Goal: Task Accomplishment & Management: Manage account settings

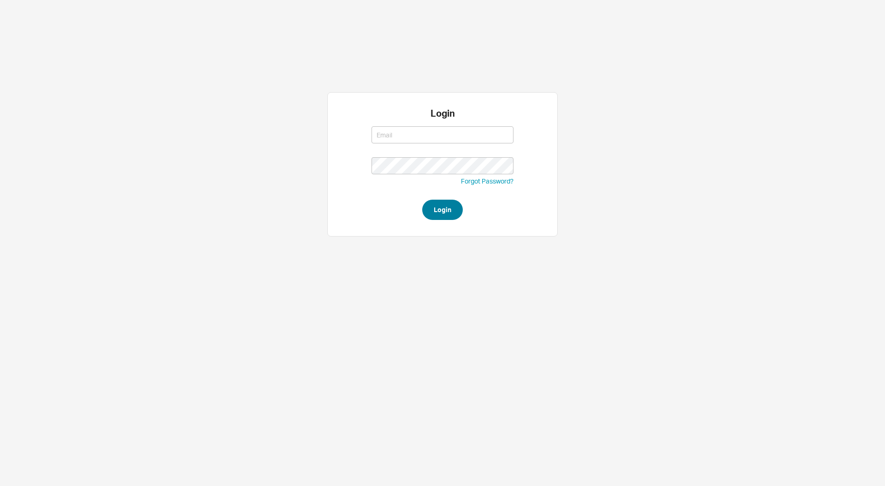
type input "[PERSON_NAME][EMAIL_ADDRESS][DOMAIN_NAME]"
type input "steven@qualitybath.com"
click at [444, 204] on button "Login" at bounding box center [442, 210] width 41 height 20
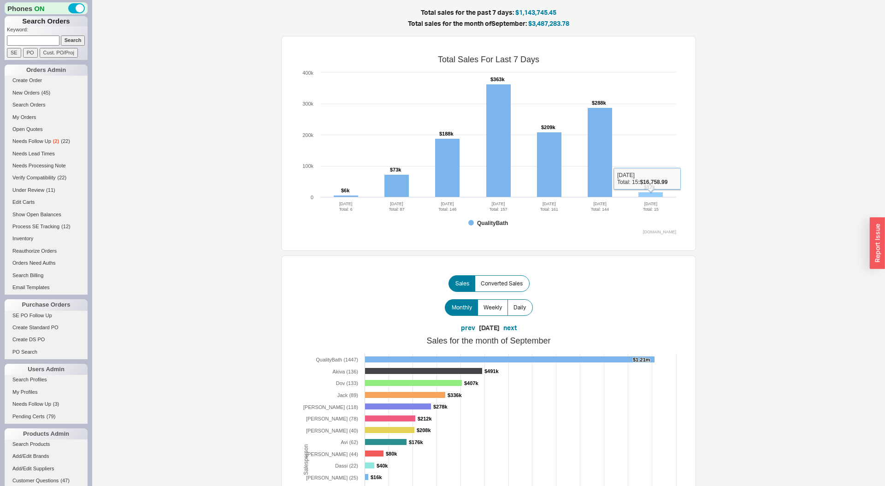
click at [653, 194] on rect at bounding box center [651, 194] width 24 height 5
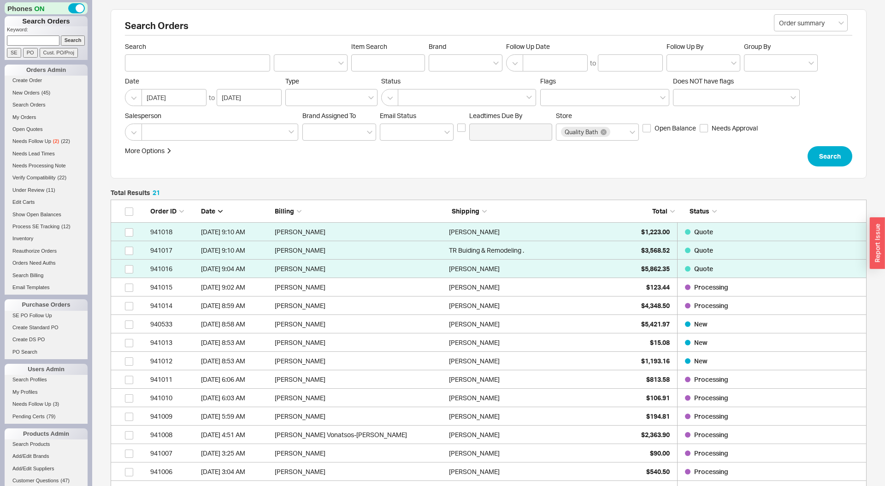
scroll to position [429, 756]
click at [637, 343] on div "$15.08" at bounding box center [647, 342] width 46 height 18
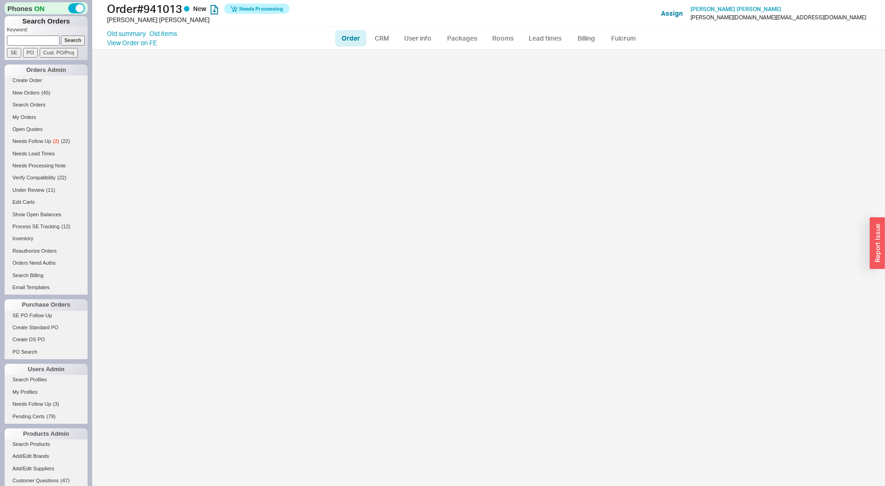
select select "LOW"
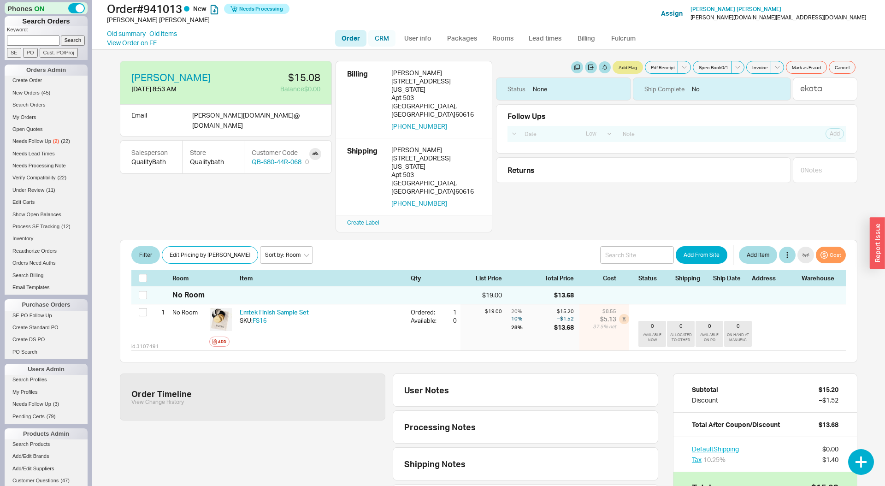
click at [379, 36] on link "CRM" at bounding box center [381, 38] width 27 height 17
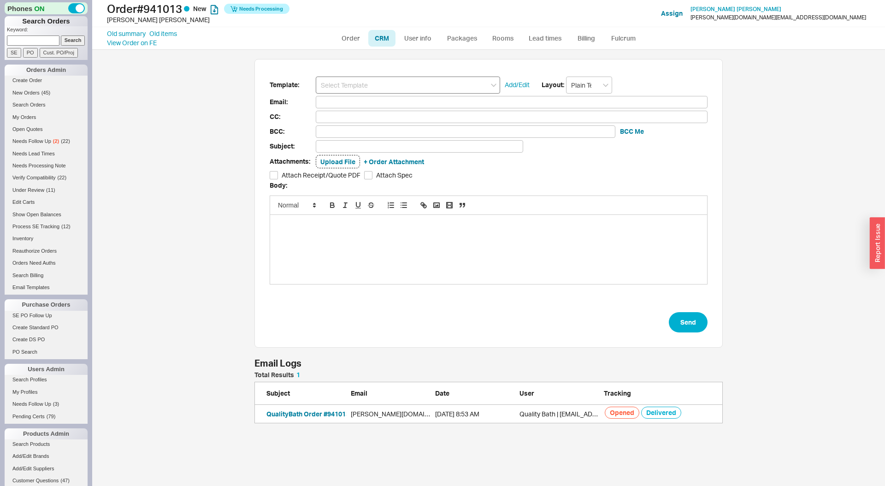
scroll to position [437, 793]
click at [369, 84] on input at bounding box center [408, 85] width 184 height 17
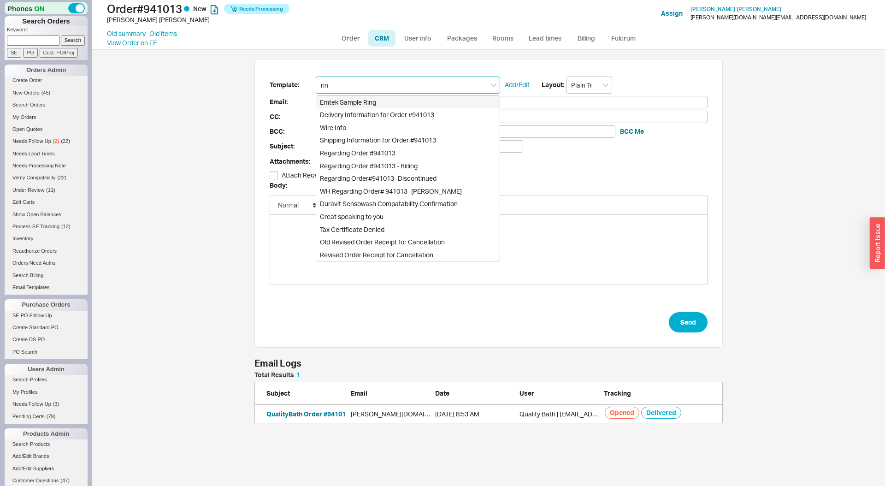
type input "Emtek Sample Ring"
type input "sorenson.az@gmail.com"
type input "Regarding Emtek Order #941013"
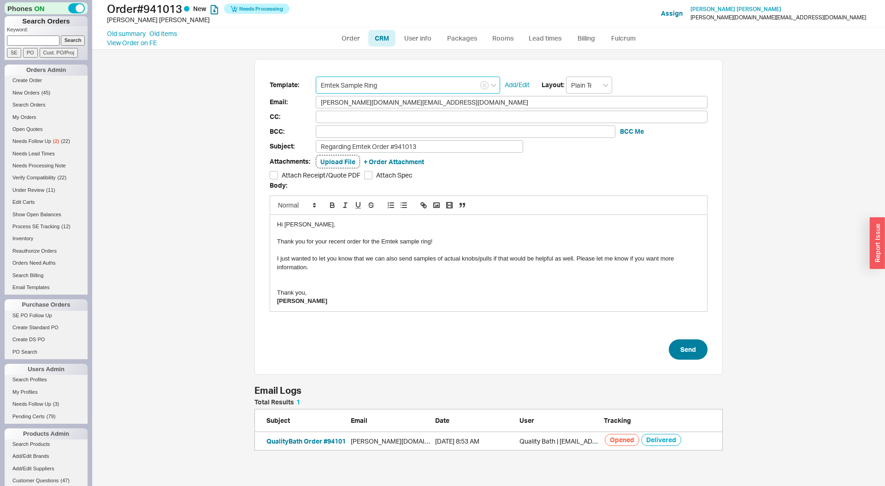
type input "Emtek Sample Ring"
click at [685, 350] on button "Send" at bounding box center [688, 349] width 39 height 20
select select "LOW"
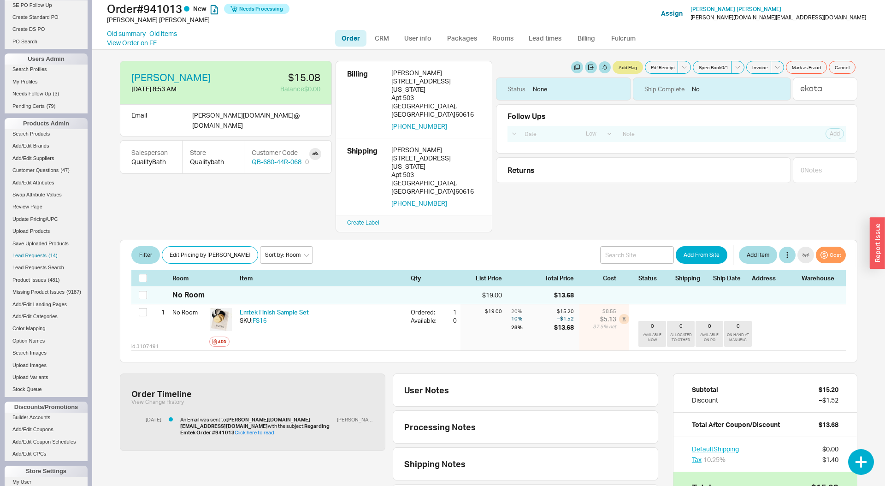
scroll to position [312, 0]
click at [46, 251] on span "Lead Requests" at bounding box center [29, 254] width 34 height 6
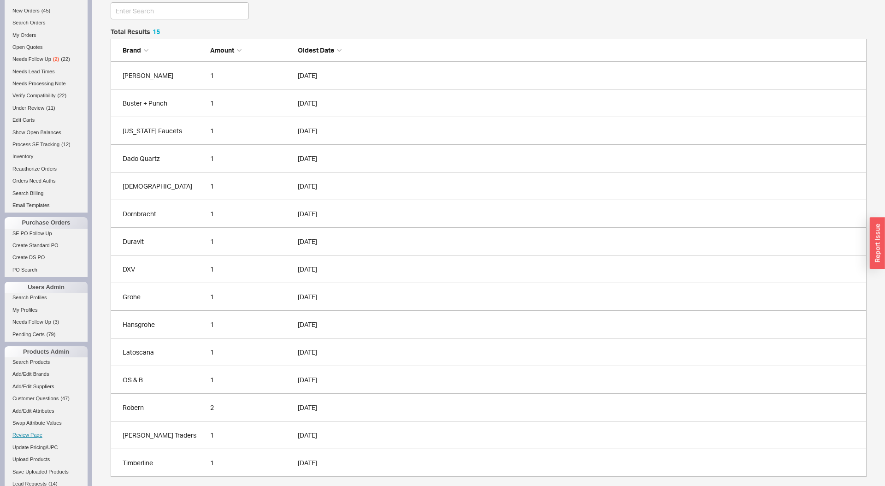
scroll to position [156, 0]
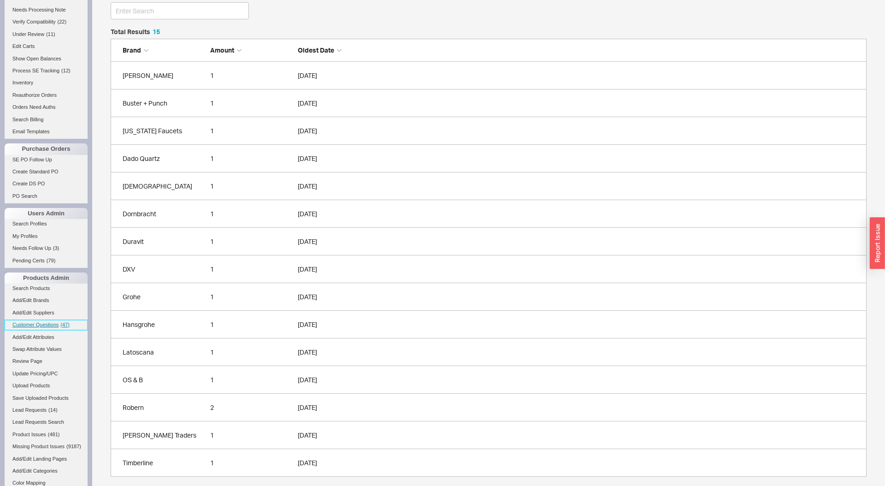
click at [62, 329] on link "Customer Questions ( 47 )" at bounding box center [46, 325] width 83 height 10
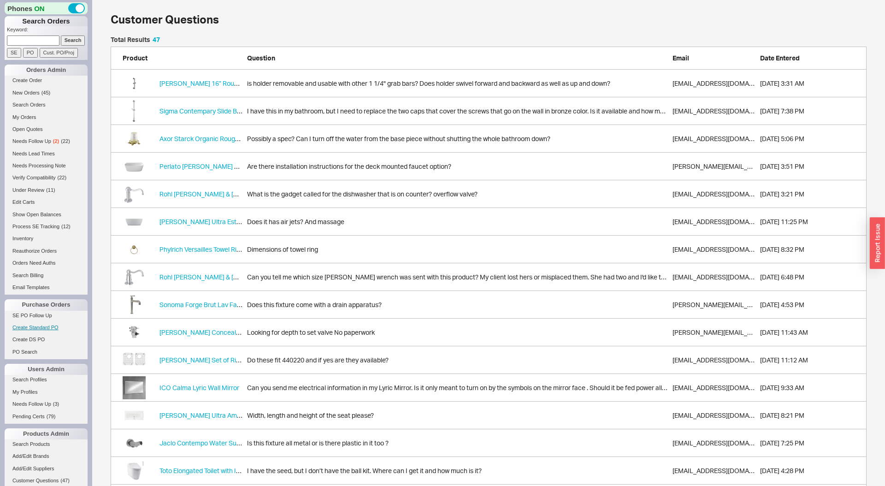
scroll to position [1333, 756]
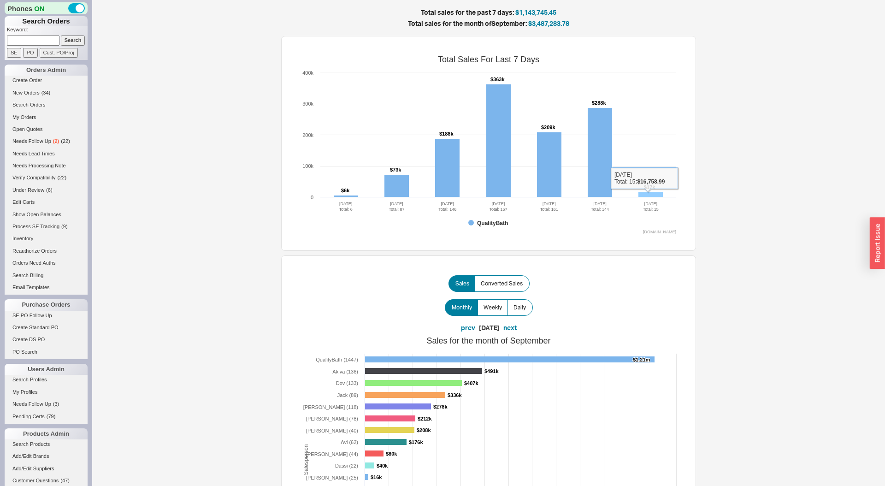
click at [646, 193] on rect at bounding box center [651, 194] width 24 height 5
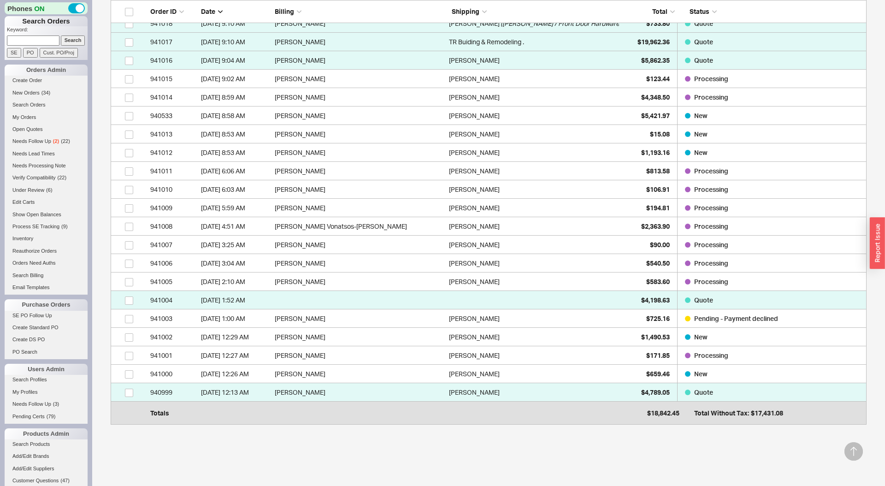
scroll to position [273, 0]
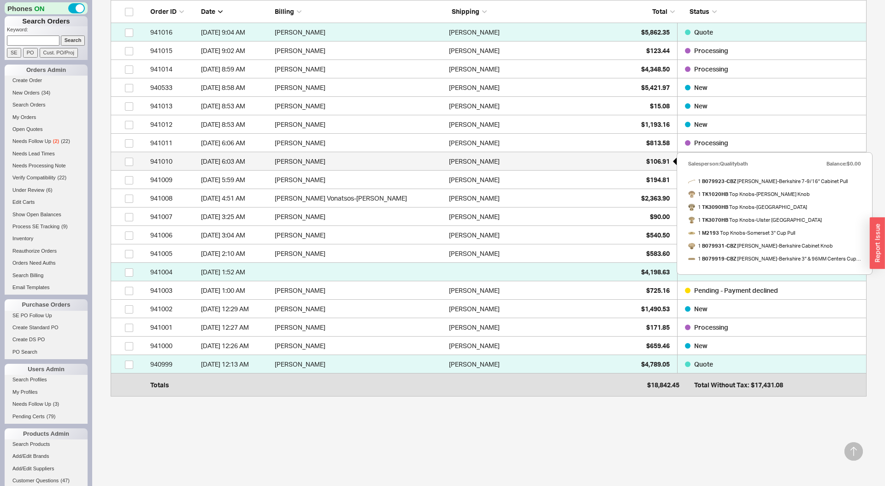
click at [643, 166] on div "$106.91" at bounding box center [647, 161] width 46 height 18
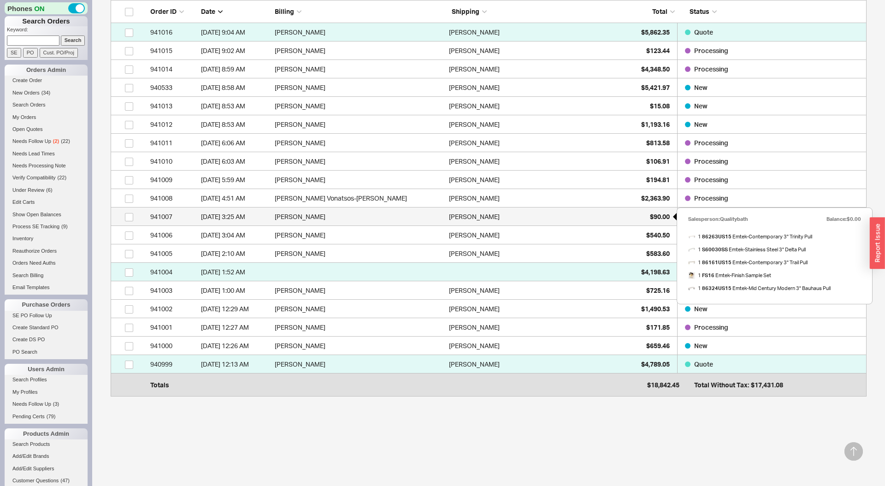
click at [631, 216] on div "$90.00" at bounding box center [647, 216] width 46 height 18
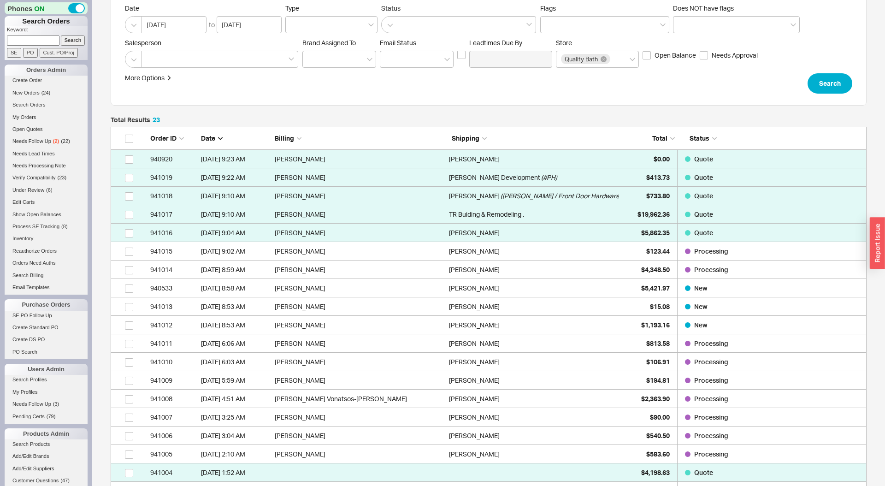
scroll to position [0, 0]
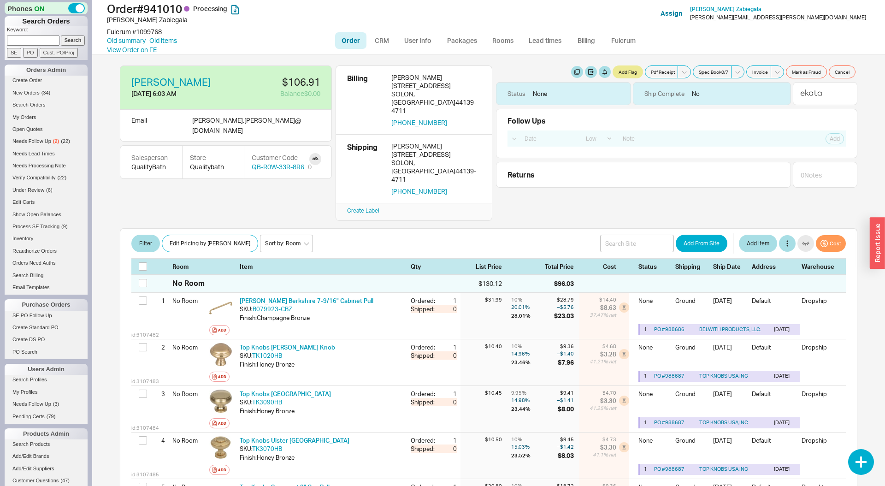
select select "LOW"
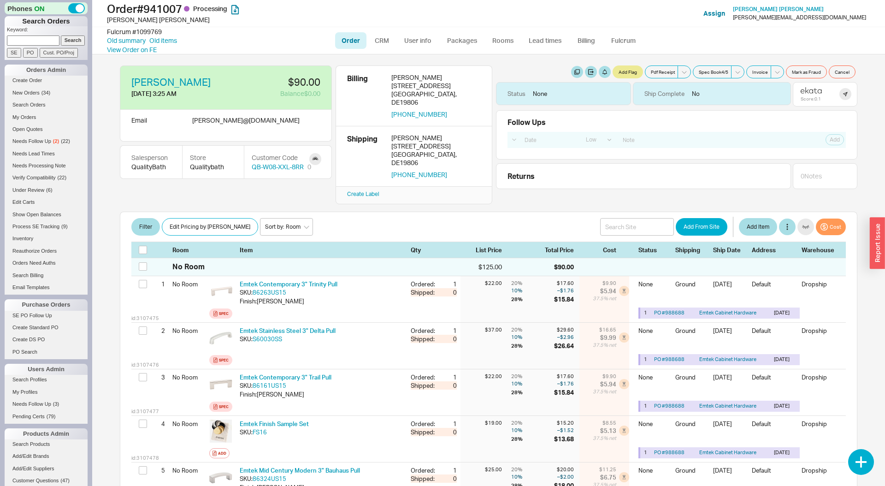
select select "LOW"
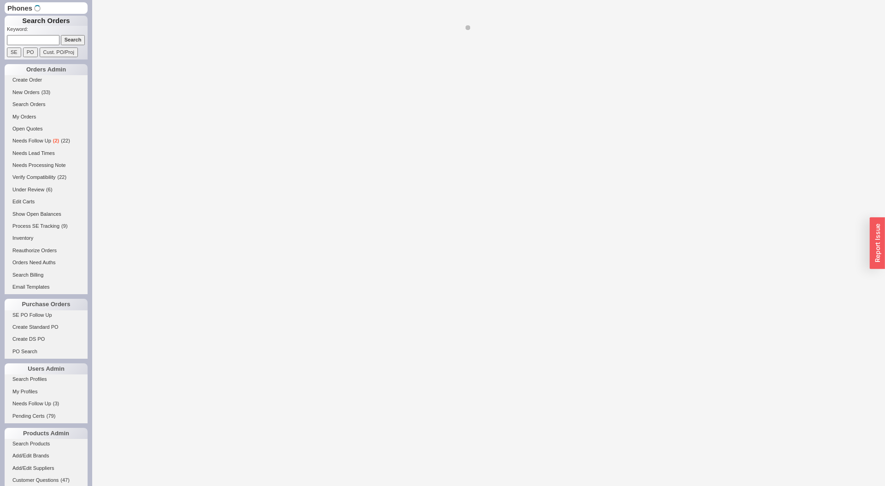
select select "LOW"
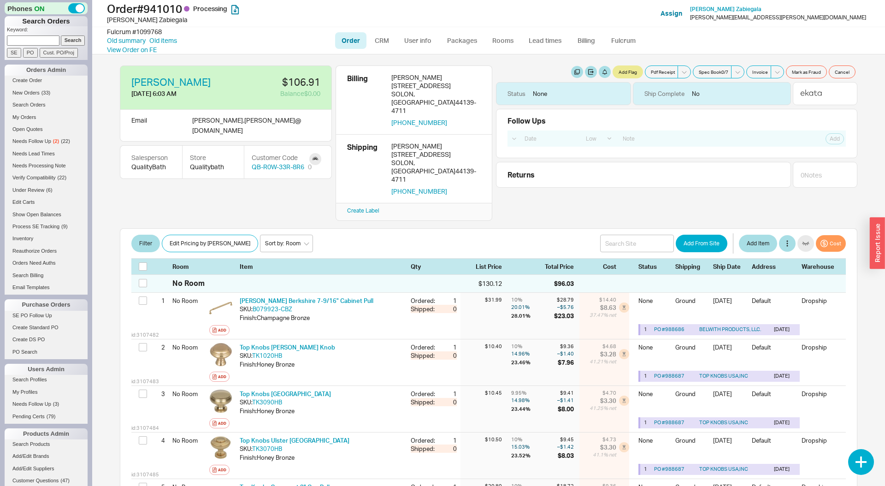
select select "LOW"
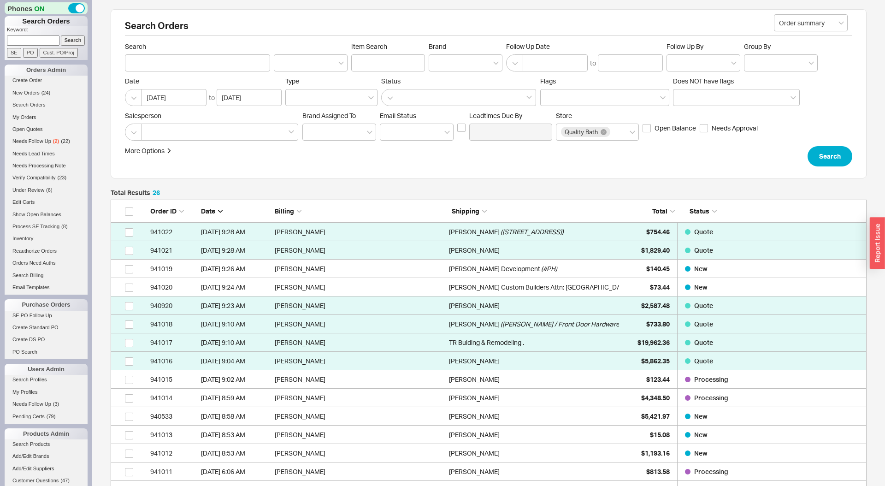
scroll to position [521, 756]
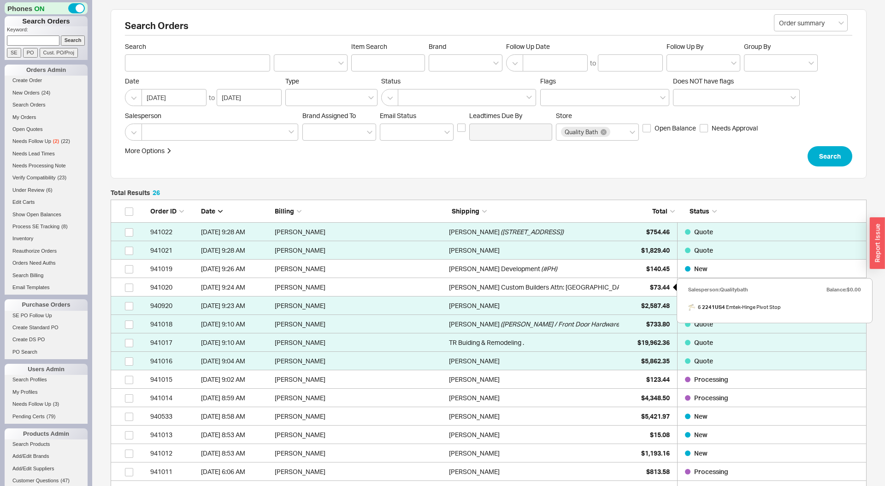
click at [650, 292] on div "$73.44" at bounding box center [647, 287] width 46 height 18
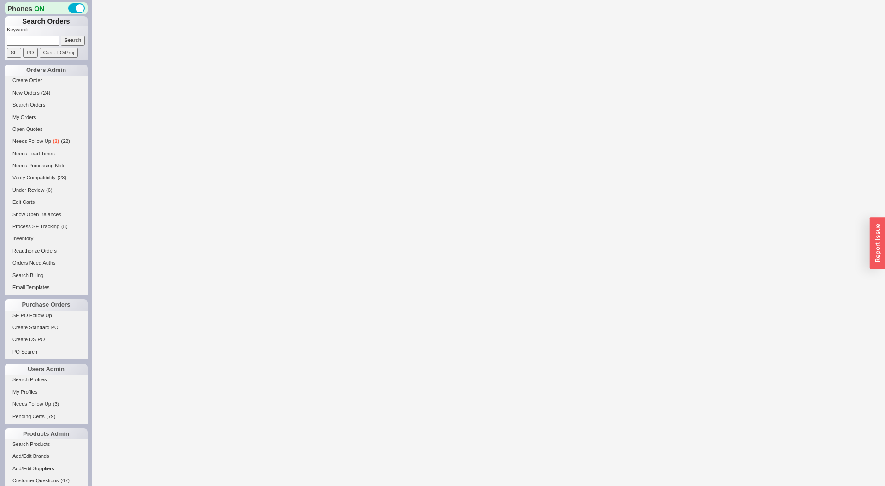
select select "LOW"
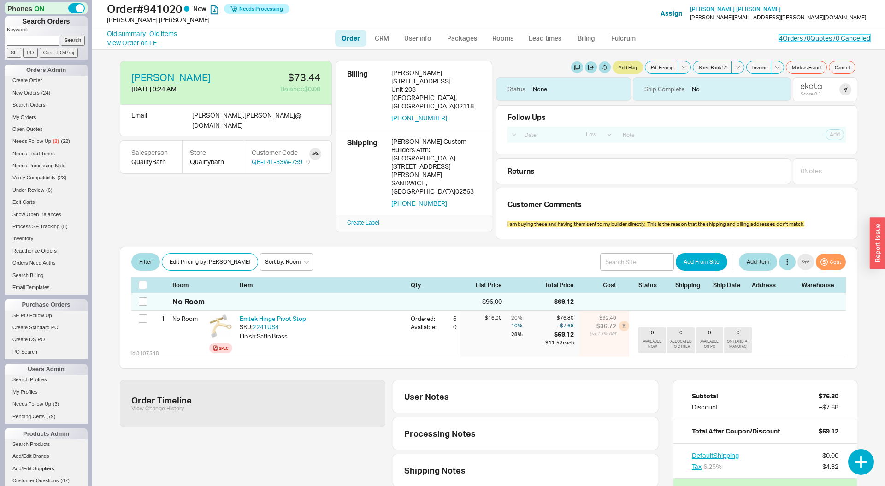
click at [798, 39] on link "4 Orders / 0 Quotes / 0 Cancelled" at bounding box center [824, 38] width 91 height 8
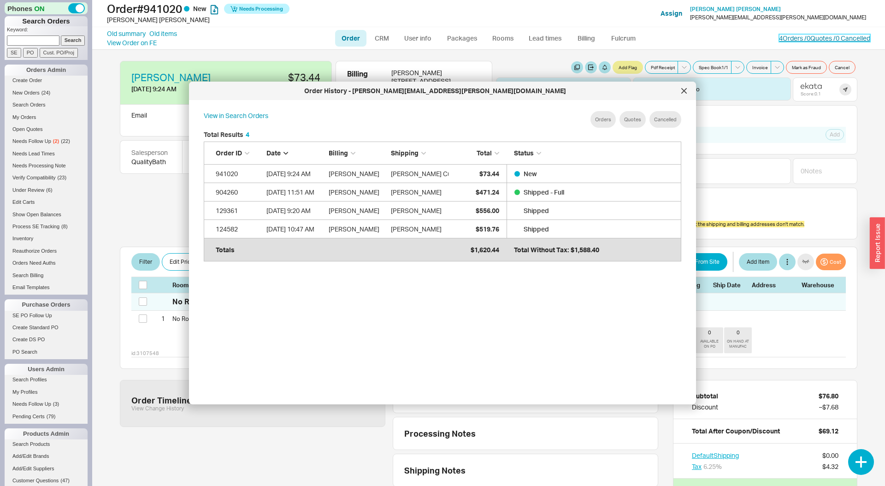
scroll to position [282, 492]
click at [681, 89] on icon at bounding box center [684, 91] width 6 height 6
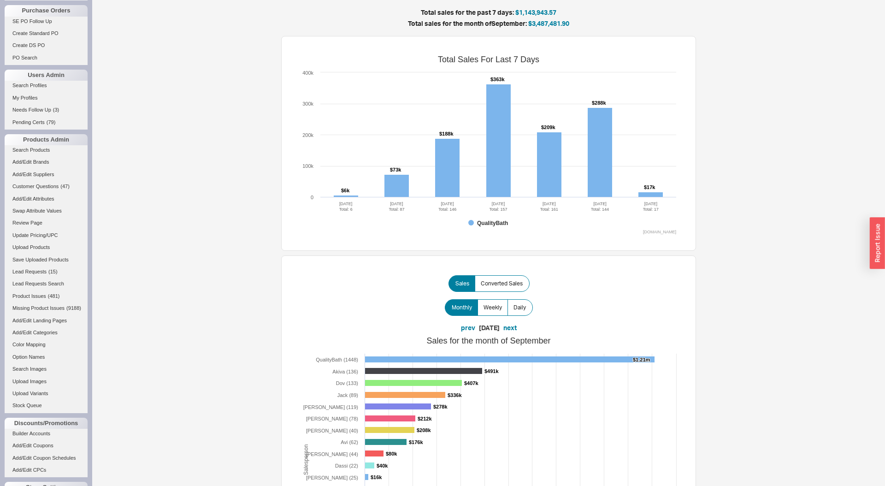
scroll to position [296, 0]
click at [44, 267] on span "Lead Requests" at bounding box center [29, 270] width 34 height 6
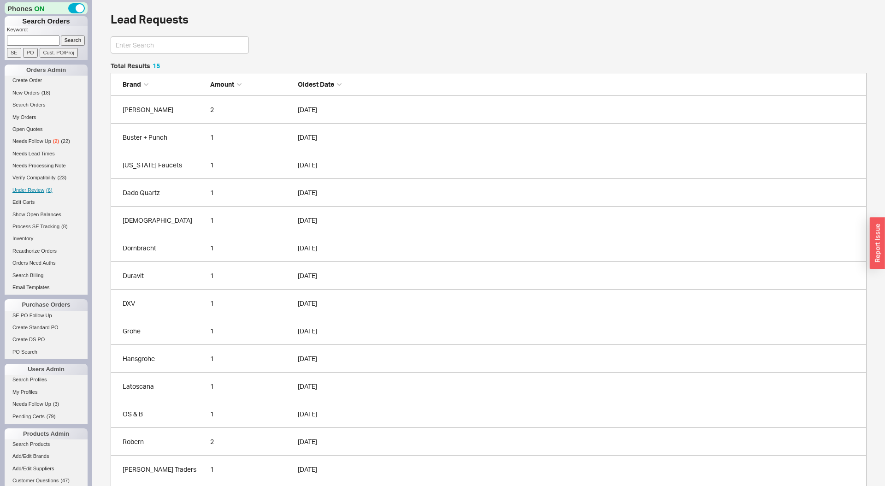
scroll to position [448, 756]
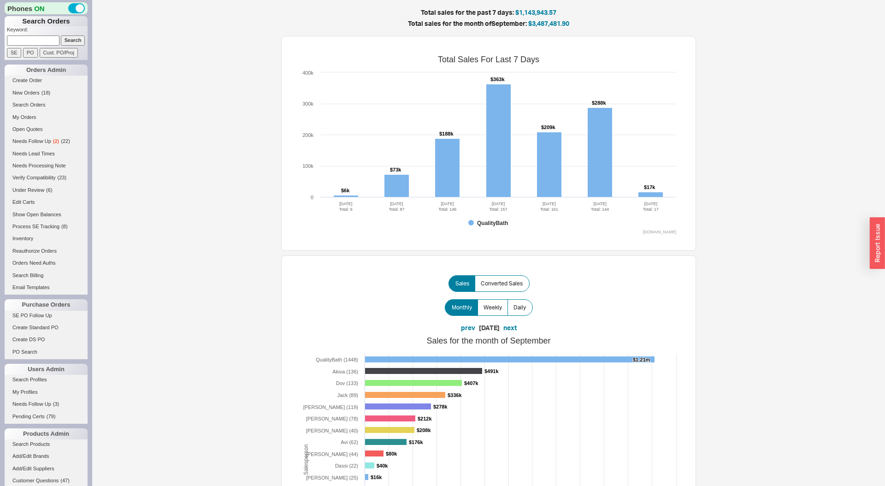
click at [42, 41] on input at bounding box center [33, 40] width 53 height 10
paste input "QB-908-046-364"
type input "QB-908-046-364"
click at [61, 35] on input "Search" at bounding box center [73, 40] width 24 height 10
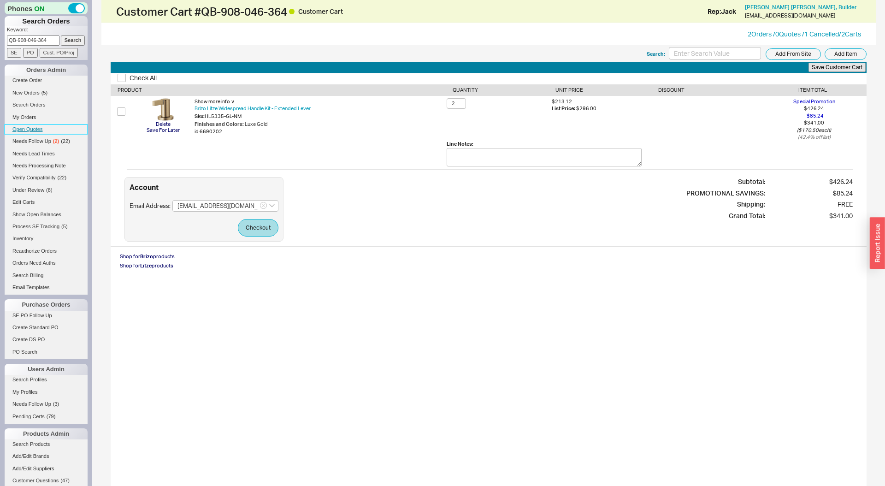
click at [34, 127] on link "Open Quotes" at bounding box center [46, 129] width 83 height 10
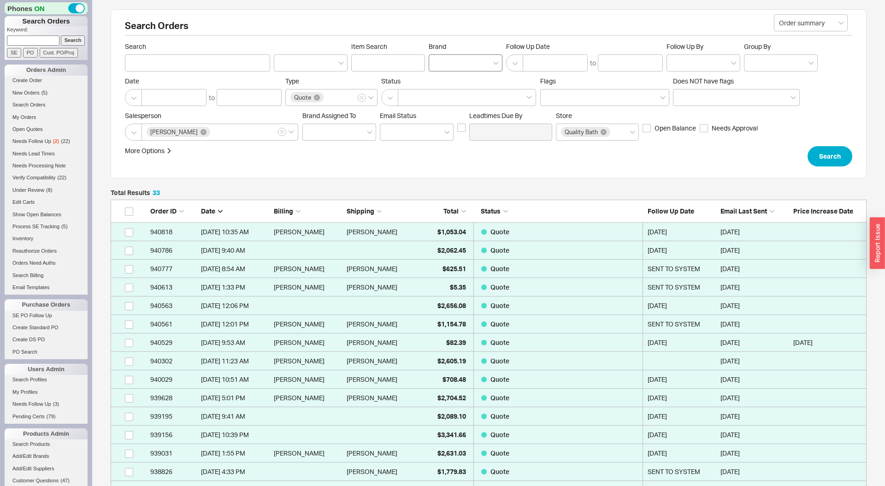
click at [444, 68] on div at bounding box center [466, 62] width 74 height 17
click at [440, 68] on input "Brand" at bounding box center [437, 63] width 6 height 11
type input "timb"
type input "Brand"
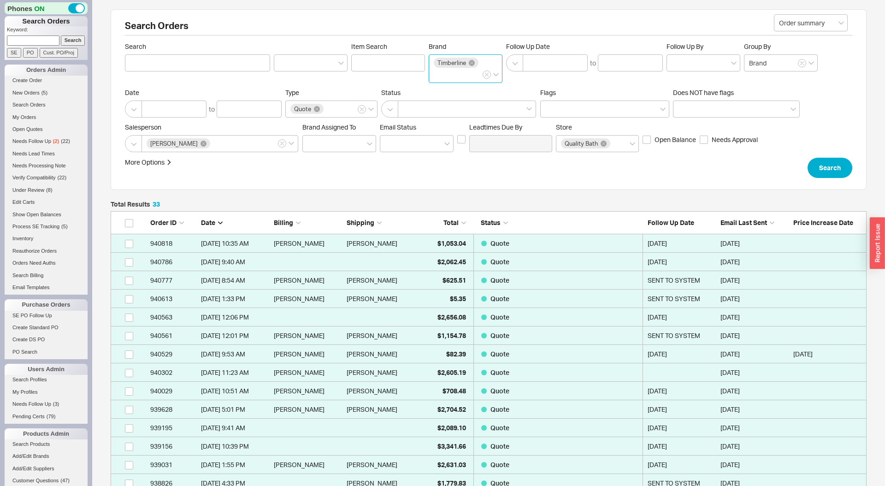
click button "Search" at bounding box center [830, 168] width 45 height 20
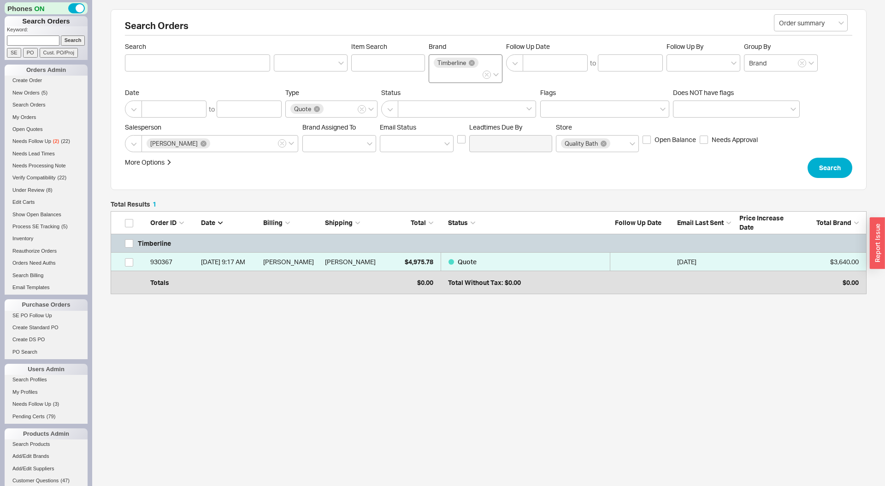
scroll to position [78, 756]
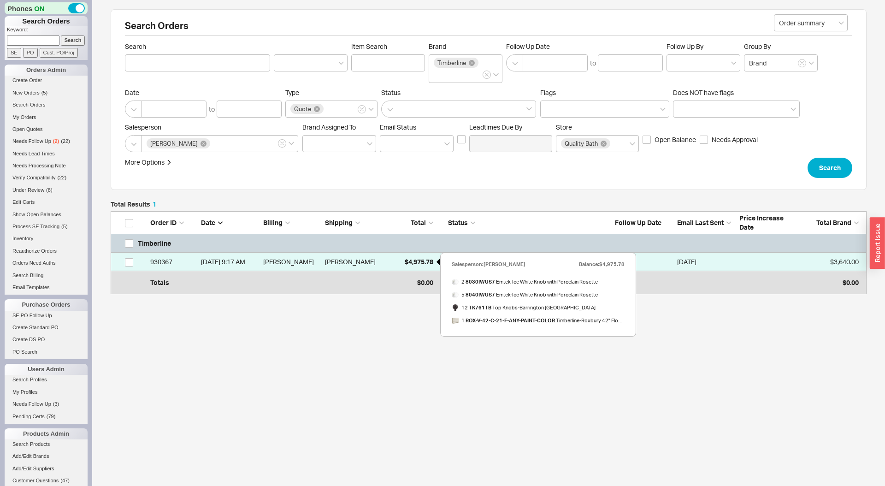
click at [405, 263] on span "$4,975.78" at bounding box center [419, 262] width 29 height 8
select select "LOW"
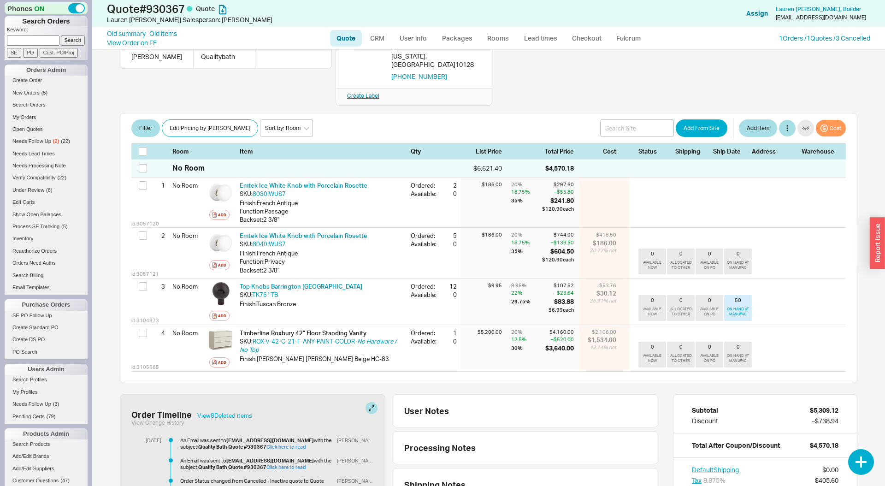
scroll to position [138, 0]
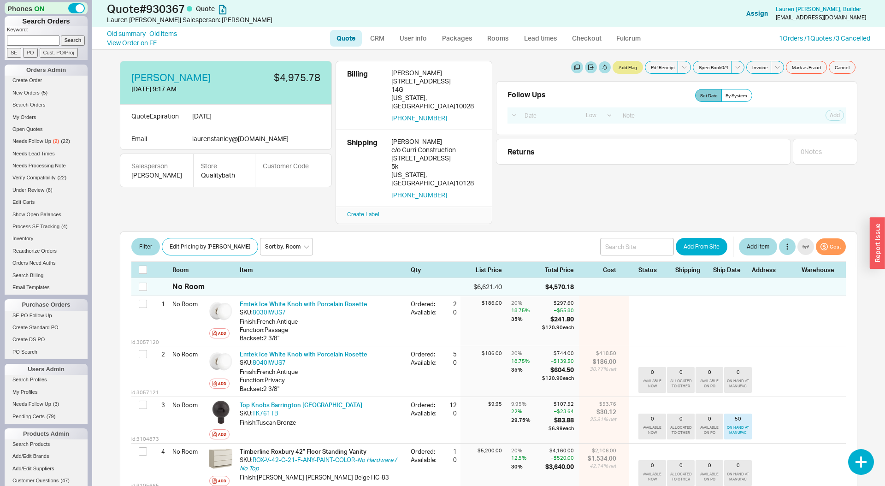
select select "LOW"
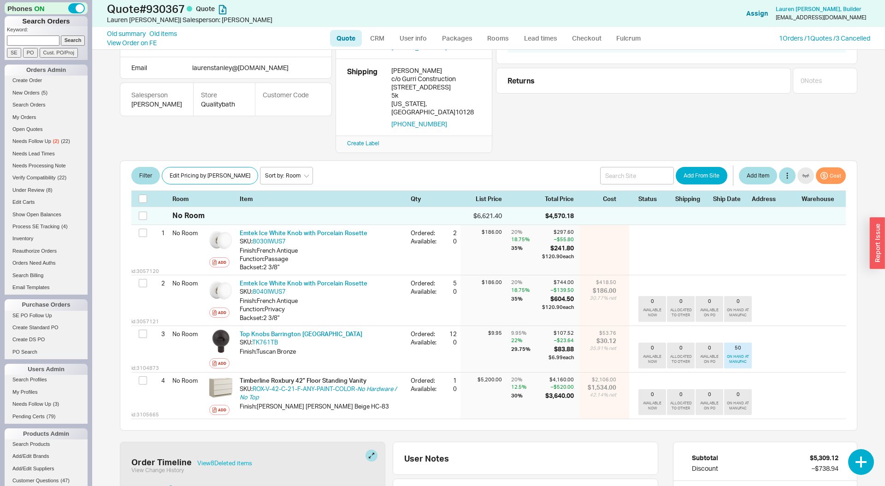
scroll to position [65, 0]
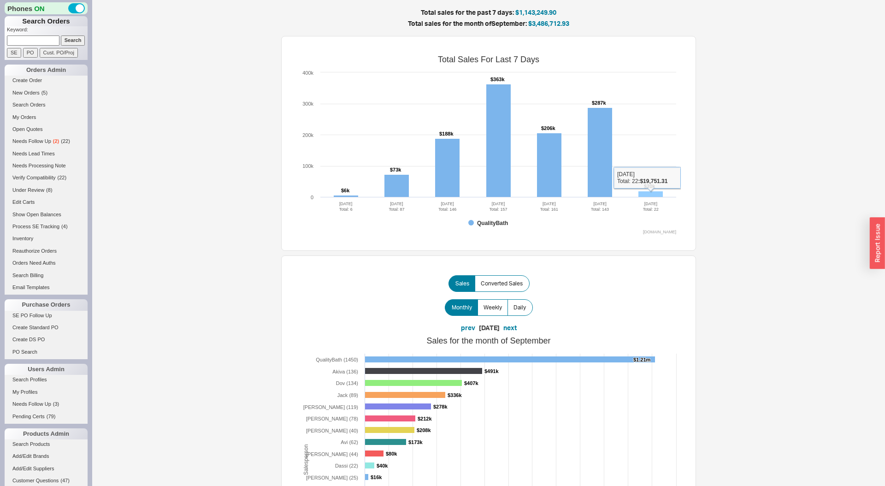
click at [656, 195] on rect at bounding box center [651, 194] width 24 height 6
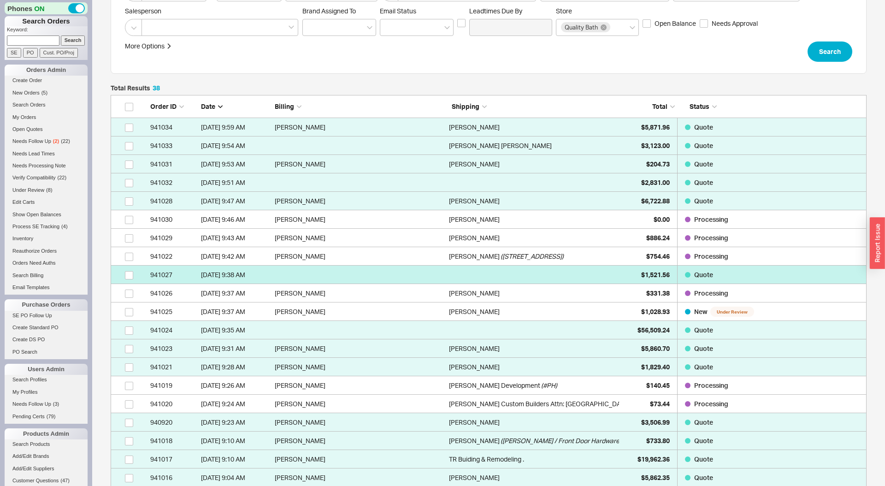
scroll to position [113, 0]
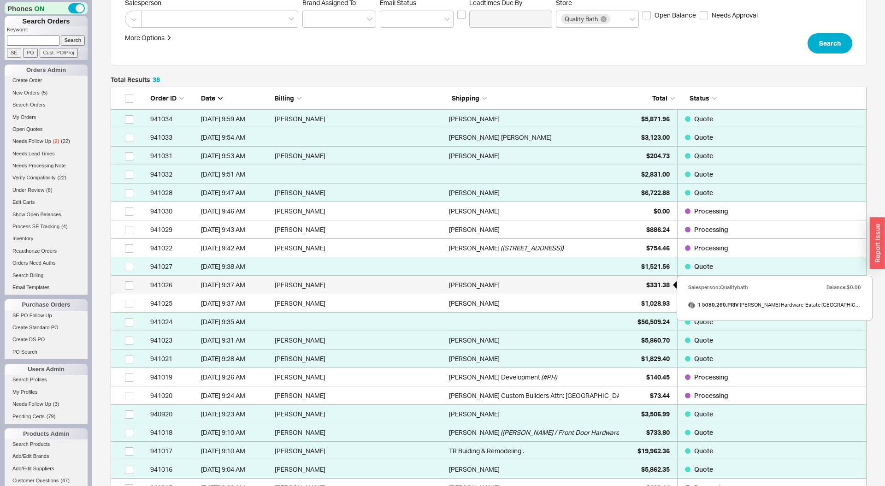
click at [655, 278] on div "$331.38" at bounding box center [647, 285] width 46 height 18
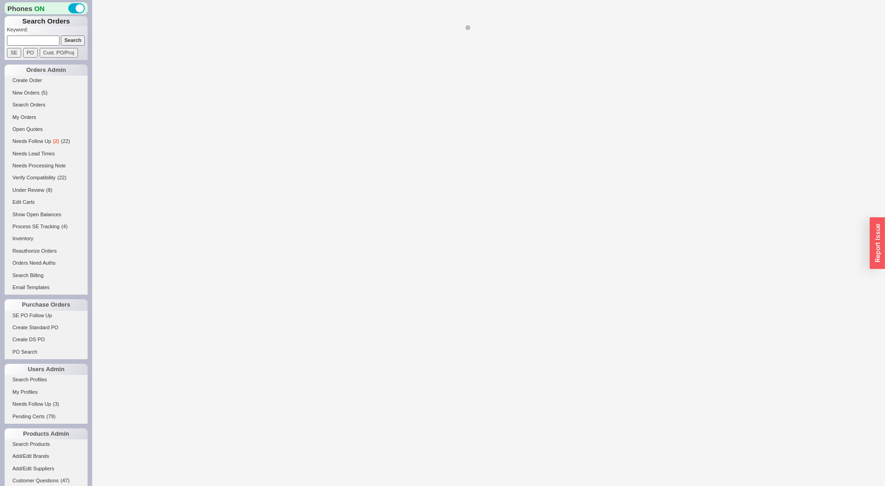
select select "LOW"
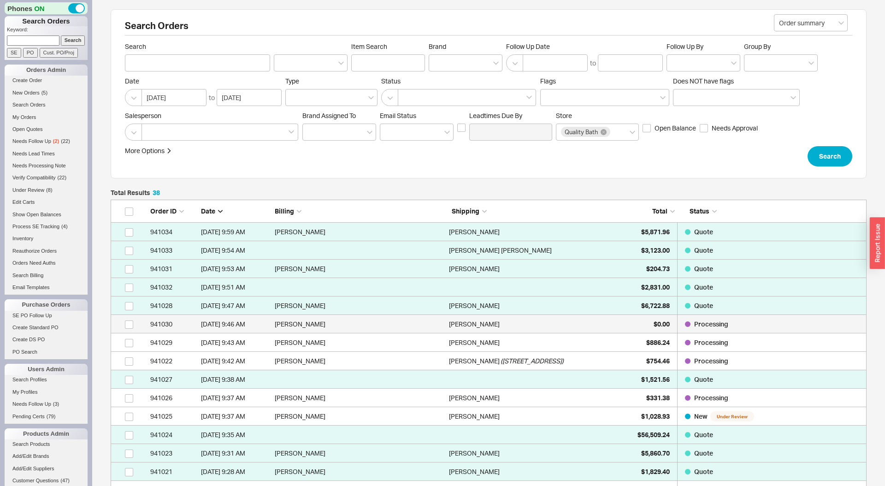
scroll to position [742, 756]
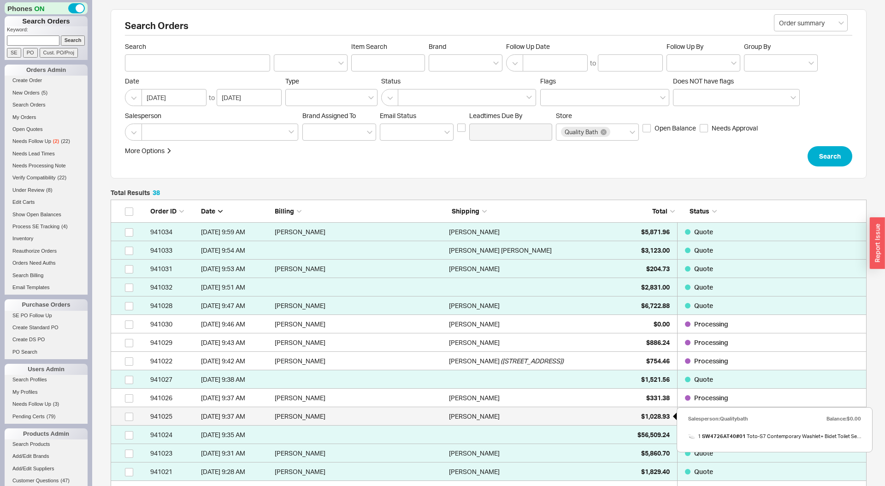
click at [650, 416] on span "$1,028.93" at bounding box center [655, 416] width 29 height 8
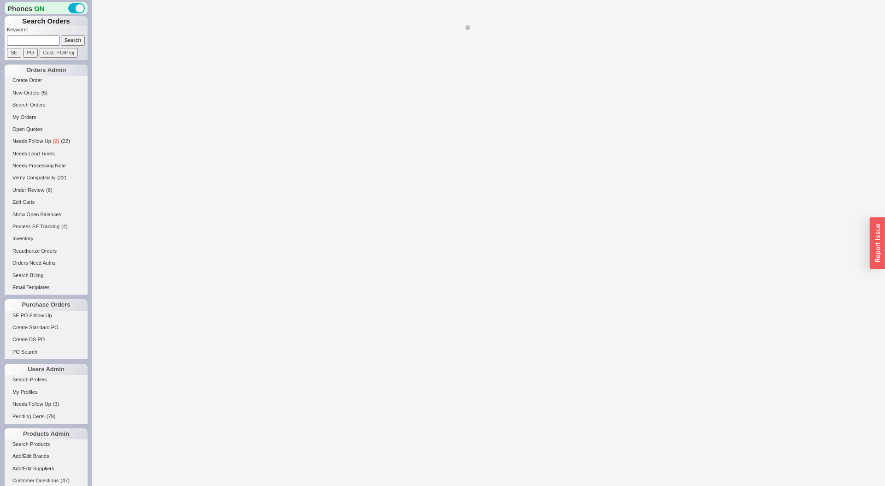
select select "LOW"
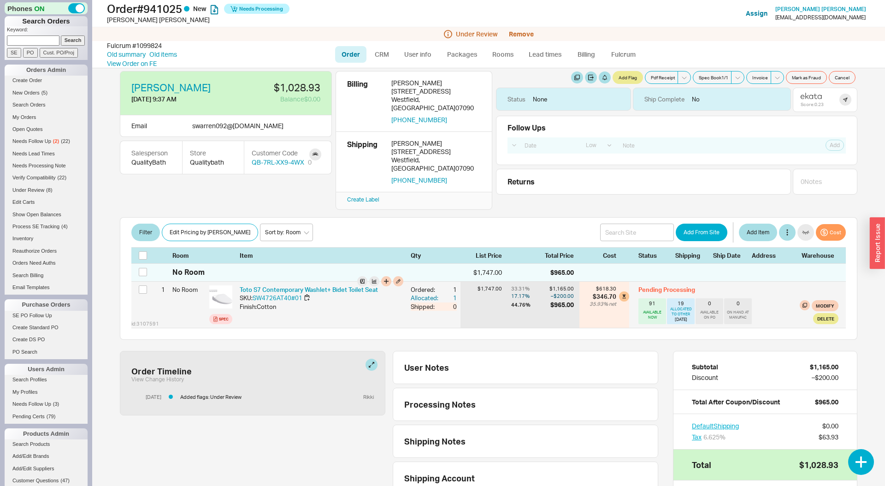
scroll to position [10, 0]
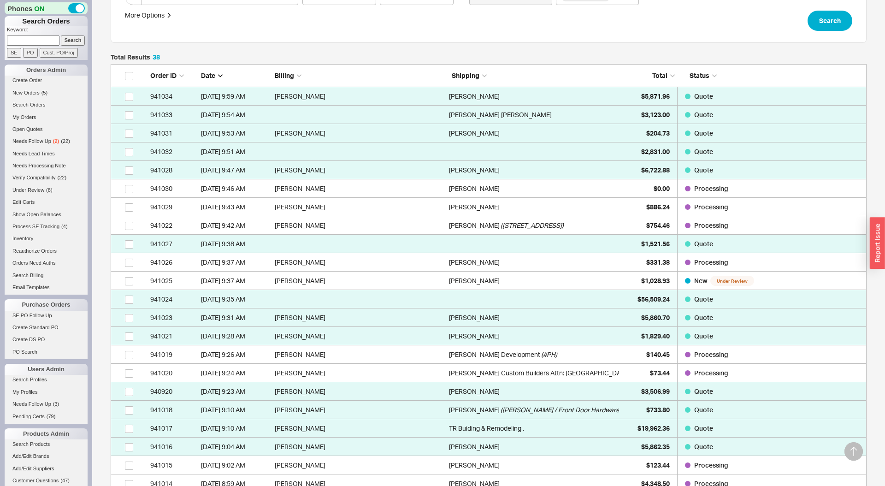
scroll to position [145, 0]
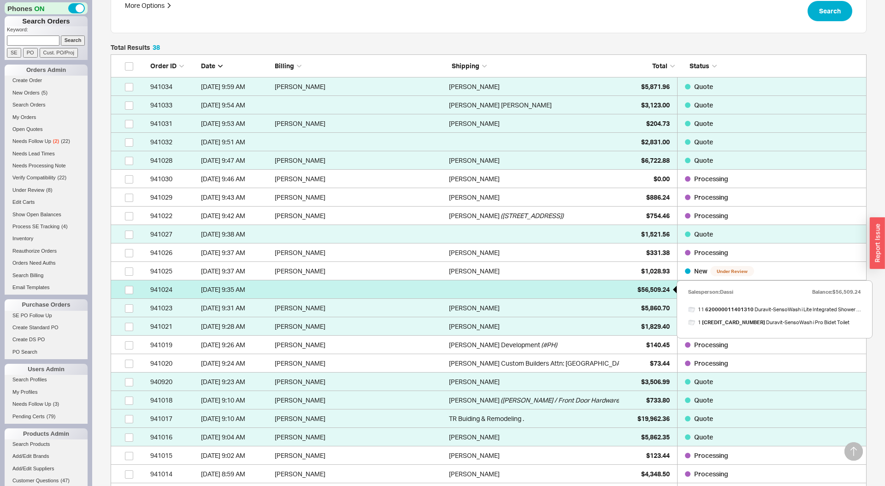
click at [656, 289] on span "$56,509.24" at bounding box center [654, 289] width 32 height 8
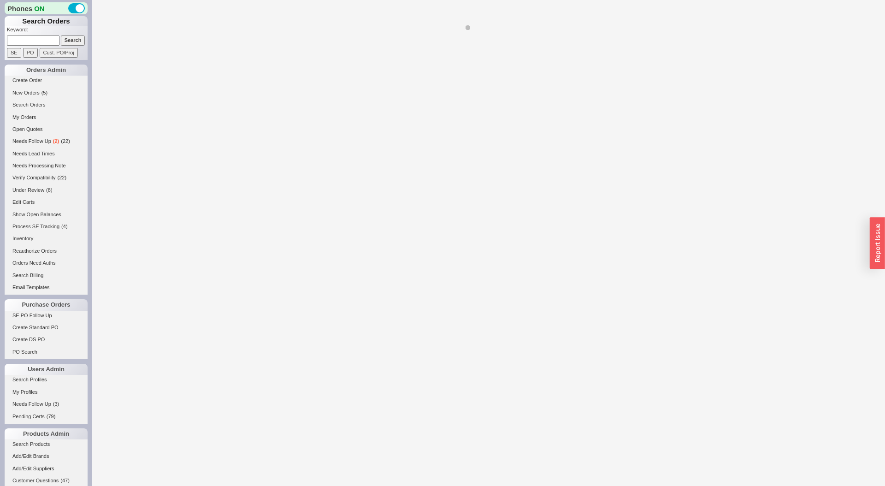
select select "LOW"
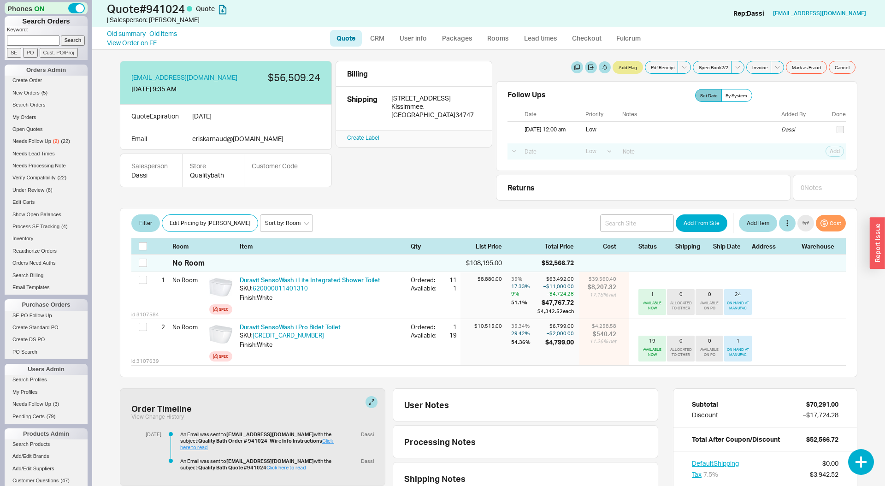
click at [318, 443] on link "Click here to read" at bounding box center [257, 444] width 154 height 13
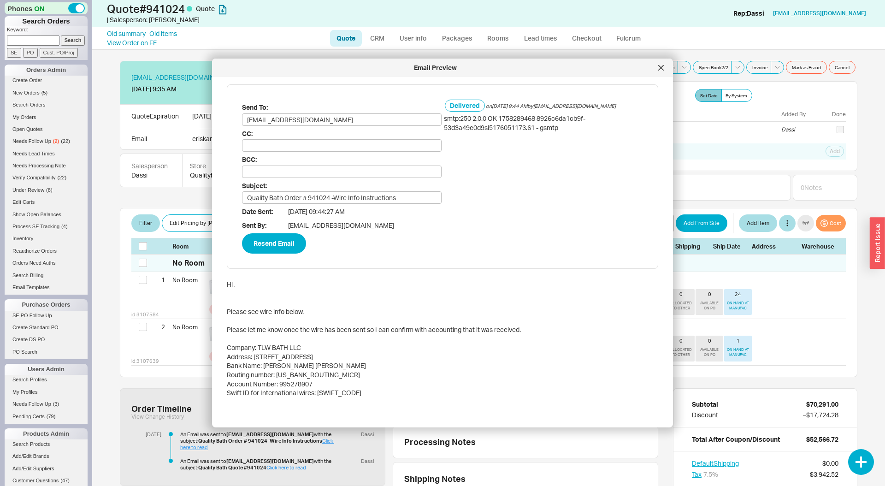
scroll to position [48, 0]
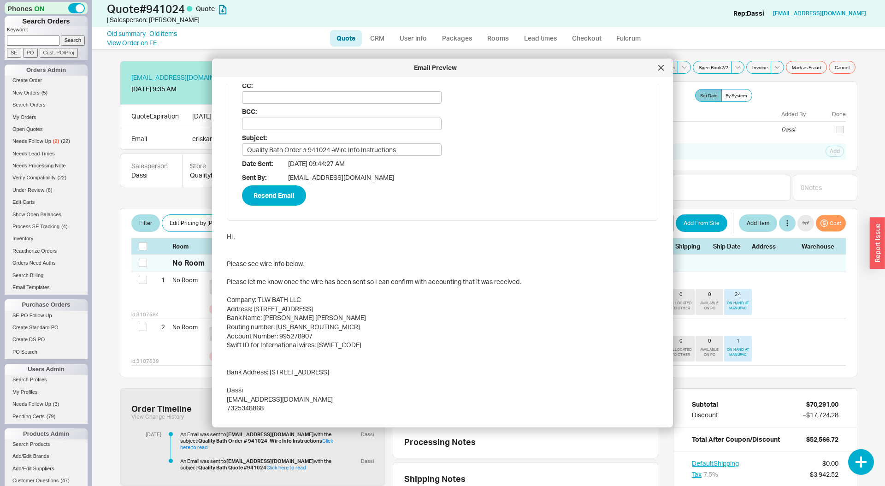
drag, startPoint x: 664, startPoint y: 71, endPoint x: 658, endPoint y: 80, distance: 11.4
click at [664, 71] on div at bounding box center [661, 67] width 15 height 15
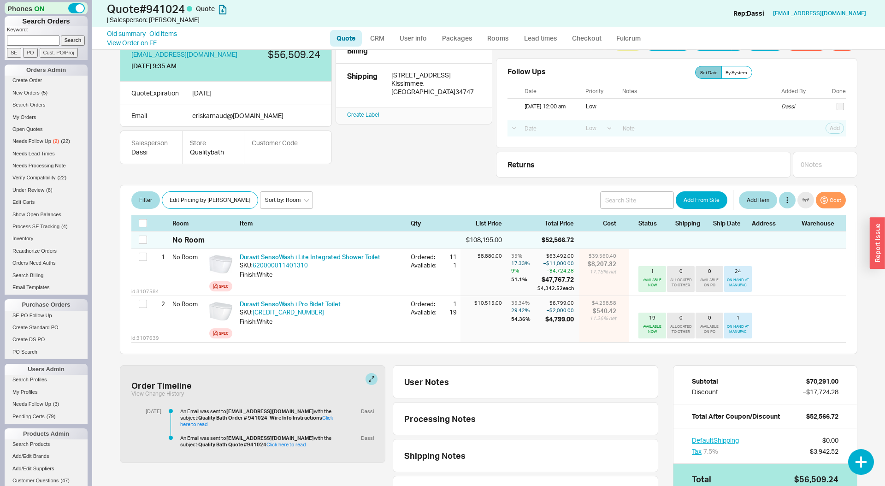
scroll to position [35, 0]
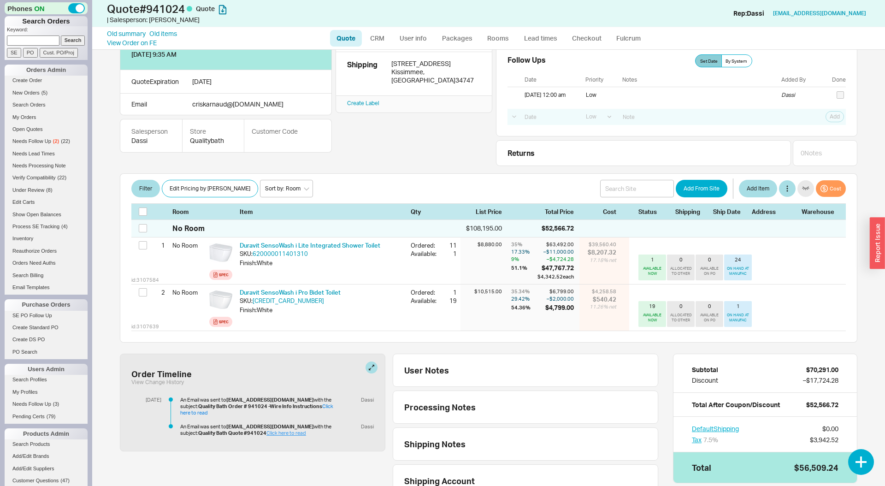
click at [279, 435] on link "Click here to read" at bounding box center [286, 433] width 40 height 6
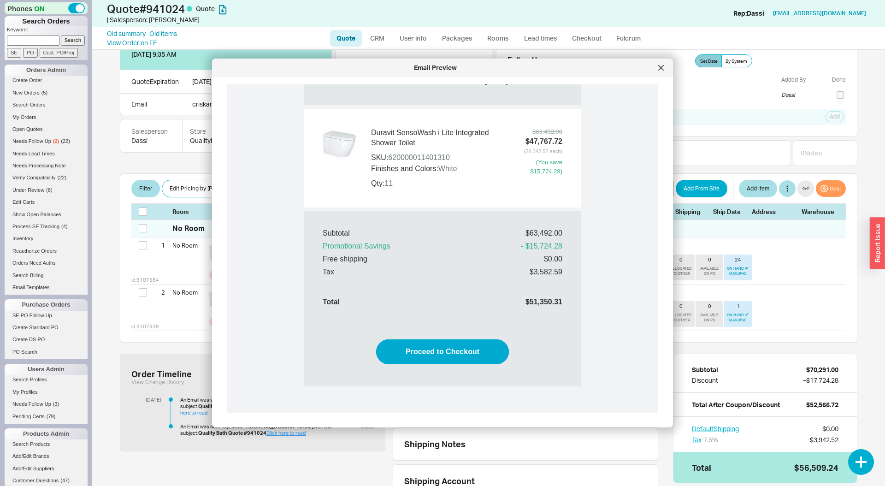
scroll to position [616, 0]
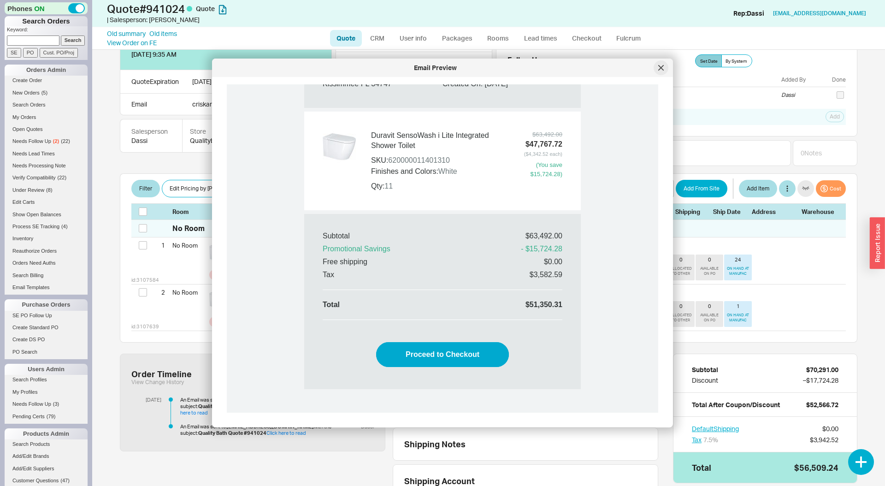
click at [656, 71] on div at bounding box center [661, 67] width 15 height 15
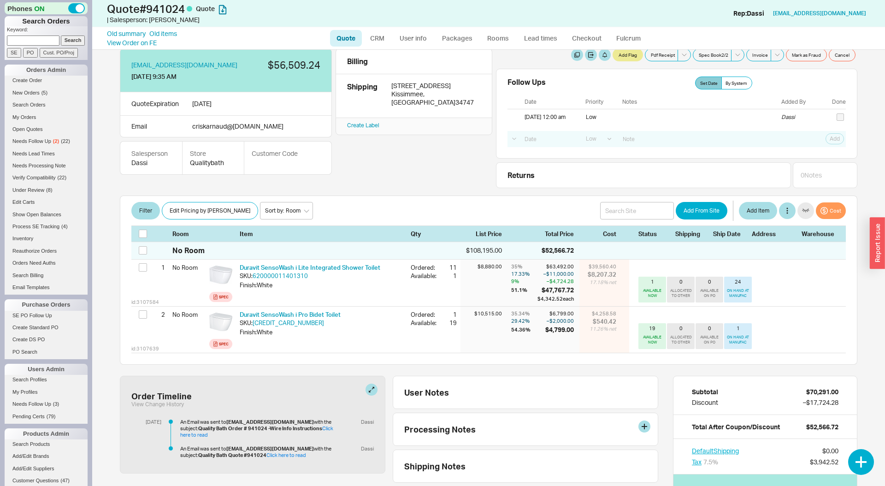
scroll to position [0, 0]
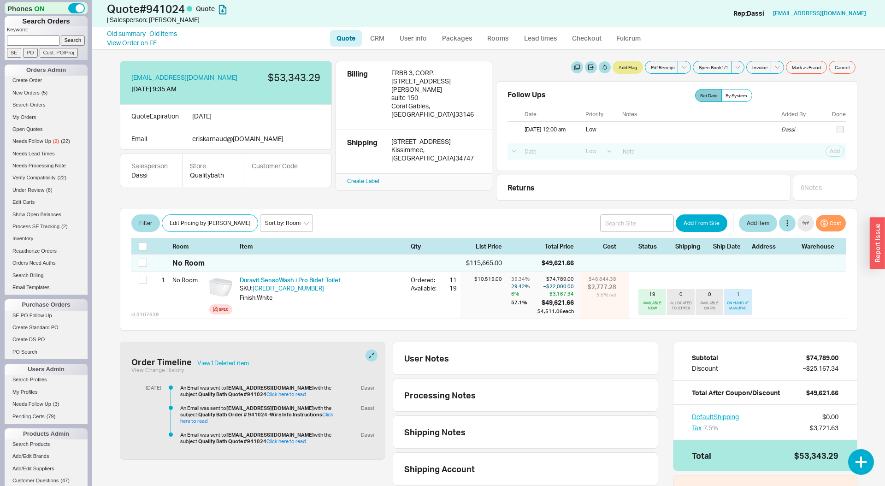
select select "LOW"
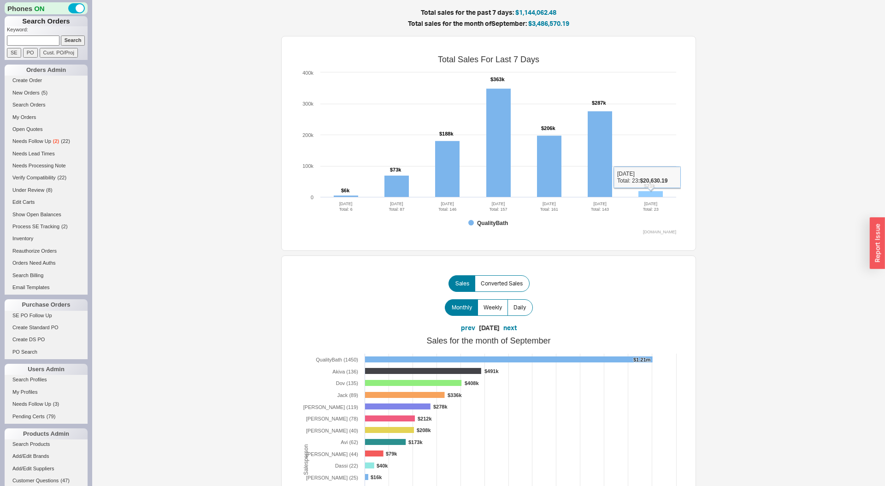
click at [652, 194] on rect at bounding box center [651, 194] width 24 height 6
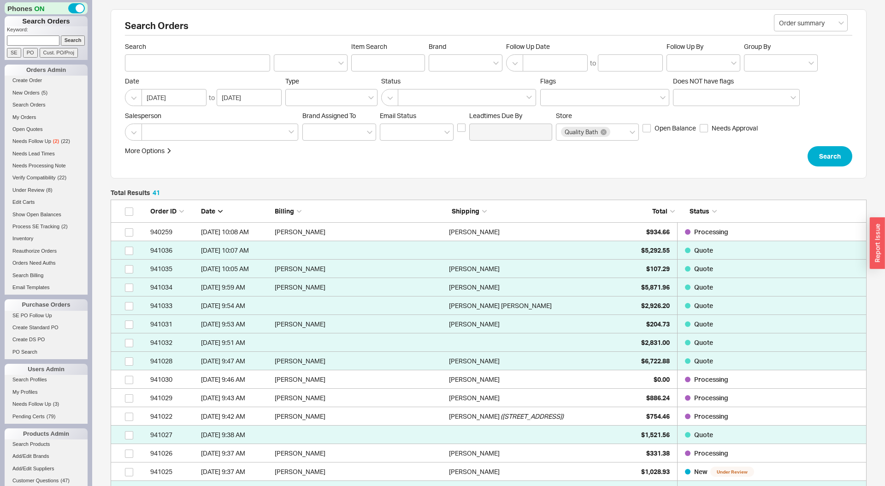
scroll to position [798, 756]
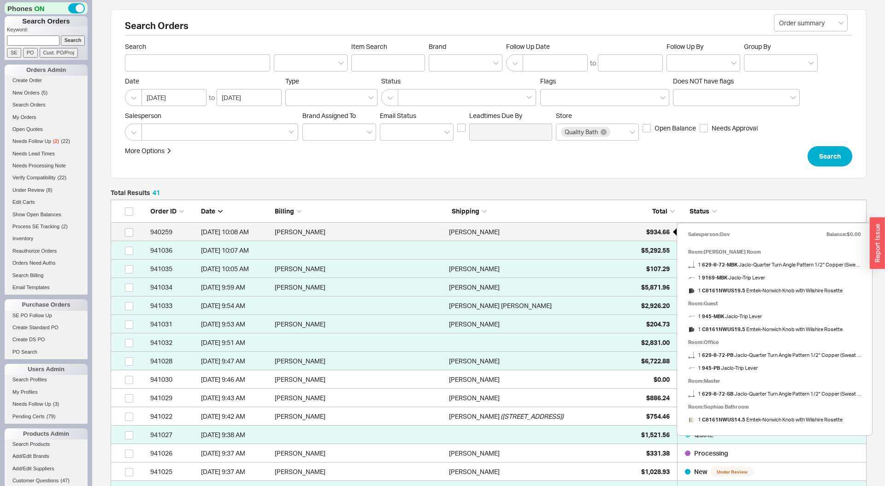
click at [647, 226] on div "$934.66" at bounding box center [647, 232] width 46 height 18
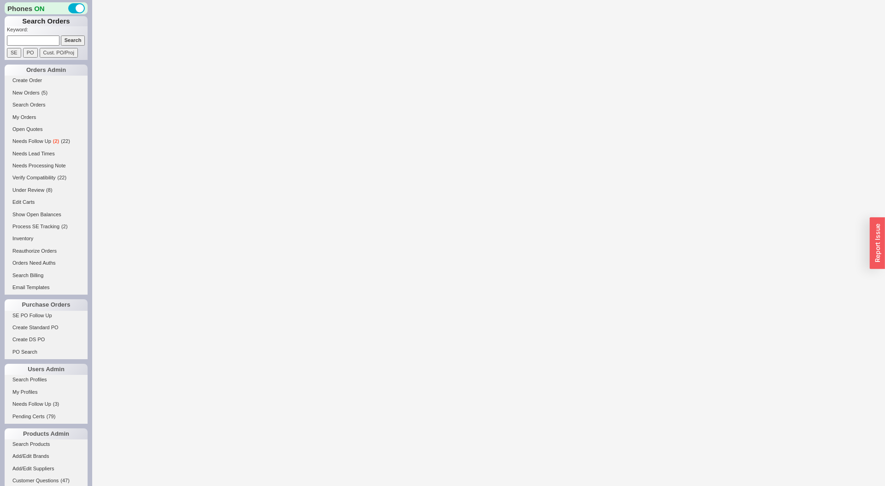
select select "LOW"
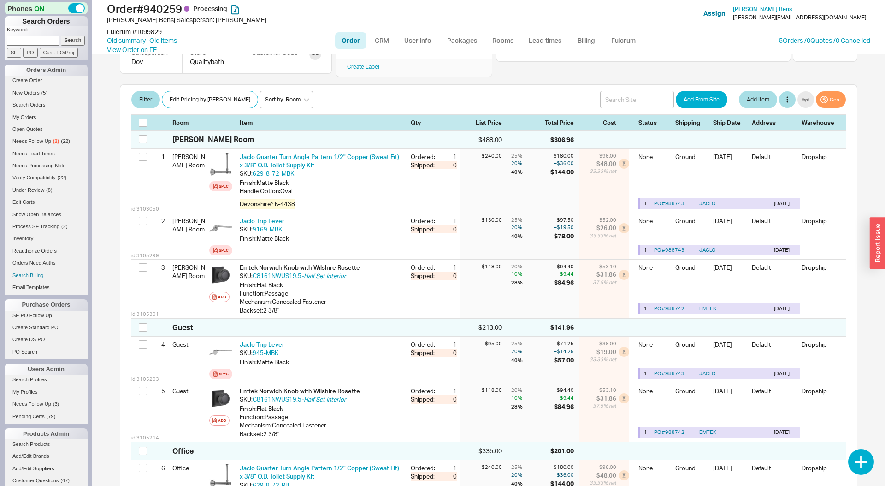
scroll to position [134, 0]
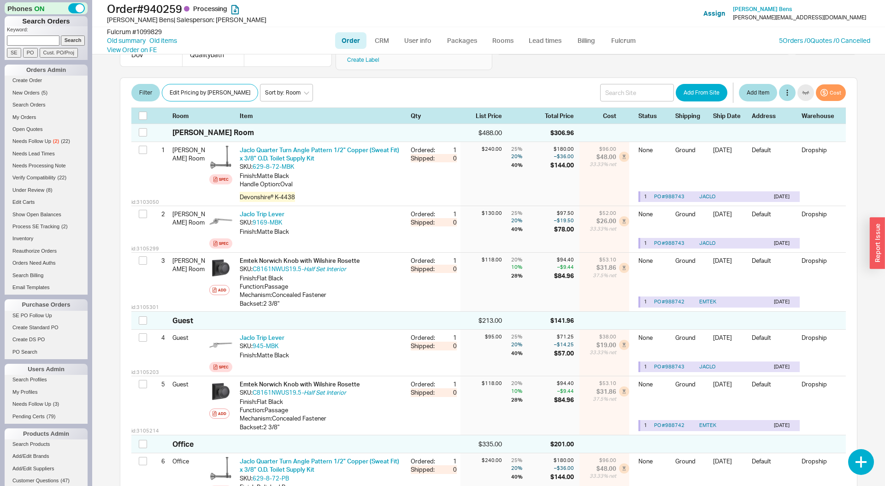
click at [816, 34] on div "Fulcrum # 1099829 Old summary Old items View Order on FE Order CRM User info Pa…" at bounding box center [488, 40] width 793 height 27
click at [814, 37] on link "5 Orders / 0 Quotes / 0 Cancelled" at bounding box center [824, 40] width 91 height 8
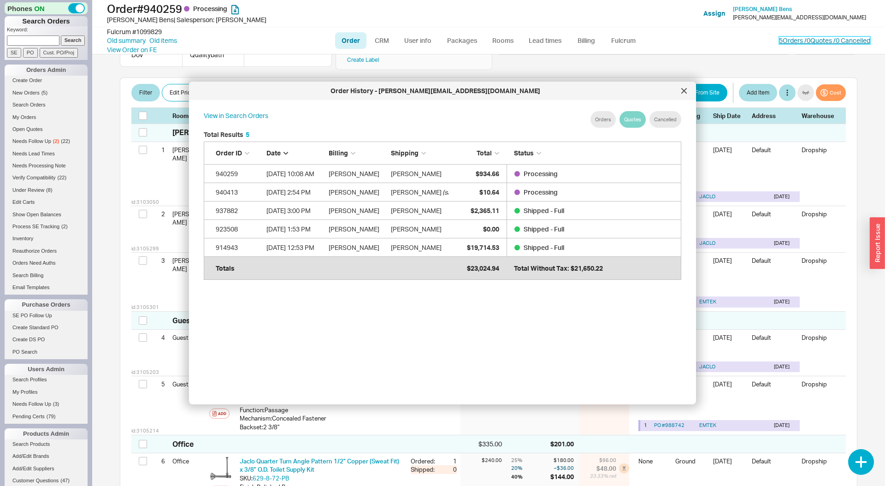
scroll to position [282, 492]
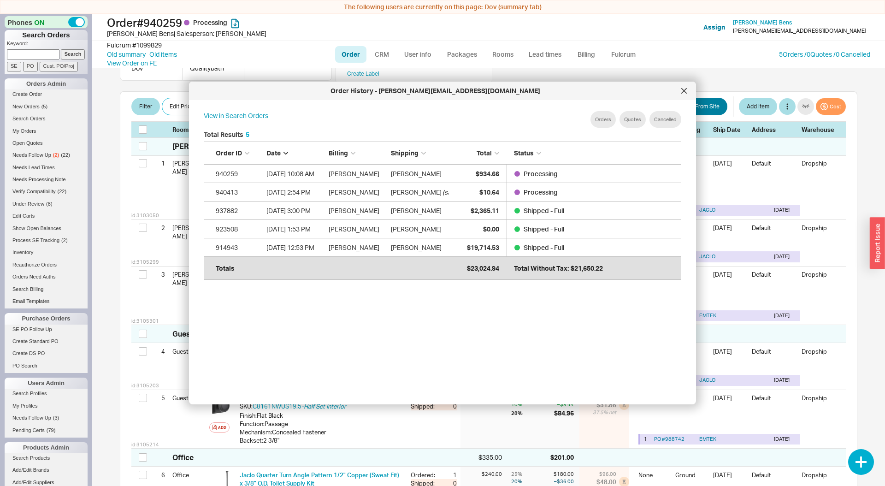
click at [680, 86] on div at bounding box center [684, 90] width 15 height 15
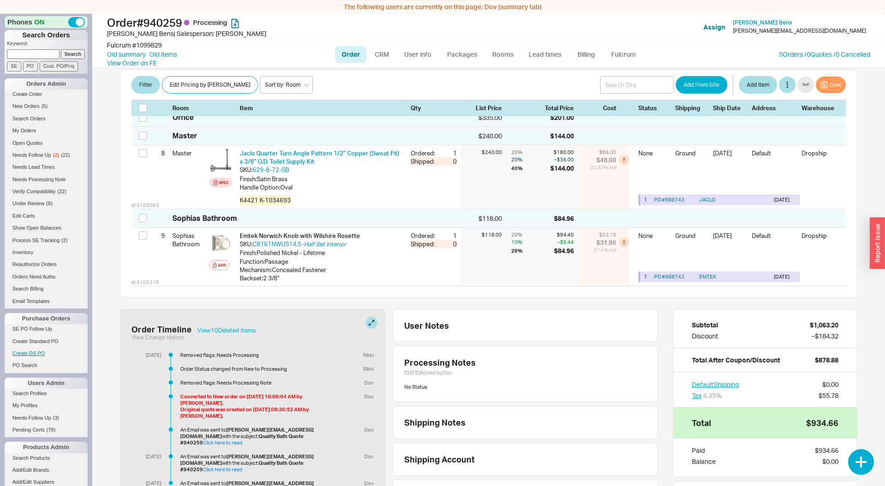
scroll to position [565, 0]
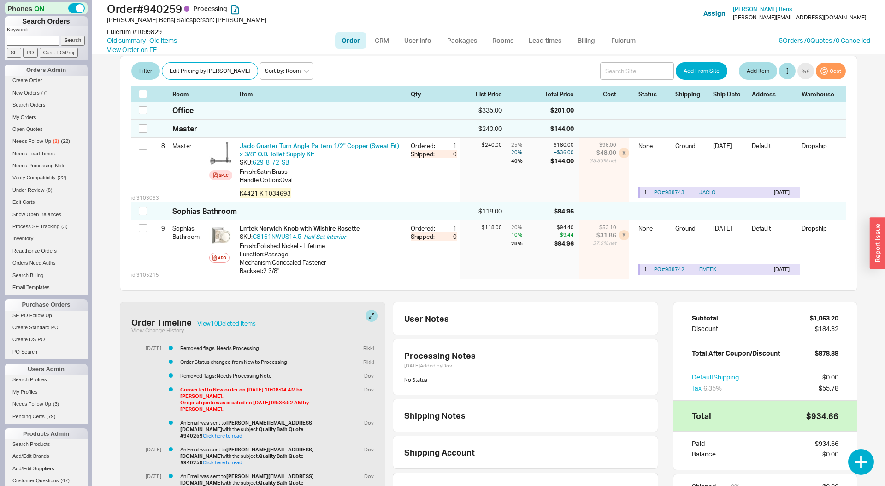
click at [40, 41] on input at bounding box center [33, 40] width 53 height 10
paste input "941024"
type input "941024"
click at [61, 35] on input "Search" at bounding box center [73, 40] width 24 height 10
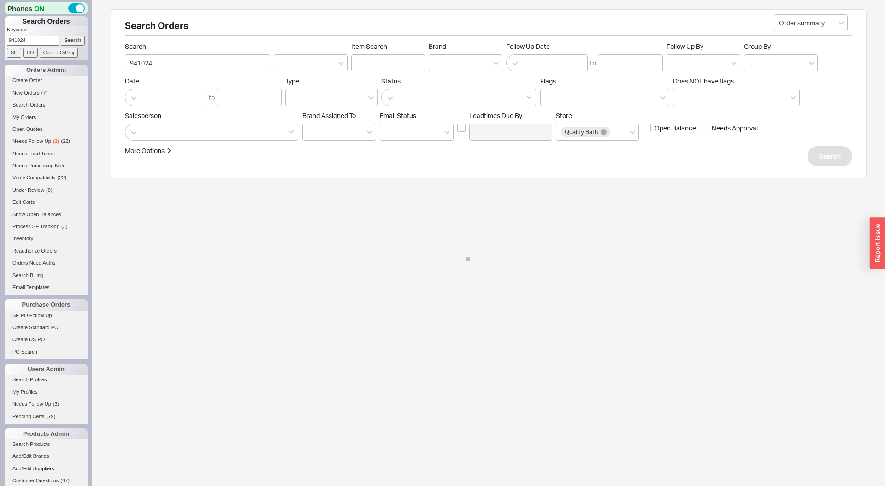
select select "LOW"
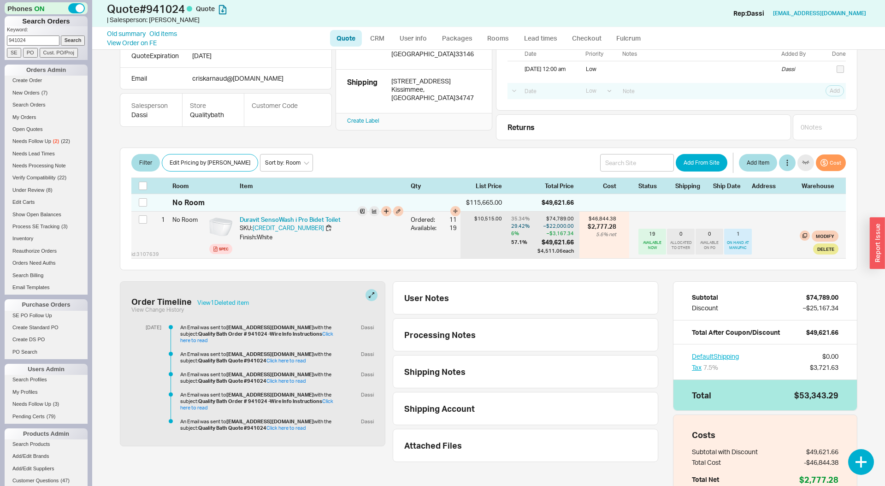
scroll to position [72, 0]
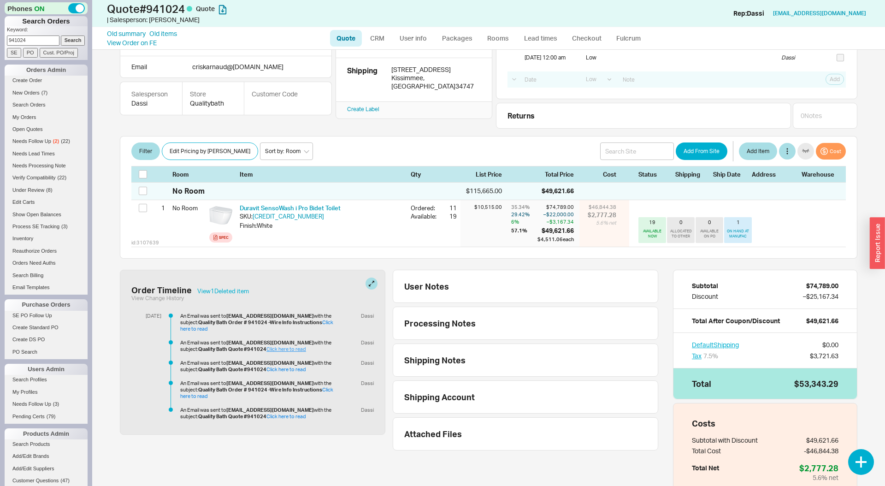
click at [270, 347] on link "Click here to read" at bounding box center [286, 349] width 40 height 6
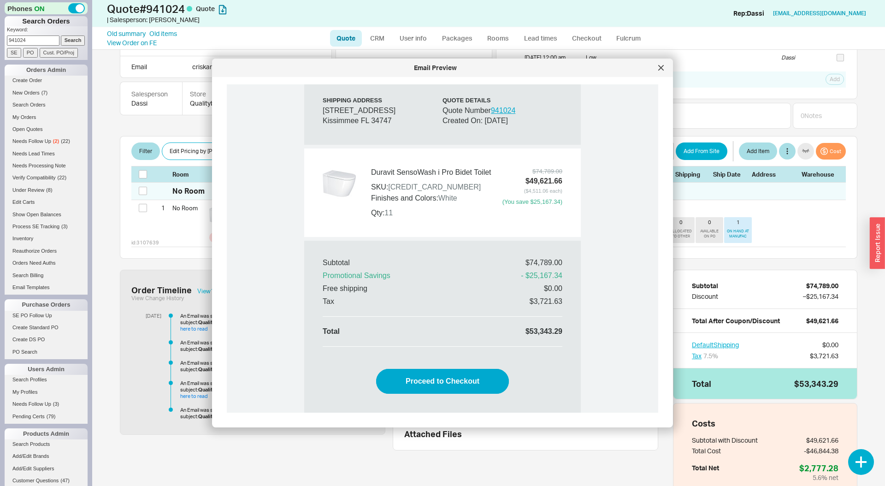
scroll to position [635, 0]
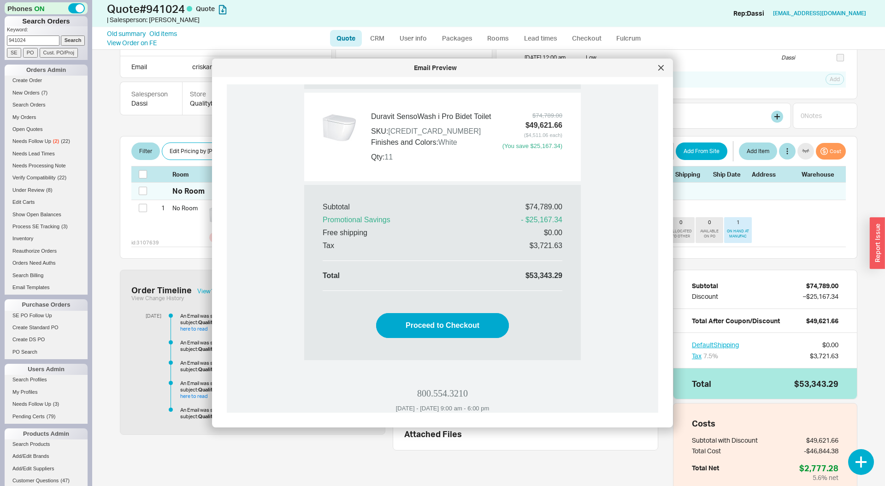
drag, startPoint x: 659, startPoint y: 67, endPoint x: 616, endPoint y: 106, distance: 58.7
click at [659, 67] on icon at bounding box center [661, 68] width 6 height 6
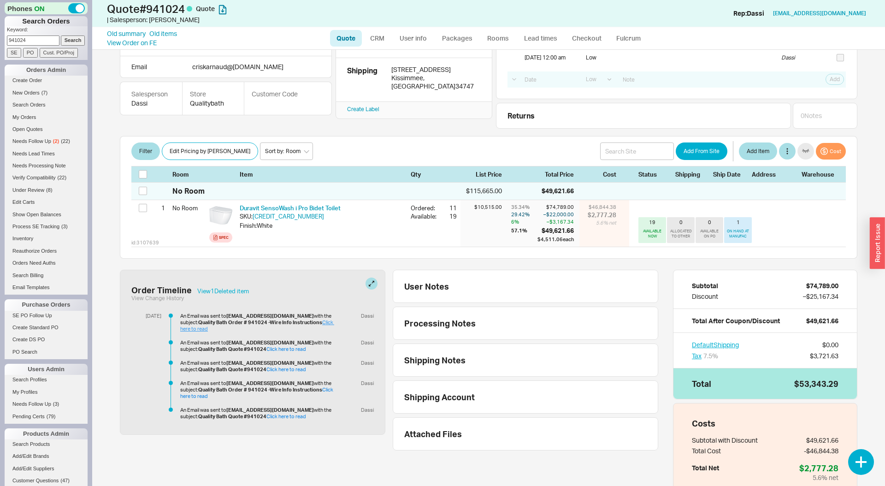
click at [324, 323] on link "Click here to read" at bounding box center [257, 325] width 154 height 13
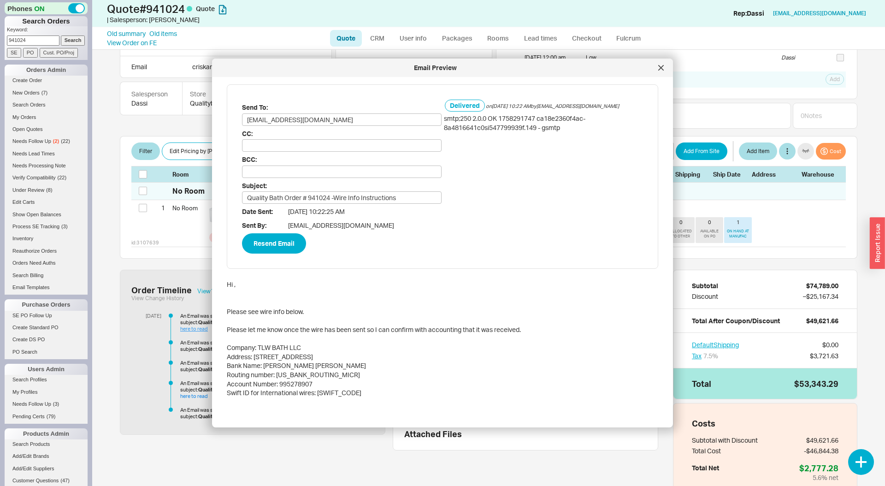
scroll to position [48, 0]
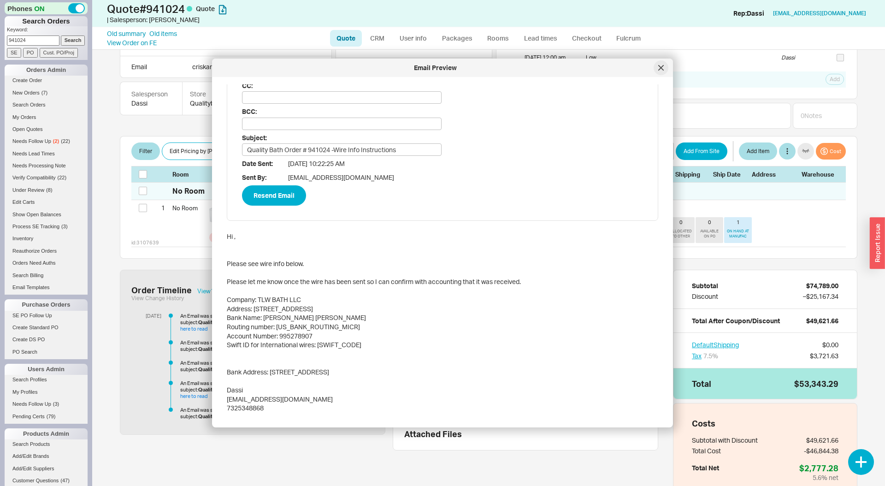
click at [660, 66] on icon at bounding box center [661, 68] width 6 height 6
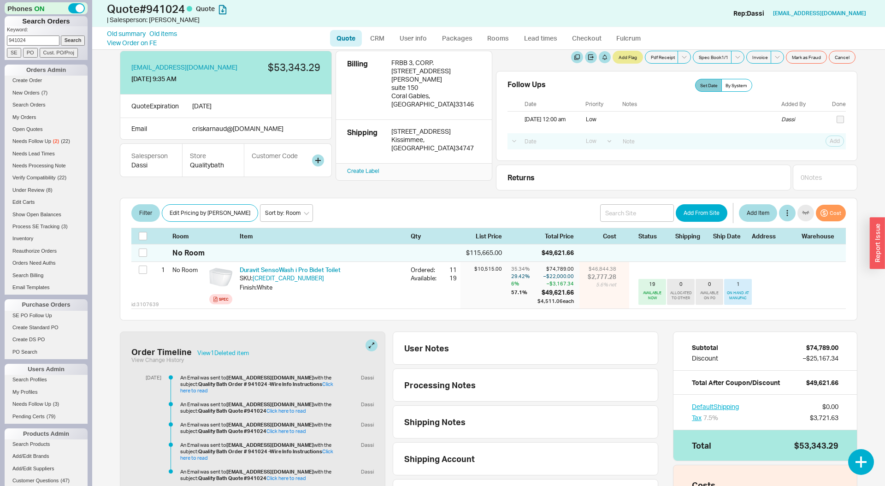
scroll to position [0, 0]
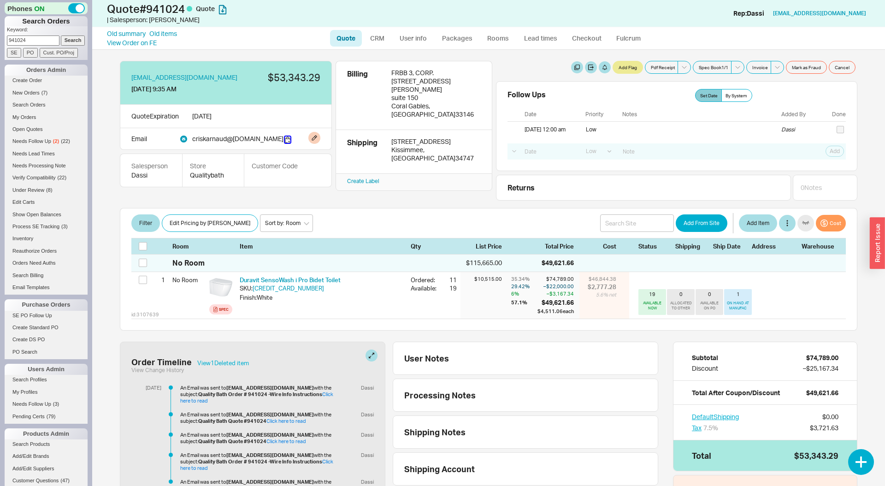
click at [285, 142] on button "button" at bounding box center [288, 139] width 6 height 6
click at [49, 38] on input "941024" at bounding box center [33, 40] width 53 height 10
paste input "clceriello@gmail.com"
type input "clceriello@gmail.com"
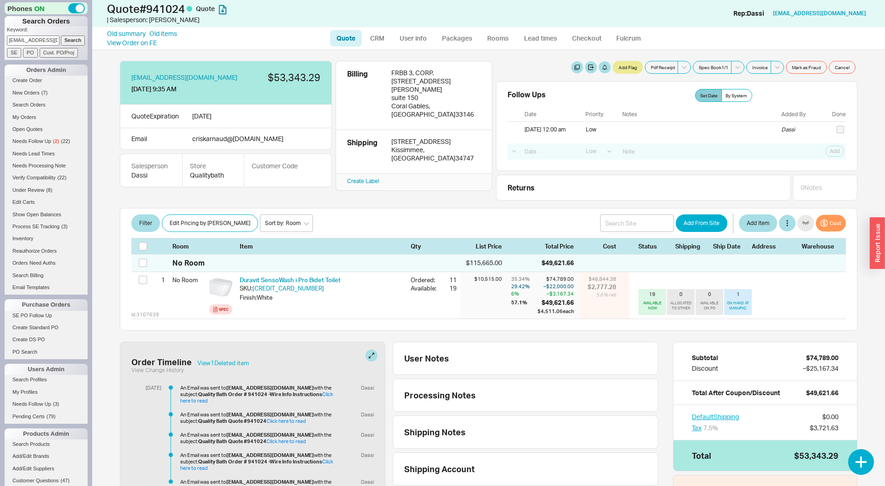
click at [61, 35] on input "Search" at bounding box center [73, 40] width 24 height 10
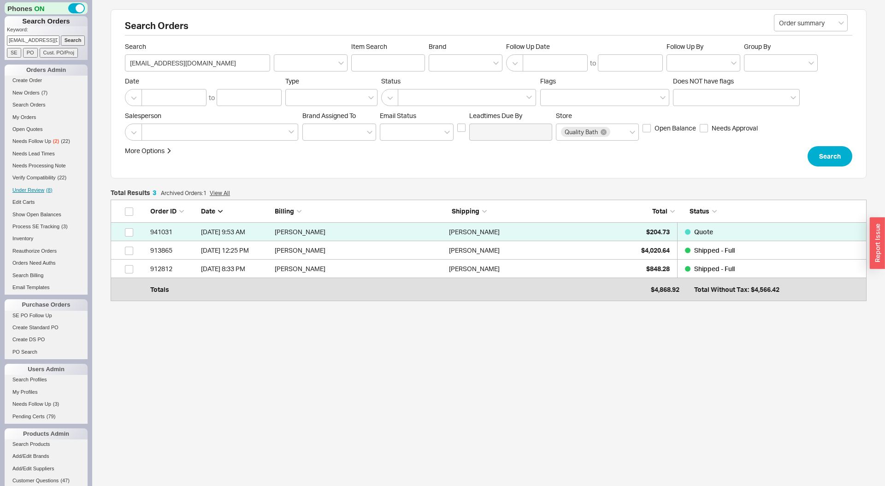
scroll to position [97, 756]
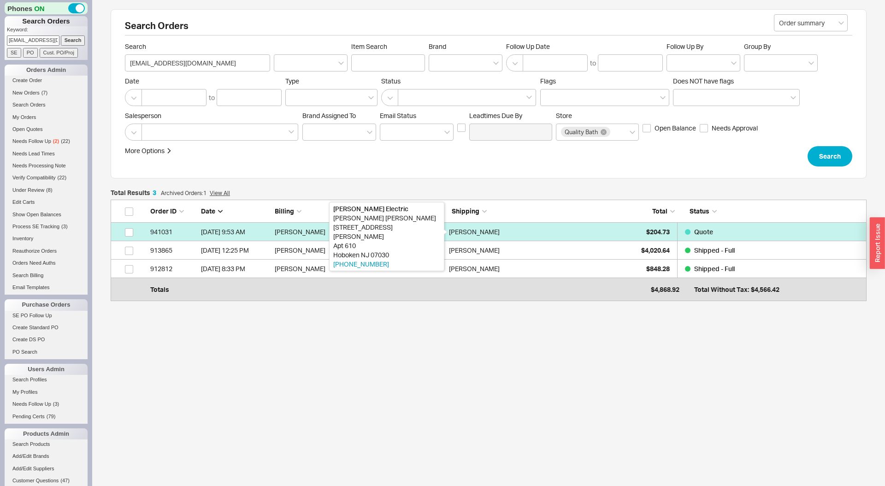
click at [477, 231] on div "Ciro Ceriello" at bounding box center [474, 232] width 51 height 18
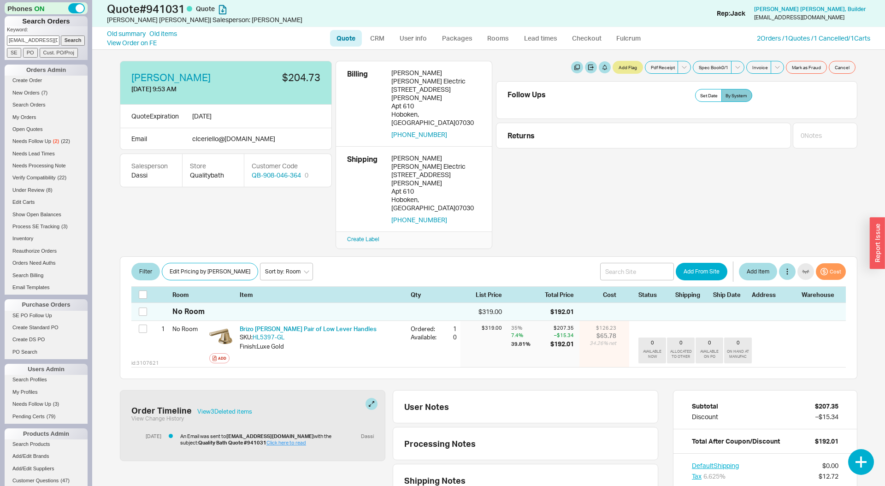
click at [276, 439] on link "Click here to read" at bounding box center [286, 442] width 40 height 6
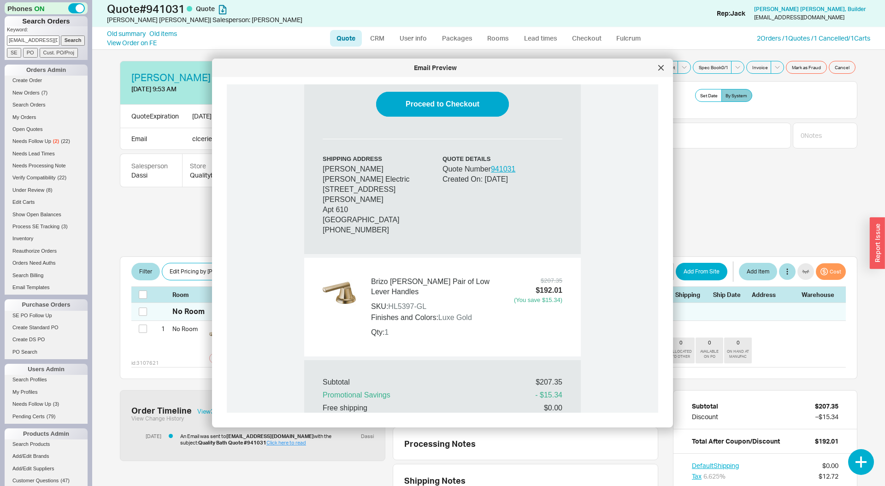
scroll to position [605, 0]
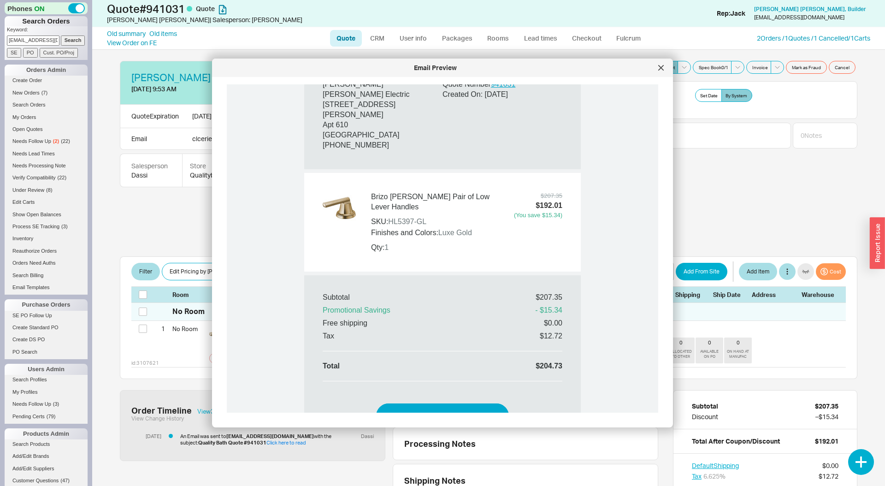
click at [660, 64] on div at bounding box center [661, 67] width 15 height 15
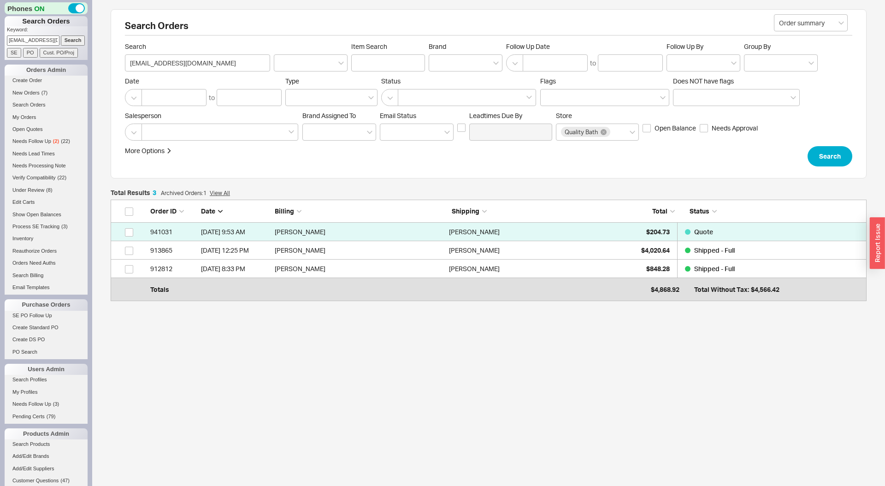
scroll to position [97, 756]
select select "LOW"
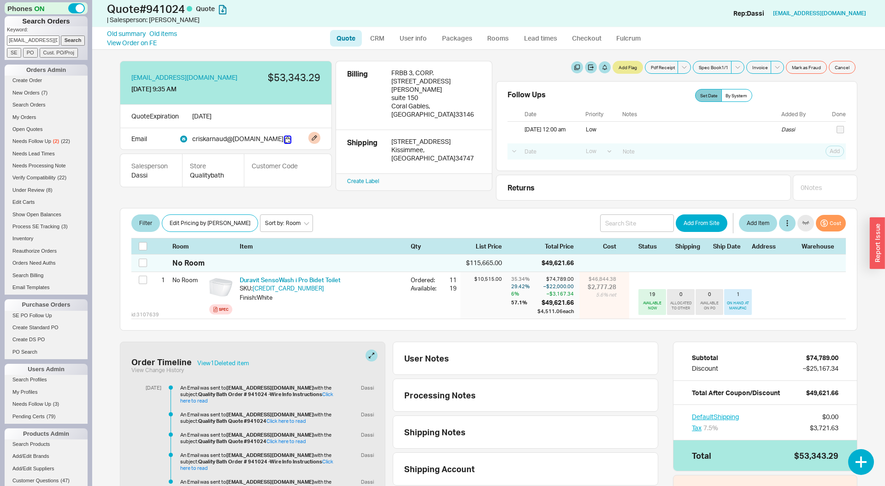
click at [285, 141] on button "button" at bounding box center [288, 139] width 6 height 6
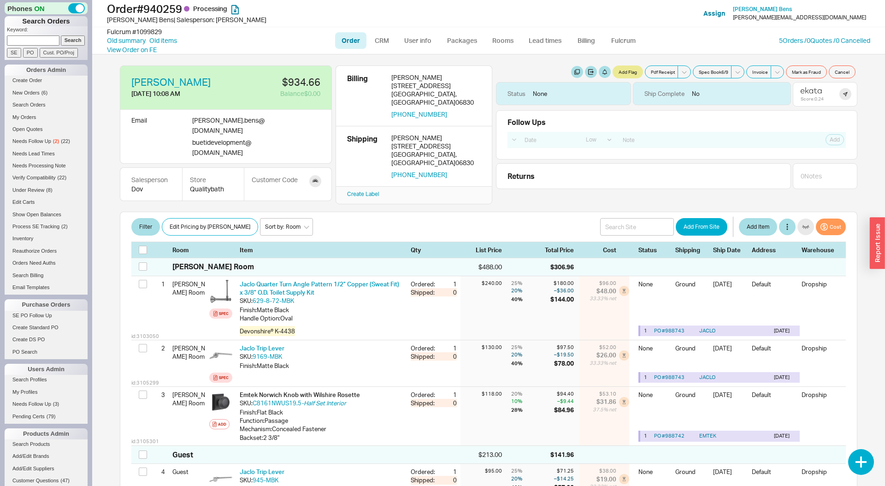
select select "LOW"
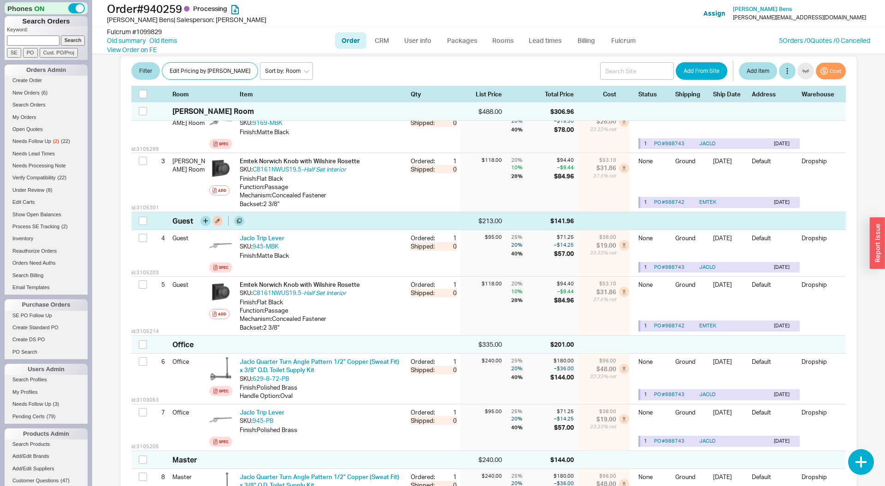
scroll to position [236, 0]
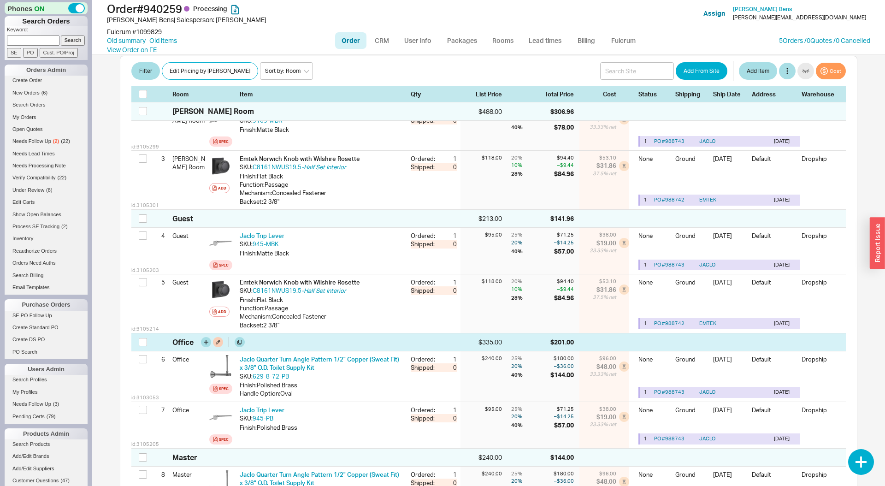
click at [302, 333] on div "Office $335.00 $201.00" at bounding box center [488, 342] width 715 height 18
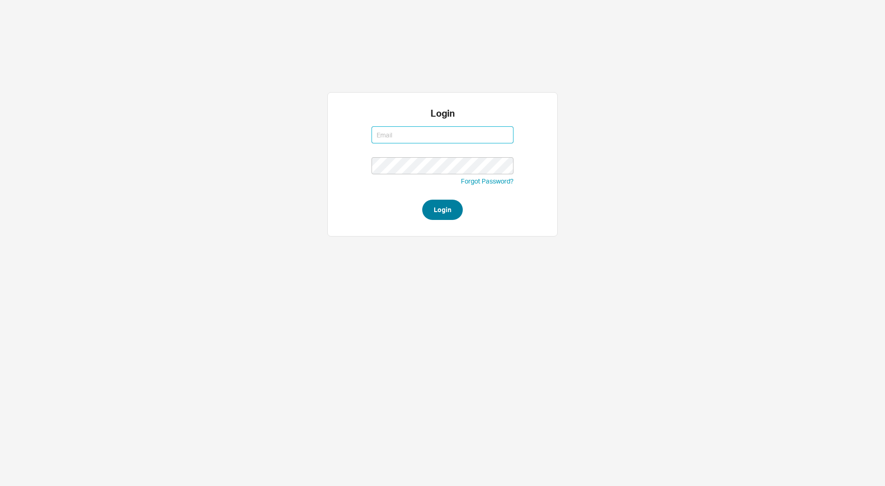
type input "steven@qualitybath.com"
click at [439, 215] on button "Login" at bounding box center [442, 210] width 41 height 20
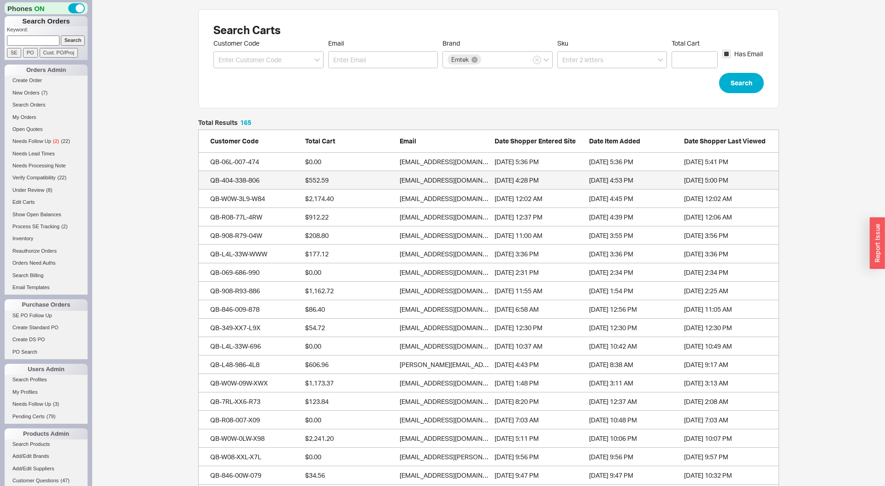
scroll to position [0, 0]
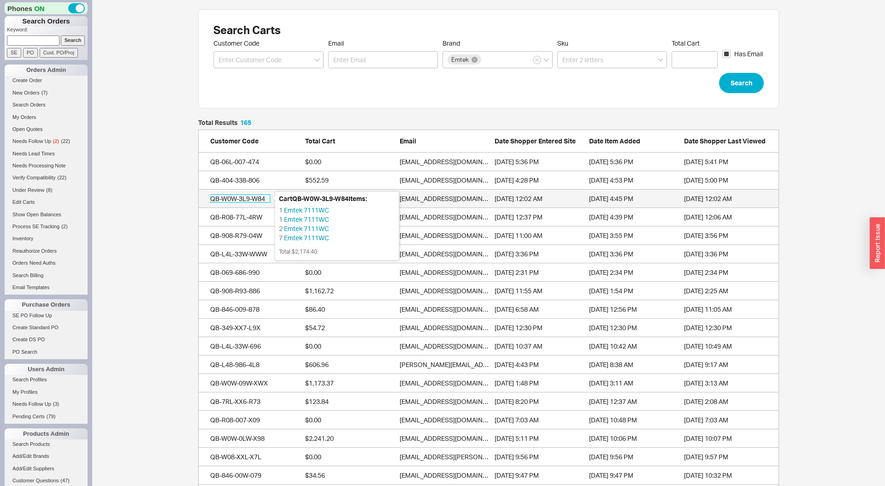
click at [242, 195] on div "QB-W0W-3L9-W84" at bounding box center [240, 198] width 60 height 9
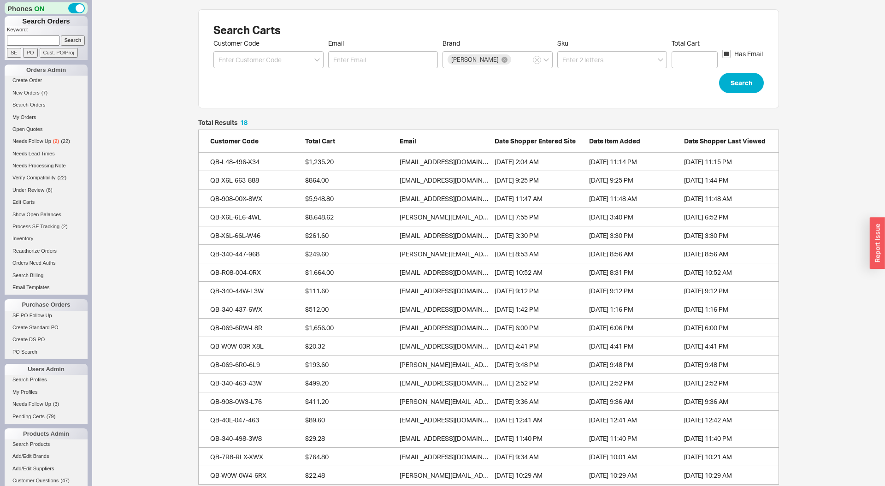
scroll to position [365, 581]
click at [164, 130] on div "Search Carts Customer Code Email Brand [PERSON_NAME] Sku Total Cart Has Email S…" at bounding box center [488, 247] width 793 height 494
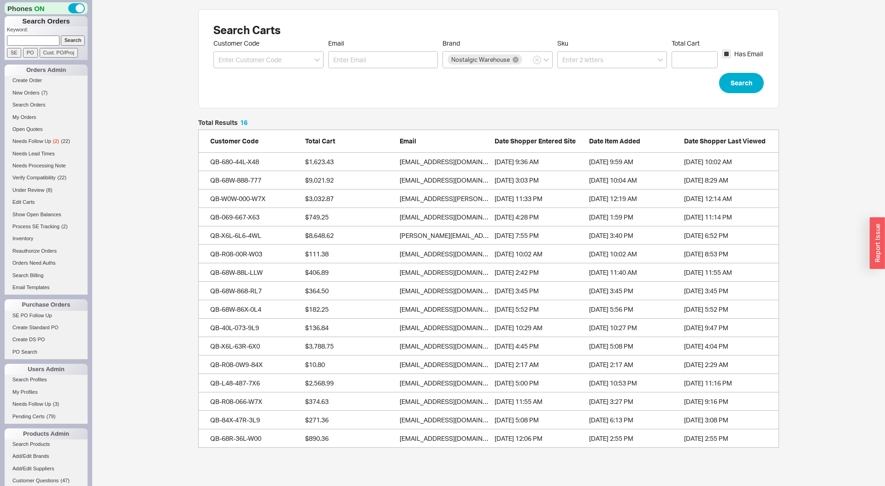
scroll to position [328, 581]
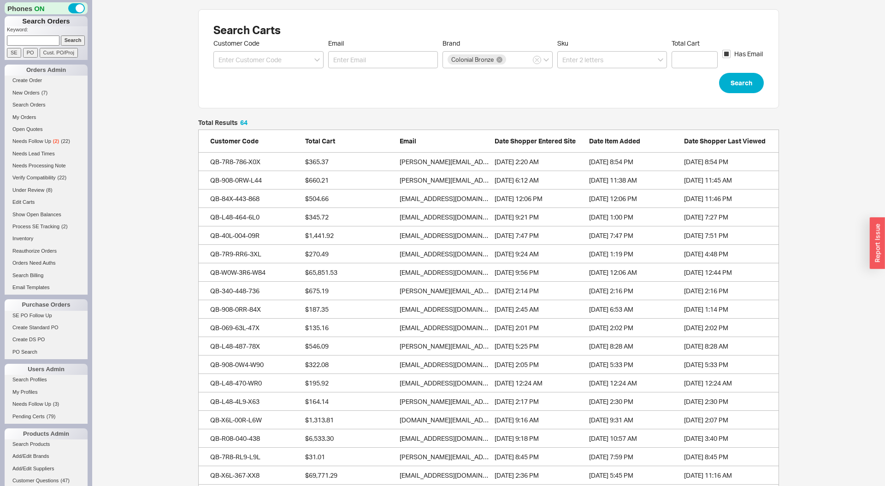
scroll to position [1213, 581]
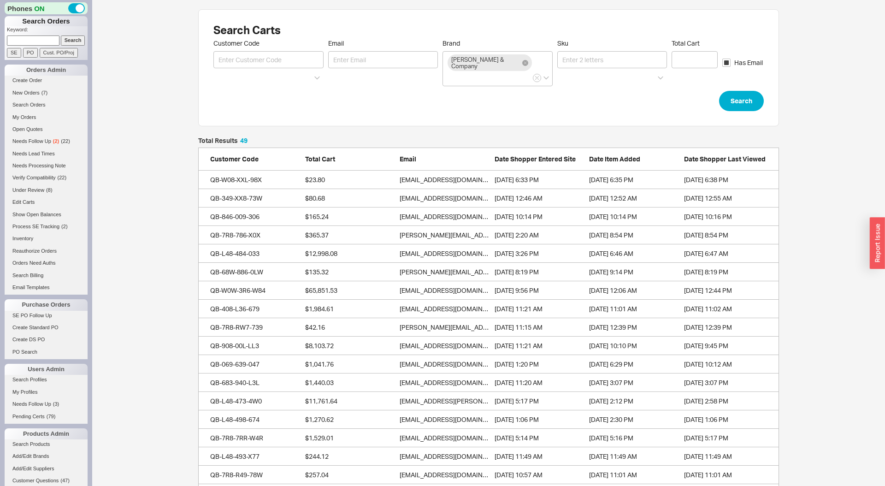
scroll to position [937, 581]
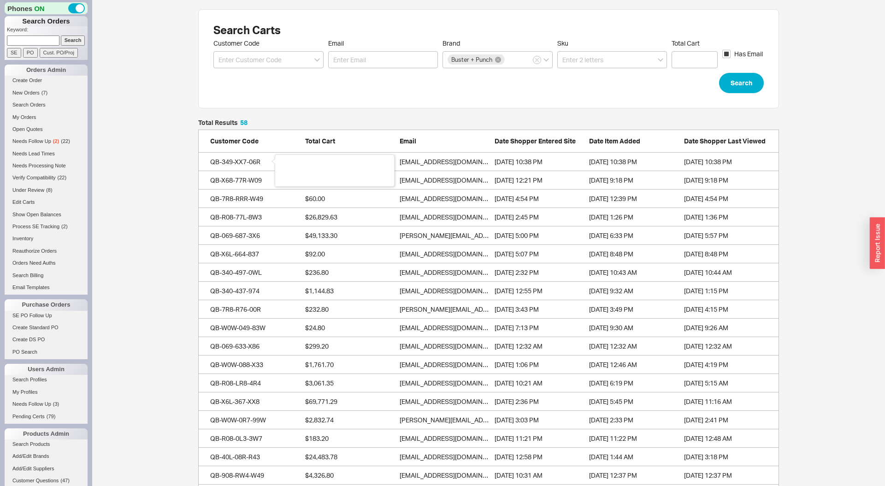
scroll to position [1103, 581]
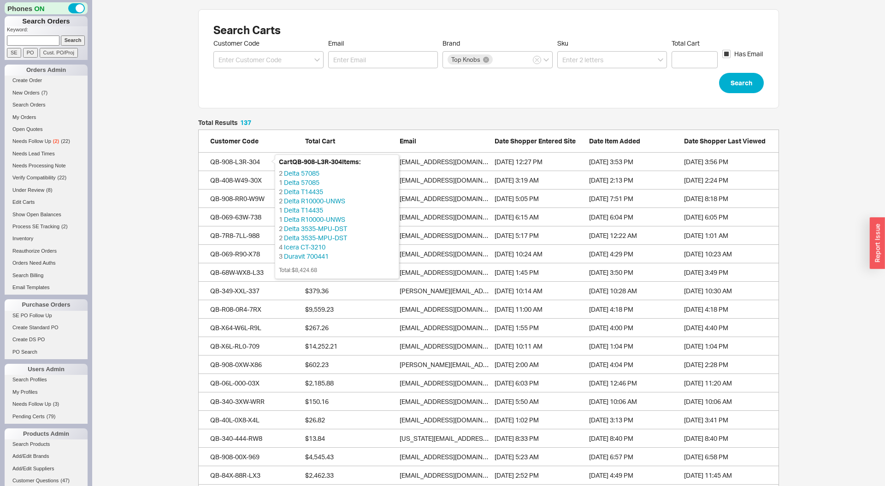
scroll to position [2560, 581]
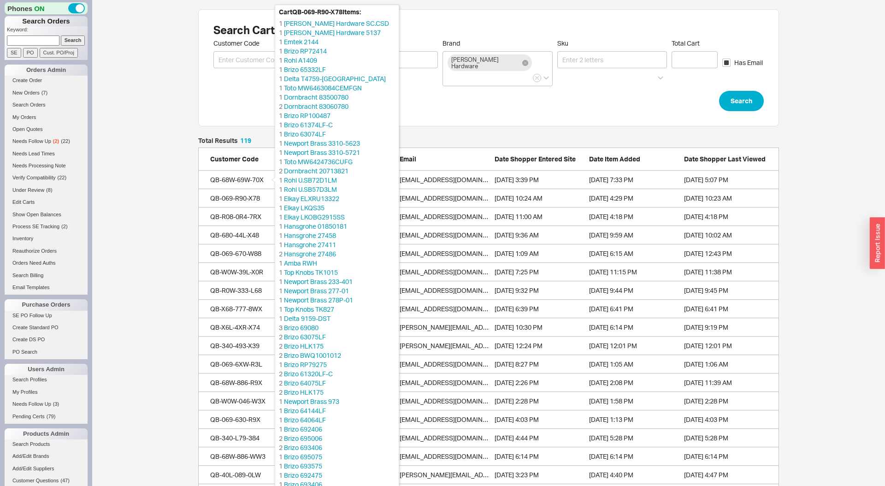
scroll to position [2228, 581]
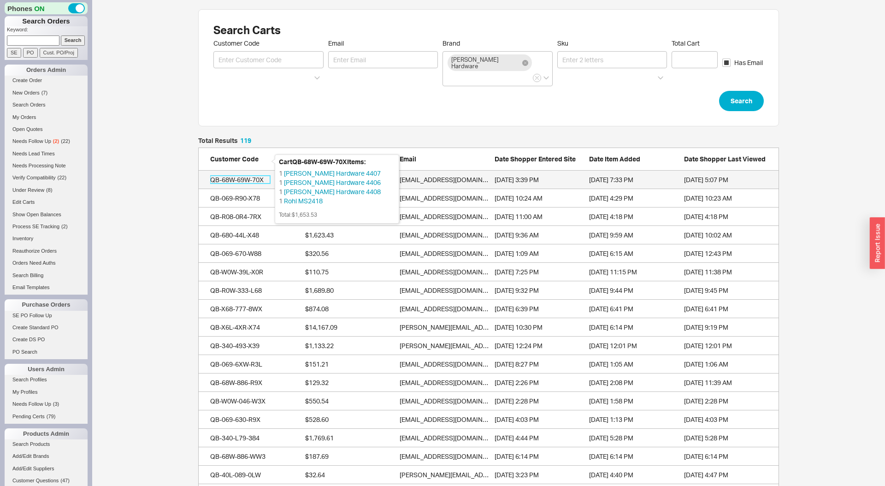
click at [241, 175] on div "QB-68W-69W-70X" at bounding box center [240, 179] width 60 height 9
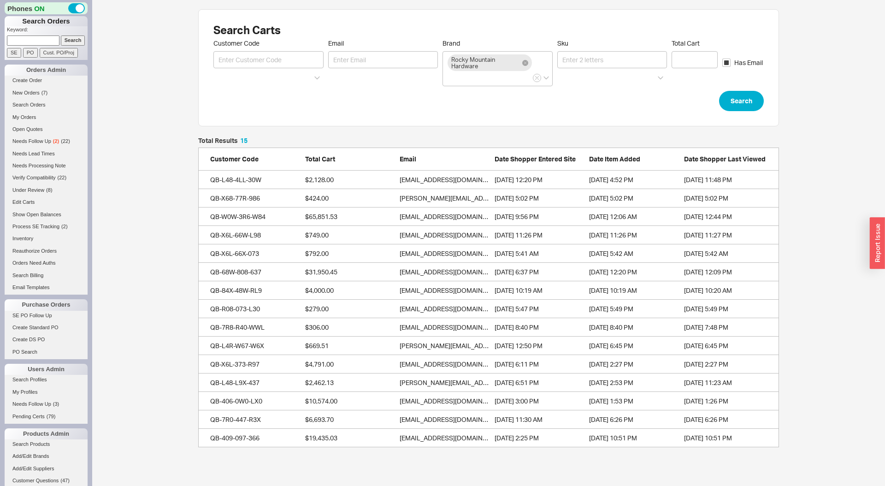
scroll to position [310, 581]
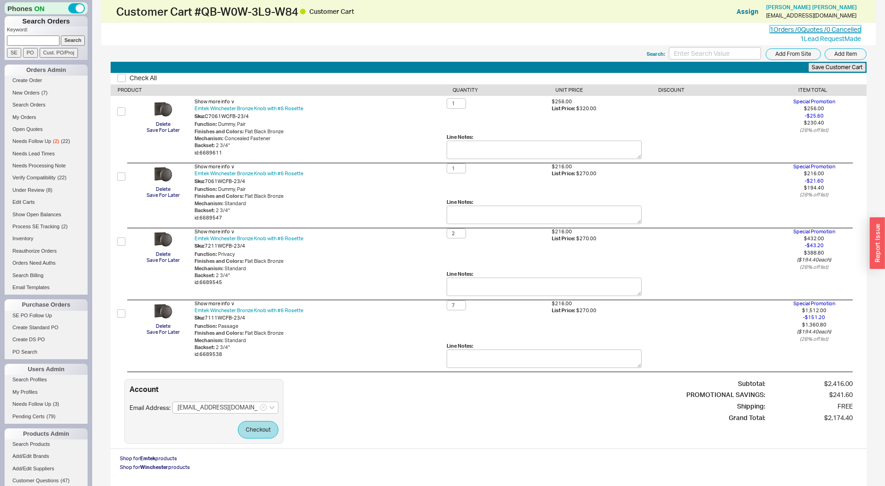
click at [787, 31] on link "1 Orders / 0 Quotes / 0 Cancelled" at bounding box center [815, 29] width 91 height 8
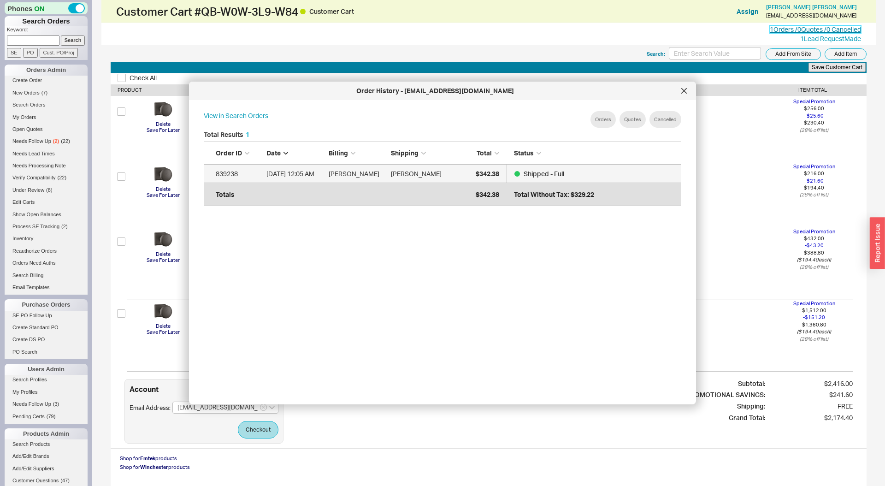
scroll to position [282, 492]
click at [686, 86] on div at bounding box center [684, 90] width 15 height 15
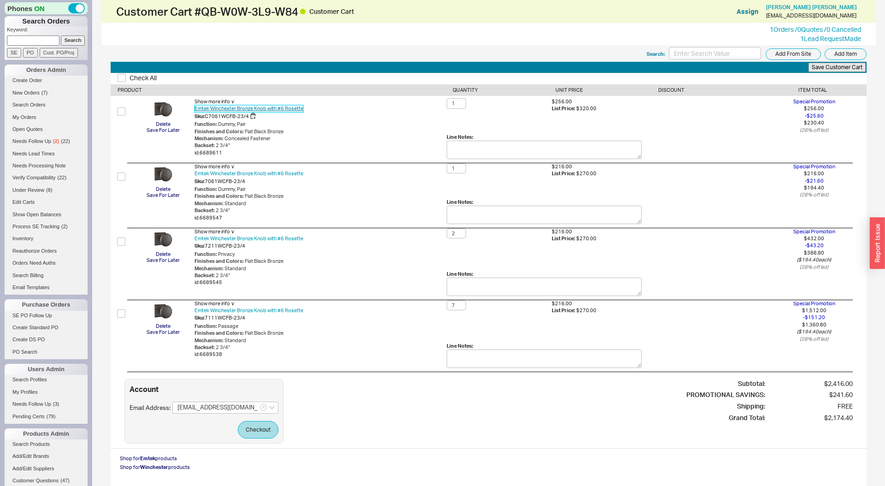
click at [240, 108] on link "Emtek Winchester Bronze Knob with #6 Rosette" at bounding box center [249, 108] width 109 height 7
click at [264, 426] on button "Checkout" at bounding box center [258, 430] width 41 height 18
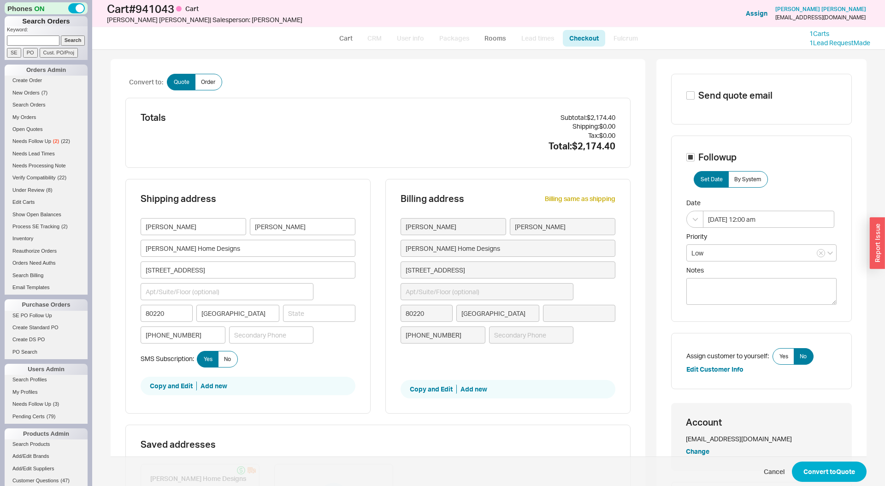
type input "Colorado"
click at [827, 469] on button "Convert to Quote" at bounding box center [829, 471] width 75 height 20
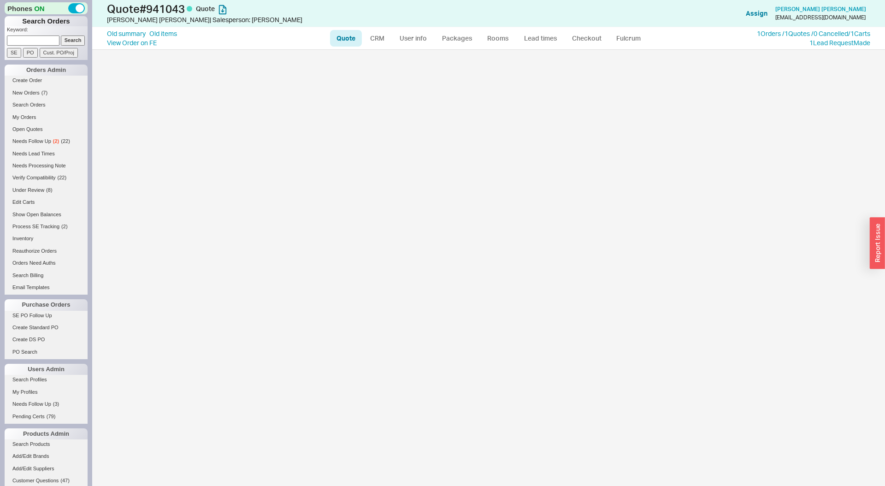
select select "LOW"
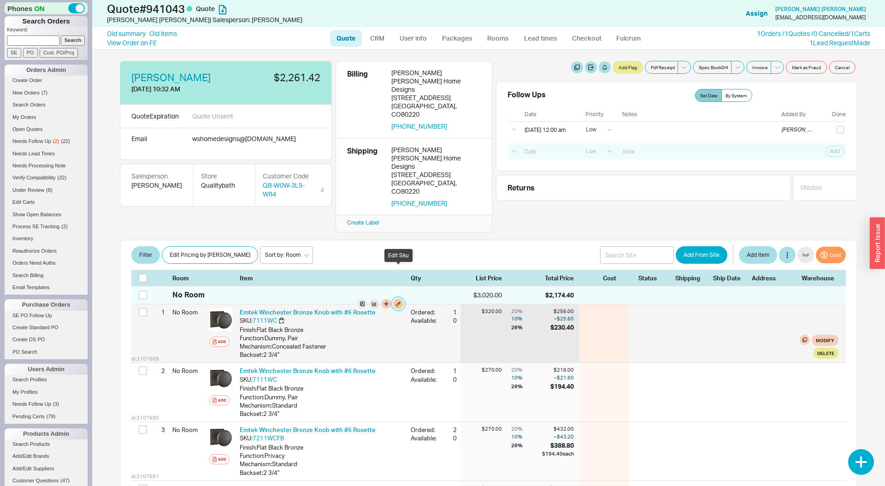
click at [396, 299] on button "button" at bounding box center [398, 304] width 10 height 10
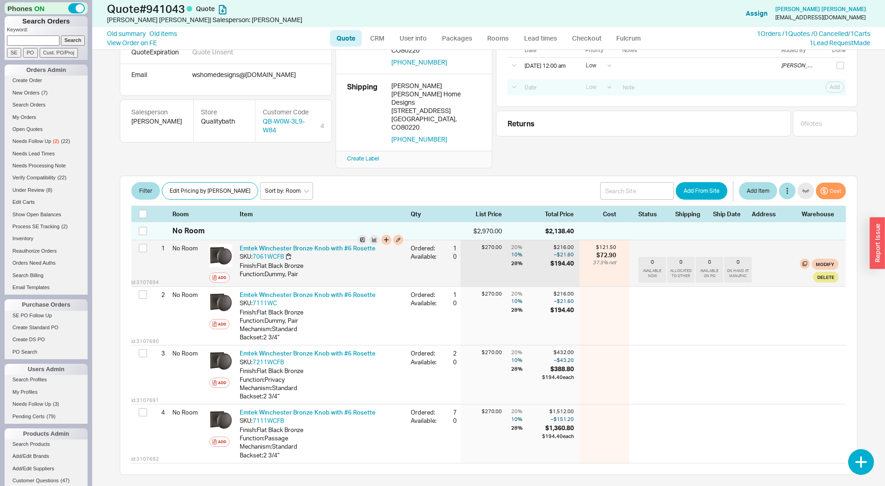
scroll to position [92, 0]
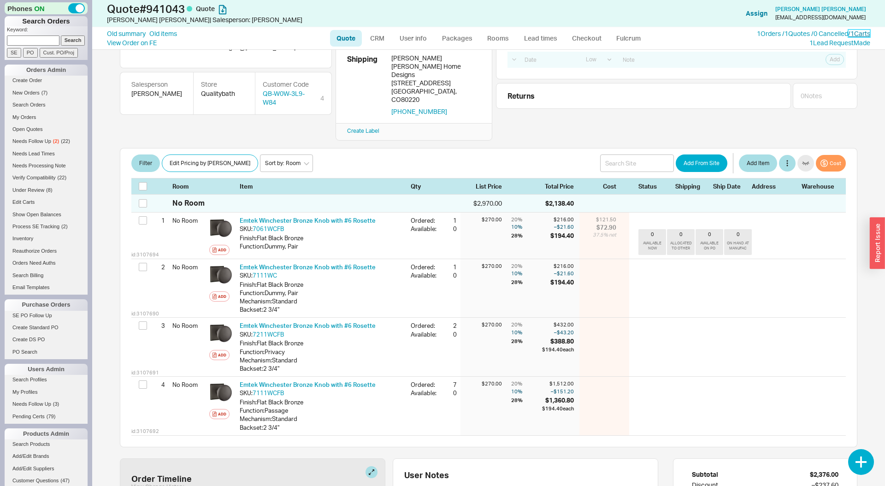
click at [857, 33] on link "/ 1 Carts" at bounding box center [859, 34] width 22 height 8
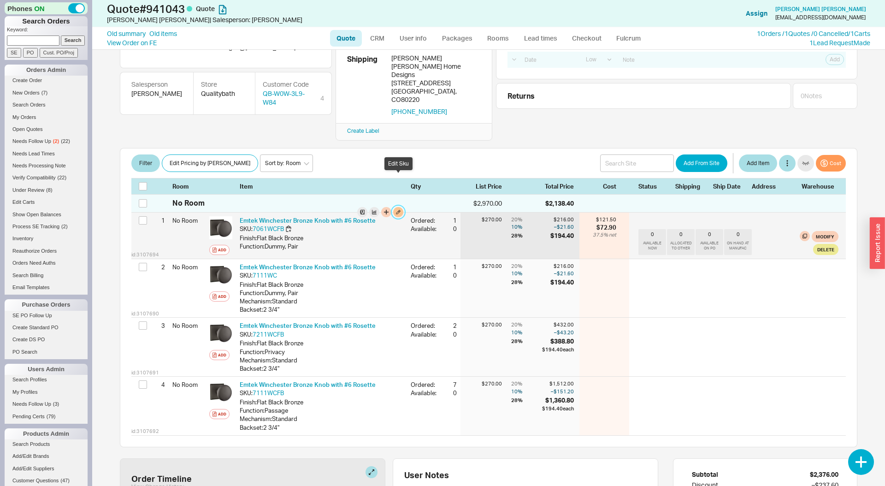
click at [400, 207] on button "button" at bounding box center [398, 212] width 10 height 10
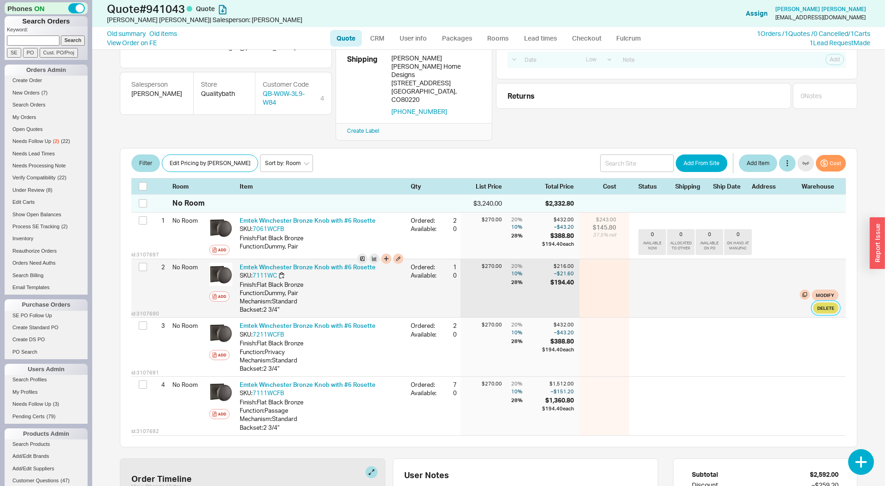
click at [827, 302] on button "Delete" at bounding box center [825, 307] width 25 height 11
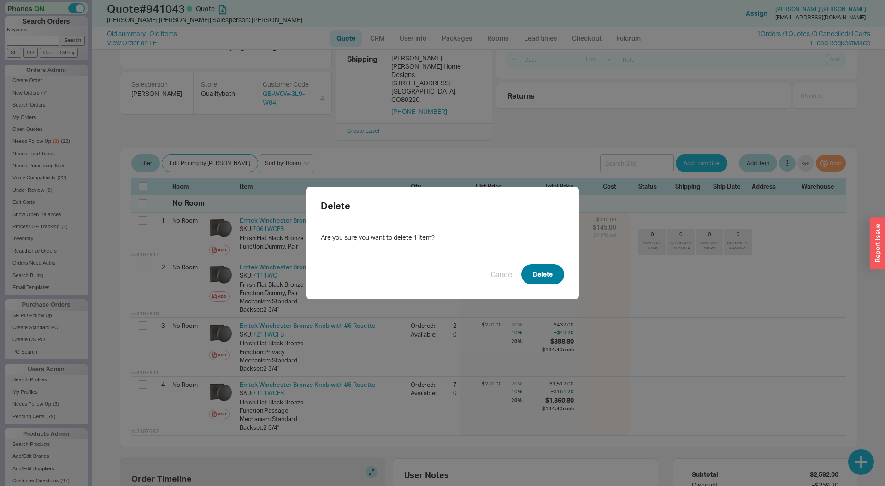
click at [536, 270] on button "Delete" at bounding box center [542, 274] width 43 height 20
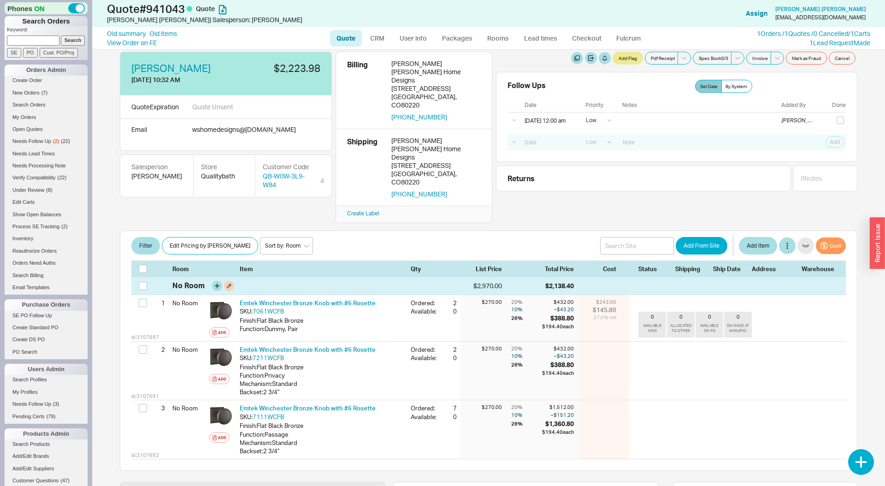
scroll to position [0, 0]
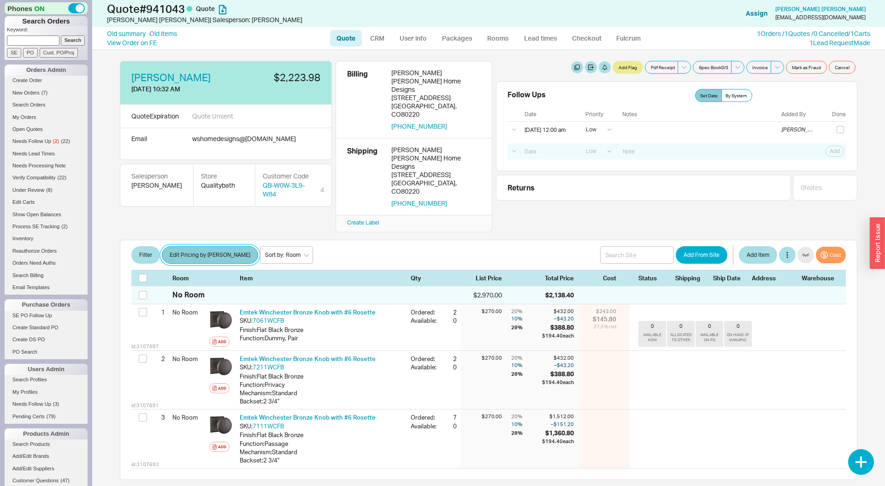
click at [198, 246] on button "Edit Pricing by Brand" at bounding box center [210, 255] width 96 height 18
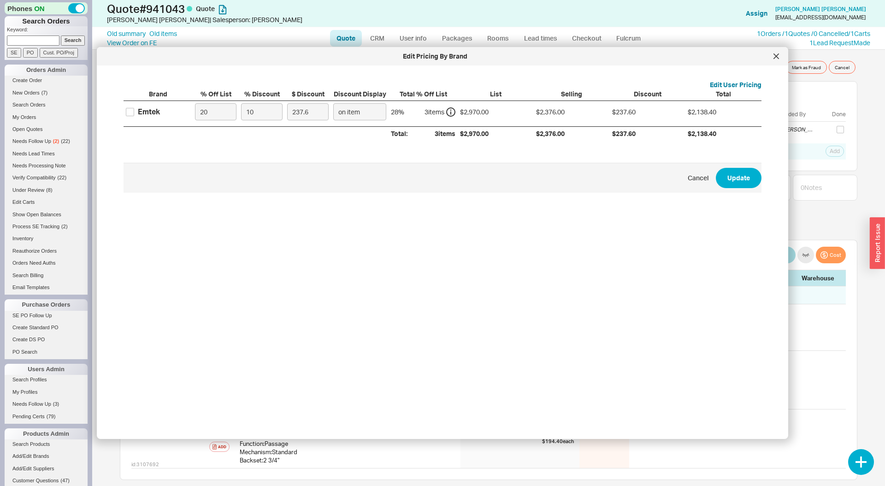
click at [134, 107] on label "Emtek" at bounding box center [143, 111] width 34 height 10
click at [134, 108] on input "Emtek" at bounding box center [130, 112] width 8 height 8
checkbox input "true"
drag, startPoint x: 251, startPoint y: 111, endPoint x: 261, endPoint y: 112, distance: 9.9
click at [261, 112] on input "10" at bounding box center [261, 111] width 41 height 17
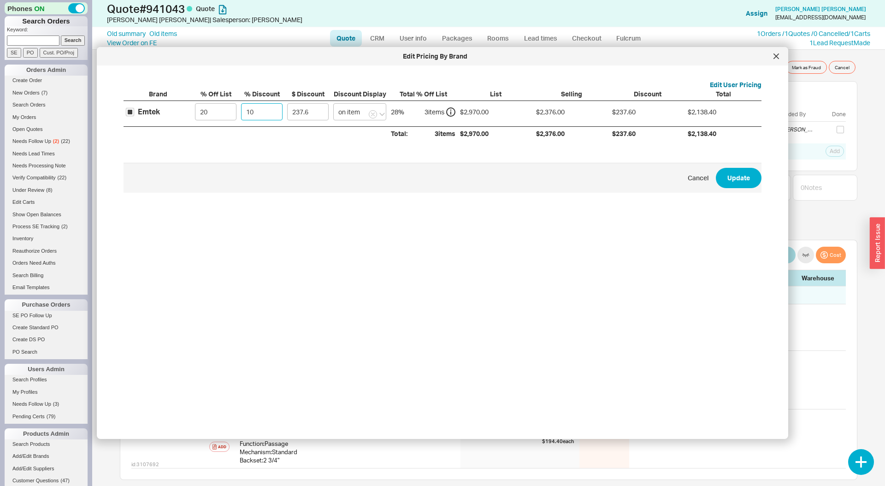
type input "15"
type input "356.4"
type input "15"
click at [716, 168] on button "Update" at bounding box center [739, 178] width 46 height 20
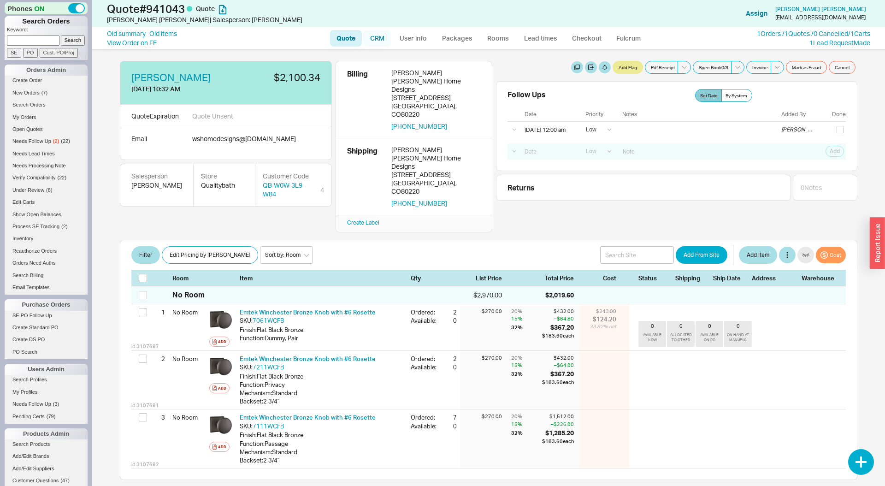
click at [374, 31] on link "CRM" at bounding box center [377, 38] width 27 height 17
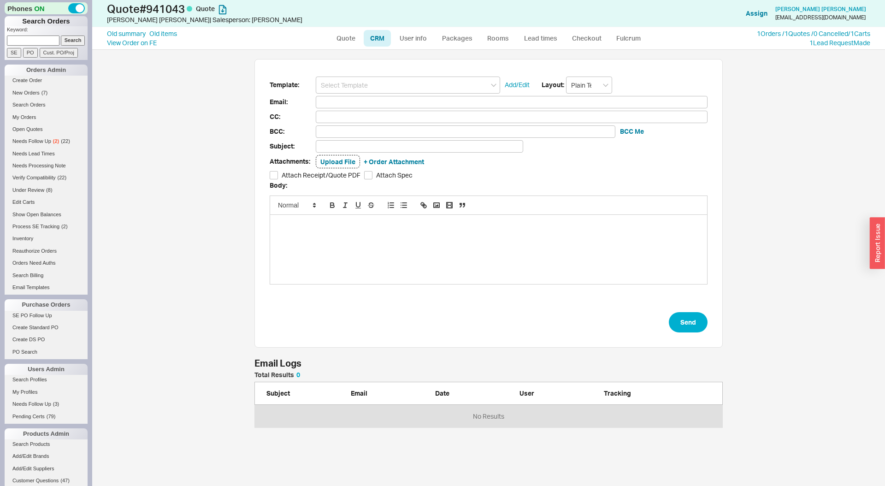
scroll to position [437, 793]
click at [373, 81] on input at bounding box center [408, 85] width 184 height 17
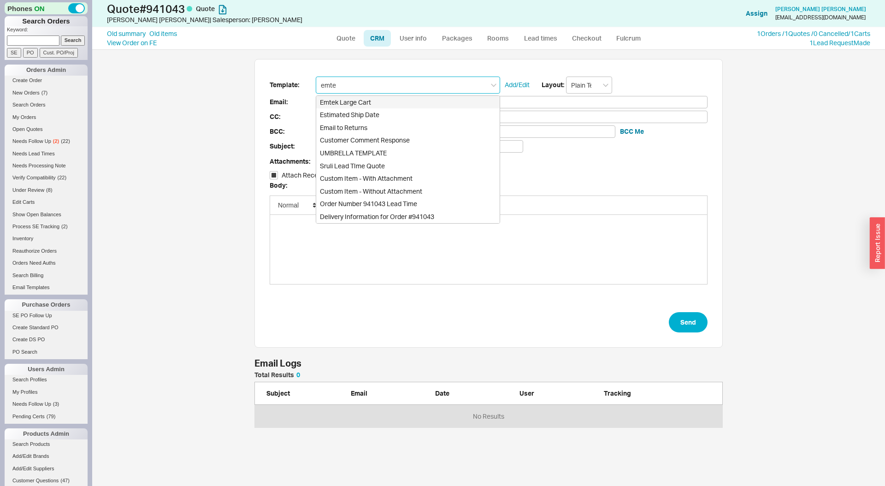
type input "Emtek Large Cart"
type input "Receipt"
type input "wshomedesigns@icloud.com"
type input "Quality Bath Emtek Quote with Discounts"
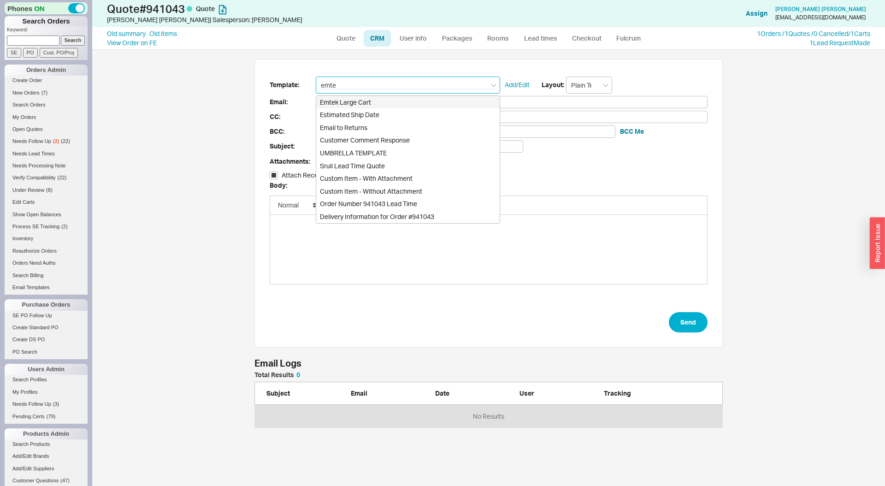
checkbox input "true"
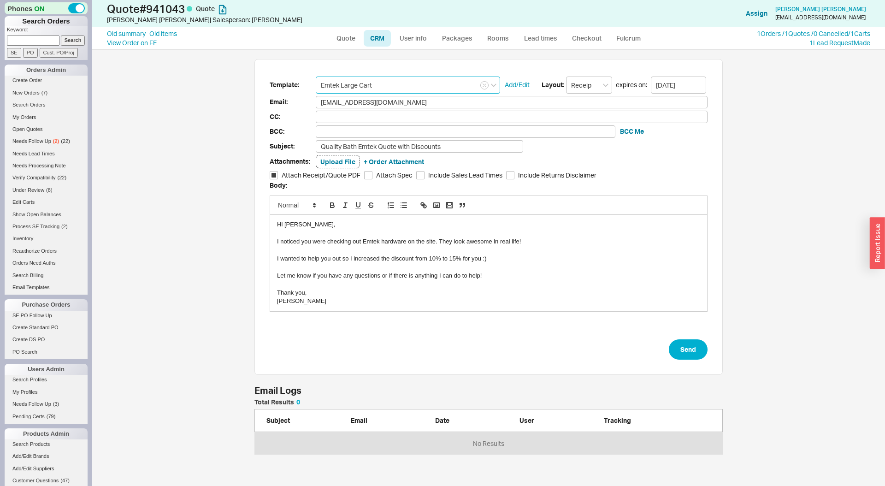
type input "Emtek Large Cart"
drag, startPoint x: 278, startPoint y: 258, endPoint x: 465, endPoint y: 267, distance: 187.4
click at [465, 267] on div "Hi Lisa, I noticed you were checking out Emtek hardware on the site. They look …" at bounding box center [488, 263] width 437 height 96
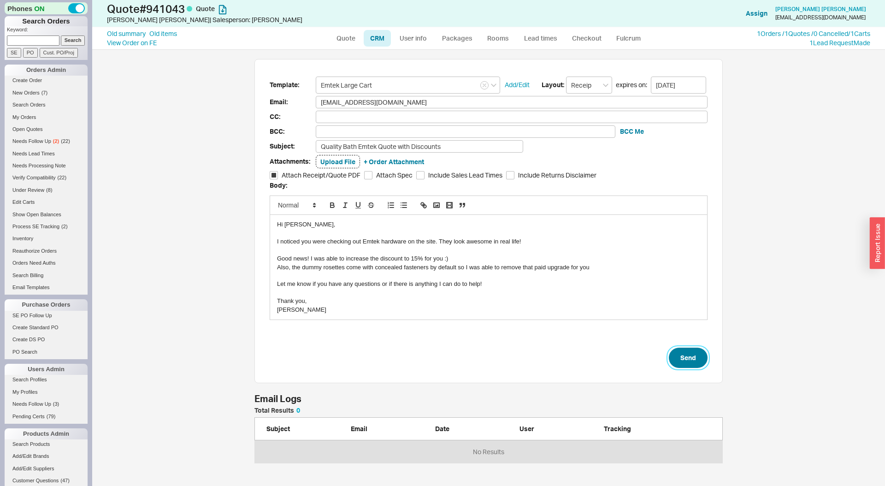
click at [688, 355] on button "Send" at bounding box center [688, 358] width 39 height 20
select select "LOW"
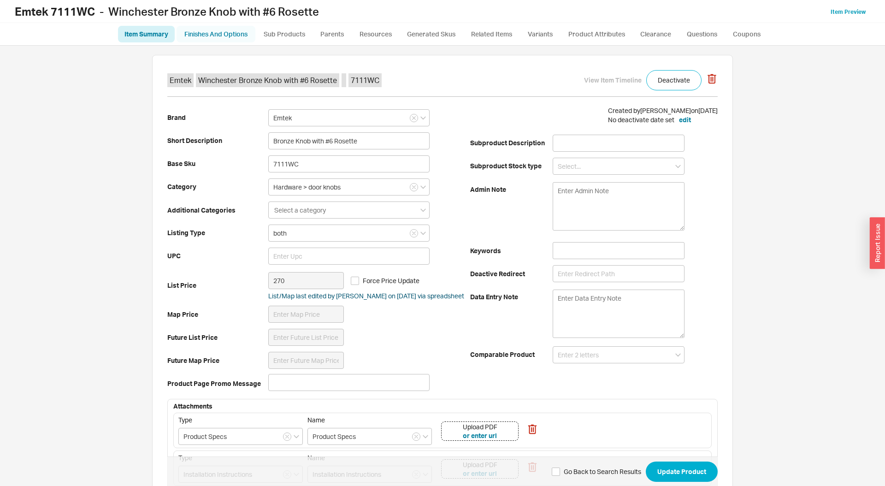
click at [220, 32] on link "Finishes And Options" at bounding box center [216, 34] width 79 height 17
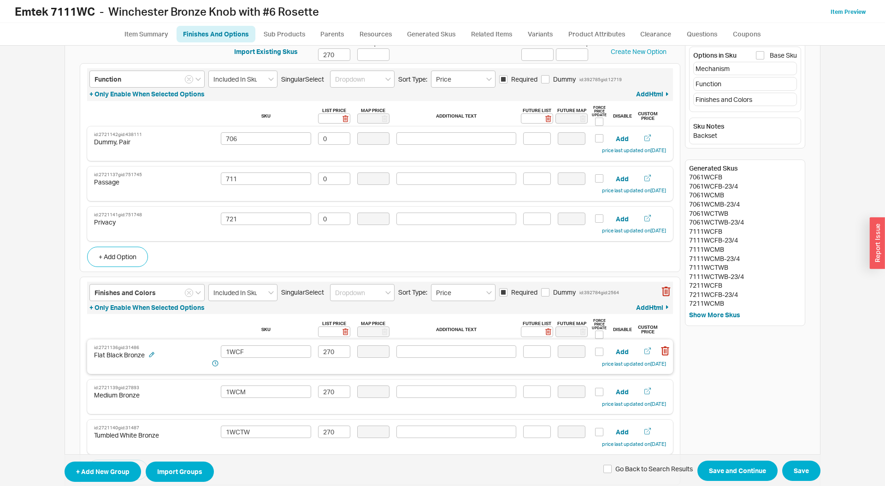
scroll to position [23, 0]
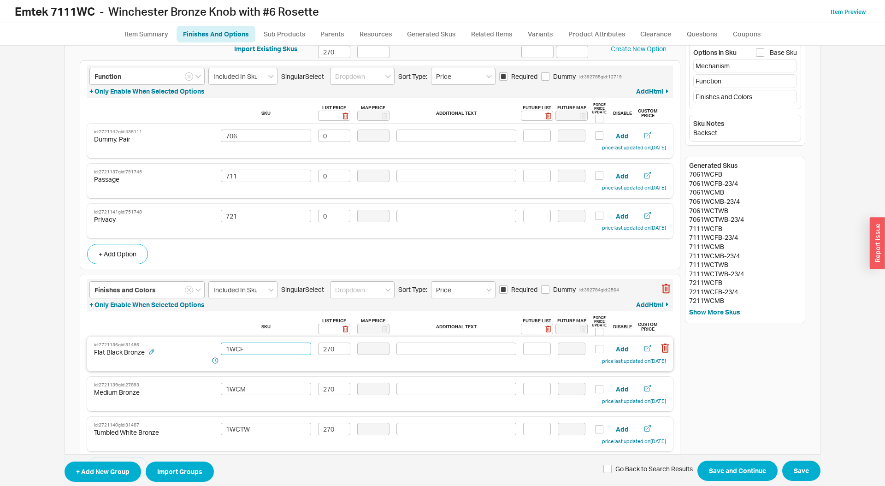
click at [225, 348] on input "1WCF" at bounding box center [266, 349] width 90 height 12
drag, startPoint x: 239, startPoint y: 348, endPoint x: 215, endPoint y: 347, distance: 24.0
click at [215, 347] on div "id: 2721136 gid: 31486 Flat Black Bronze 1WCF 270 Add price last updated on [DA…" at bounding box center [380, 353] width 572 height 25
type input "F"
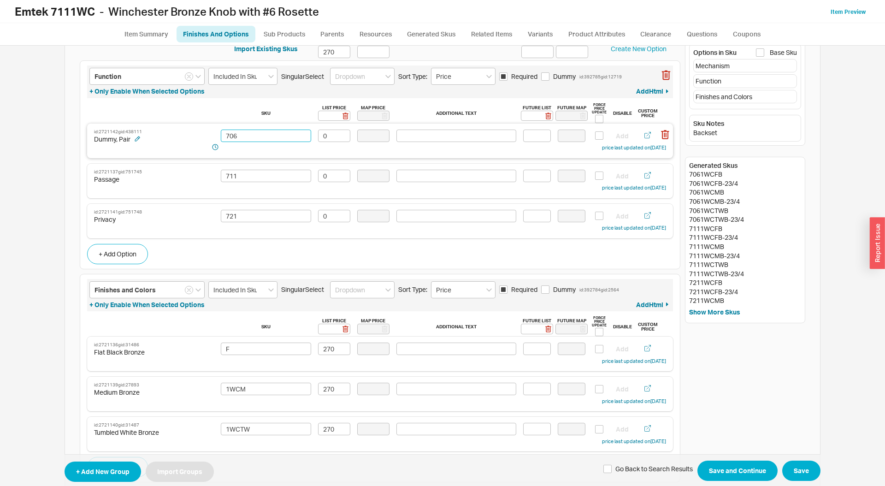
drag, startPoint x: 280, startPoint y: 136, endPoint x: 267, endPoint y: 145, distance: 15.2
click at [280, 136] on input "706" at bounding box center [266, 136] width 90 height 12
paste input "1WC"
type input "7061WC"
click at [256, 177] on input "711" at bounding box center [266, 176] width 90 height 12
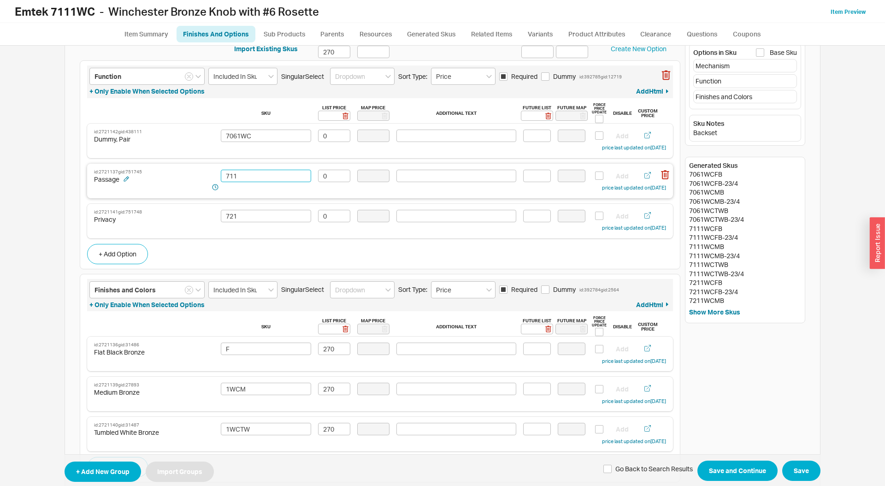
paste input "1WC"
type input "7111WC"
click at [258, 214] on input "721" at bounding box center [266, 216] width 90 height 12
paste input "1WC"
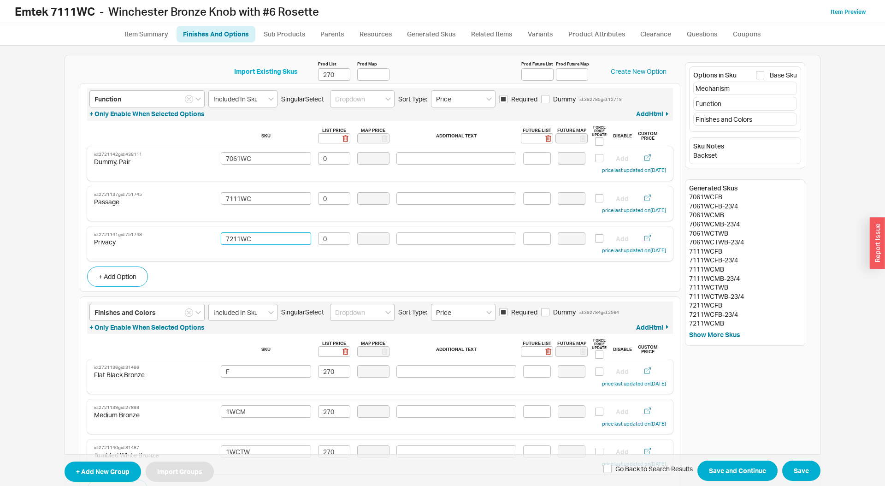
type input "7211WC"
click at [265, 71] on button "Import Existing Skus" at bounding box center [266, 71] width 64 height 9
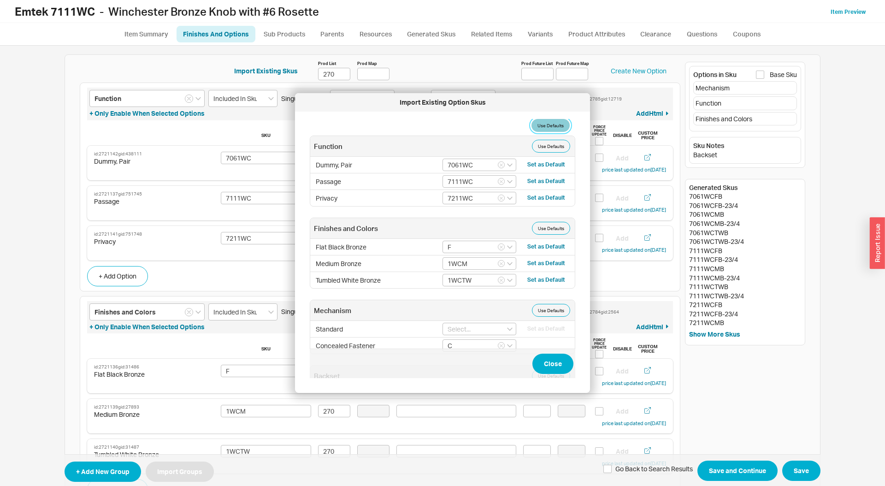
click at [555, 126] on button "Use Defaults" at bounding box center [551, 125] width 38 height 13
type input "FB"
type input "MB"
type input "TWB"
type input "FB"
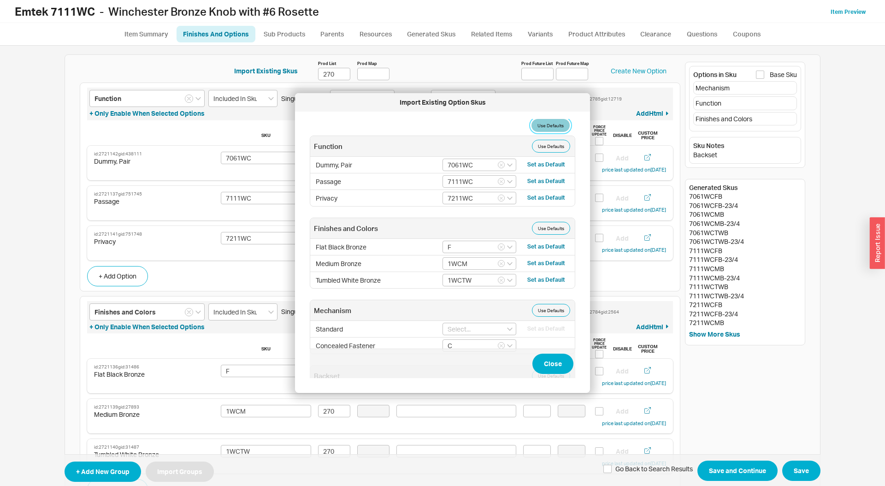
type input "MB"
type input "TWB"
type input "275"
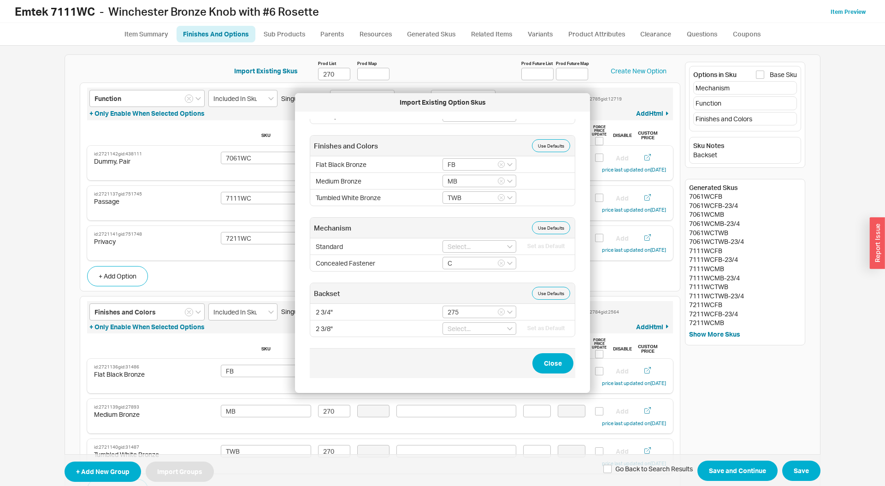
scroll to position [83, 0]
click at [506, 312] on input "275" at bounding box center [480, 312] width 74 height 12
click at [505, 311] on input "275" at bounding box center [480, 312] width 74 height 12
click at [497, 309] on input "275" at bounding box center [480, 312] width 74 height 12
click at [501, 309] on icon "button" at bounding box center [501, 312] width 3 height 6
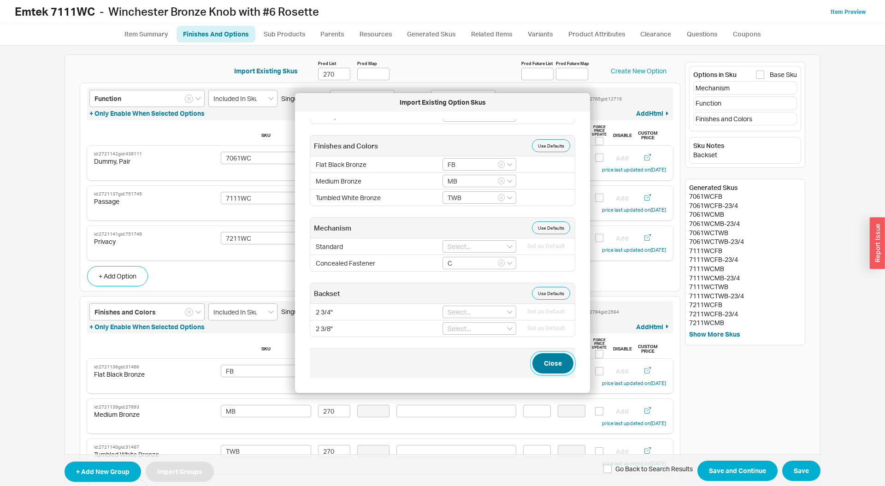
click at [551, 359] on button "Close" at bounding box center [552, 363] width 41 height 20
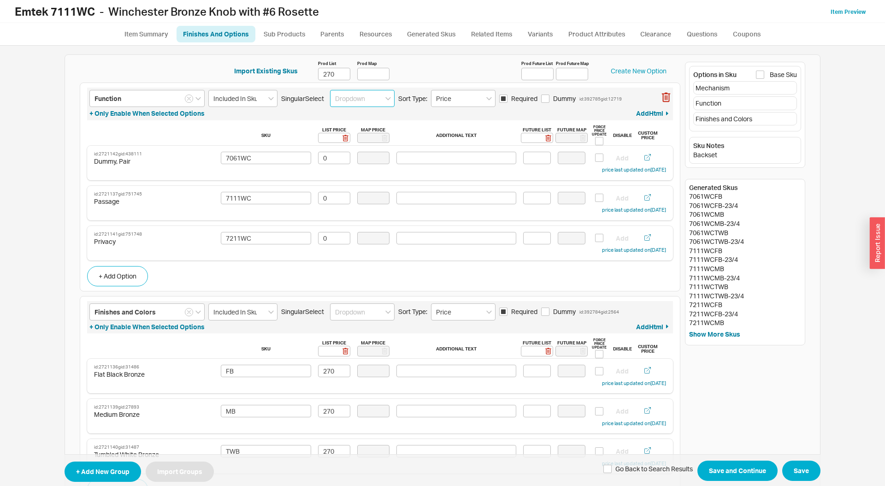
click at [367, 98] on input at bounding box center [362, 98] width 65 height 17
click at [367, 133] on div "Pills" at bounding box center [363, 134] width 64 height 17
type input "Pills"
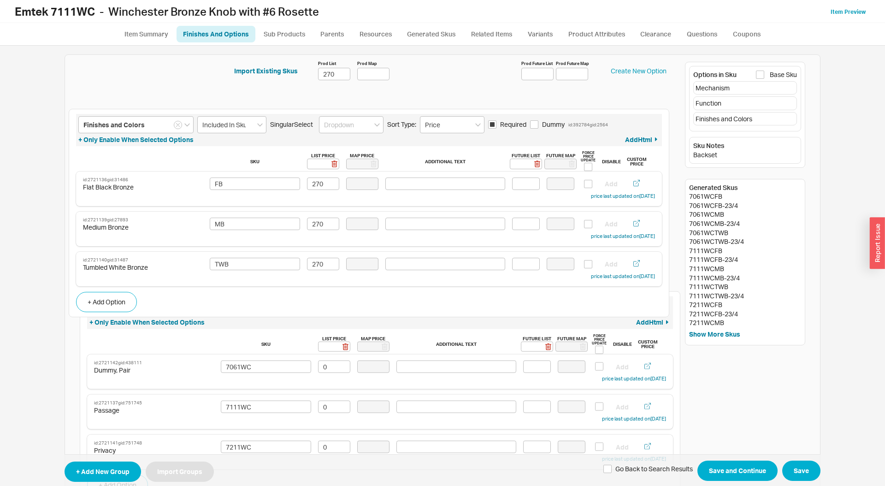
drag, startPoint x: 622, startPoint y: 324, endPoint x: 609, endPoint y: 121, distance: 203.2
click at [609, 121] on div "Function Included In Sku Singular Select Pills Sort Type: Price Required Dummy …" at bounding box center [380, 477] width 601 height 789
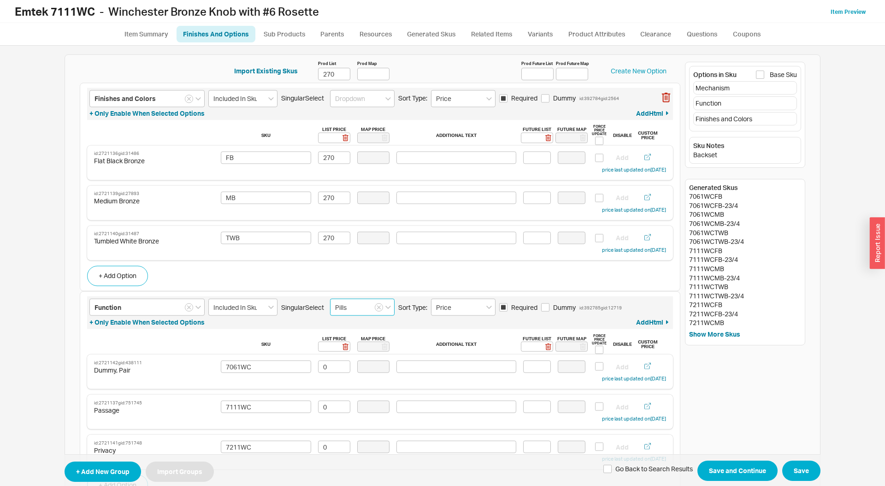
type input "Function"
type input "Pills"
type input "7061WC"
type input "0"
type input "7111WC"
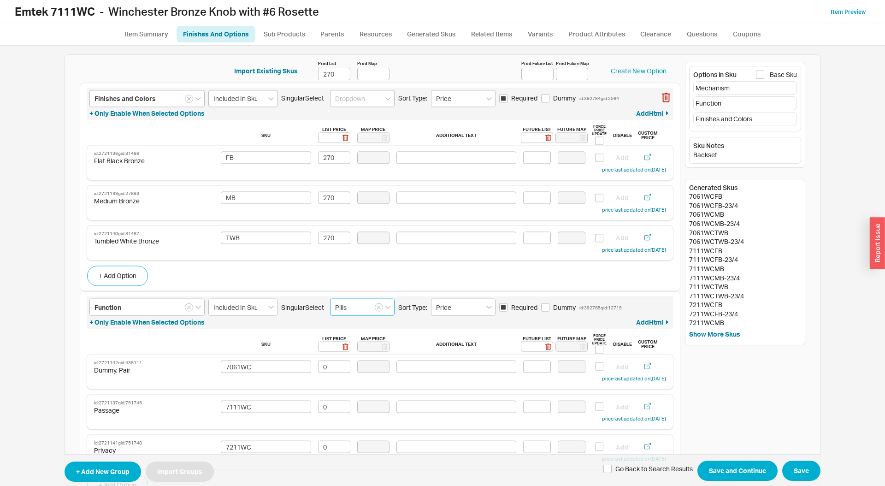
type input "0"
type input "7211WC"
type input "0"
type input "Finishes and Colors"
type input "FB"
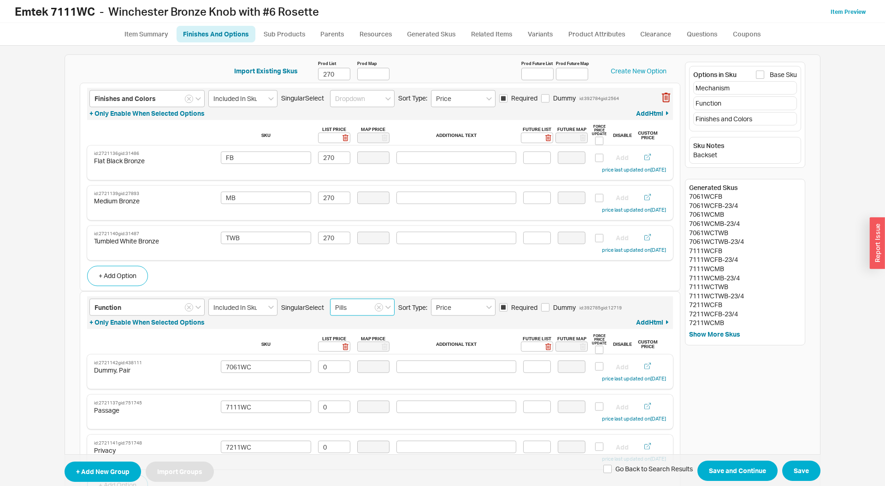
type input "270"
type input "MB"
type input "270"
type input "TWB"
type input "270"
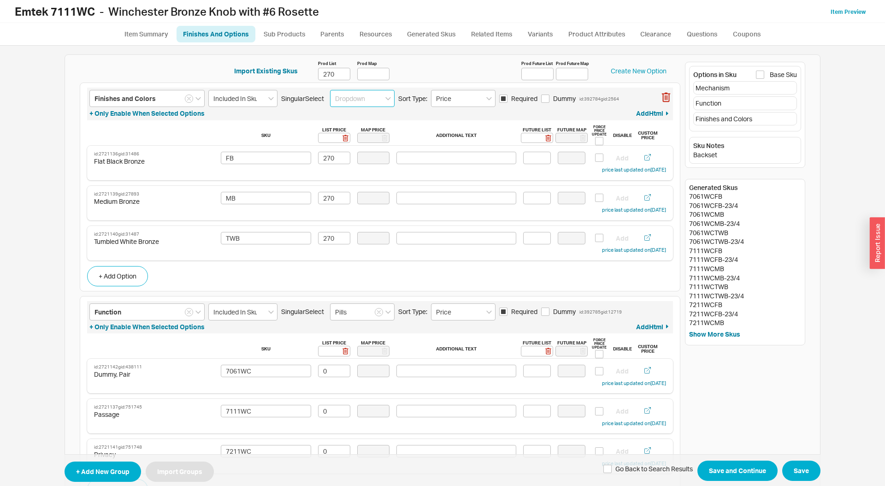
click at [358, 99] on input at bounding box center [362, 98] width 65 height 17
click at [357, 161] on div "Color Swatch" at bounding box center [363, 167] width 64 height 17
type input "Color Swatch"
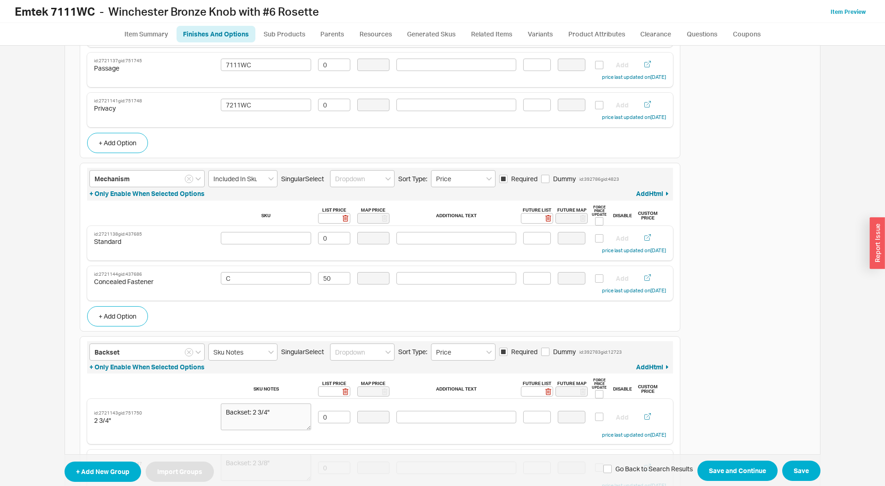
scroll to position [386, 0]
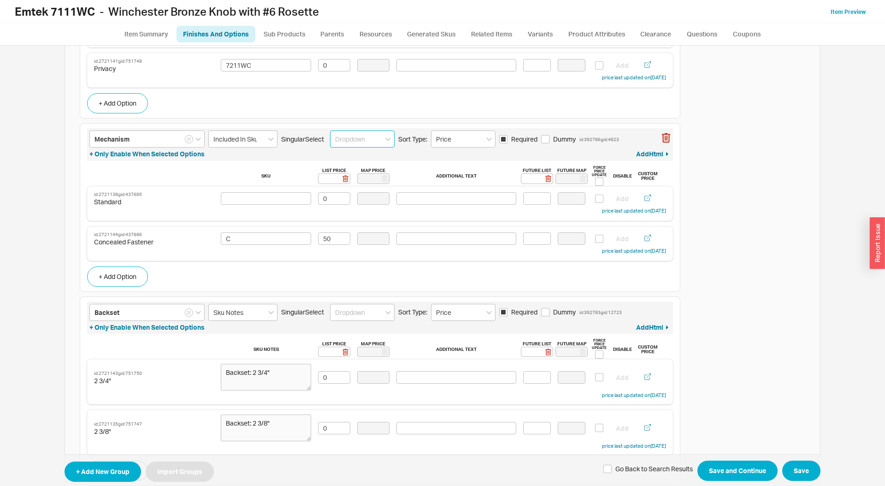
click at [343, 143] on input at bounding box center [362, 138] width 65 height 17
click at [351, 171] on div "Pills" at bounding box center [363, 174] width 64 height 17
type input "Pills"
click at [135, 157] on button "+ Only Enable When Selected Options" at bounding box center [146, 153] width 115 height 9
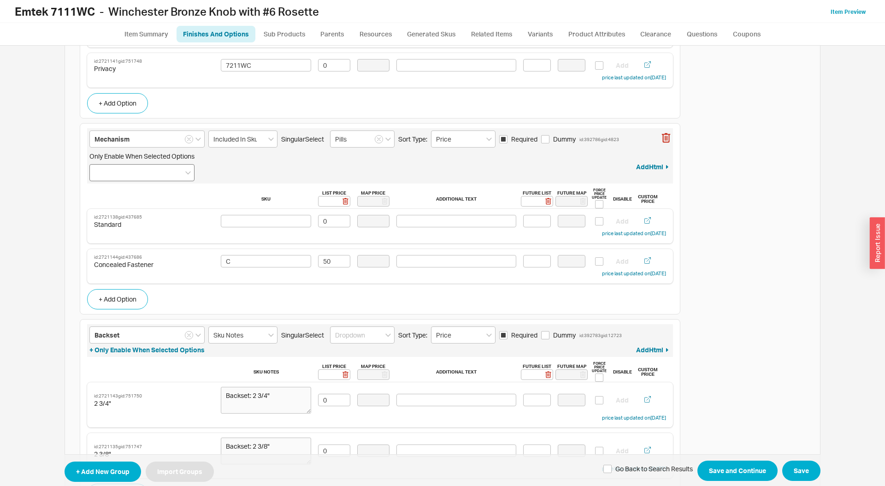
click at [136, 176] on div at bounding box center [141, 172] width 105 height 17
click at [101, 176] on input "Only Enable When Selected Options" at bounding box center [98, 172] width 6 height 11
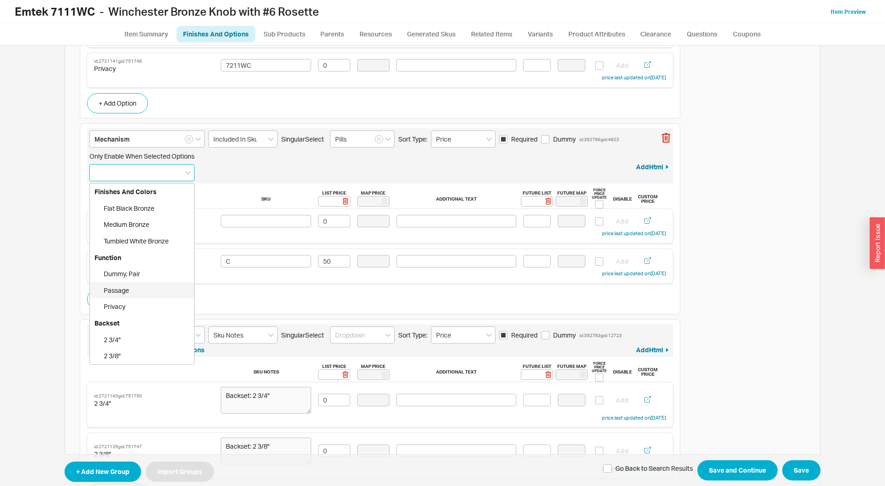
click at [142, 289] on div "Passage" at bounding box center [142, 290] width 104 height 17
click at [140, 289] on div "Privacy" at bounding box center [142, 290] width 104 height 17
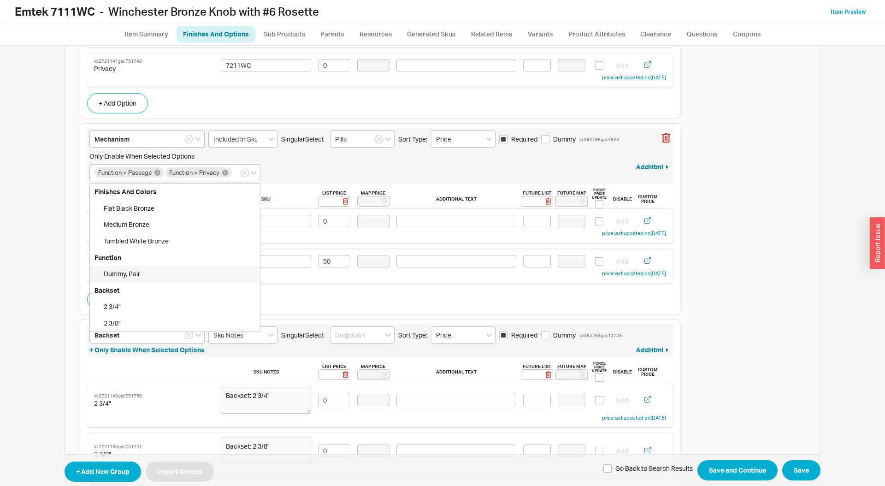
click at [53, 234] on div "Import Existing Skus Prod List 270 Prod Map Prod Future List Prod Future Map Cr…" at bounding box center [442, 266] width 867 height 440
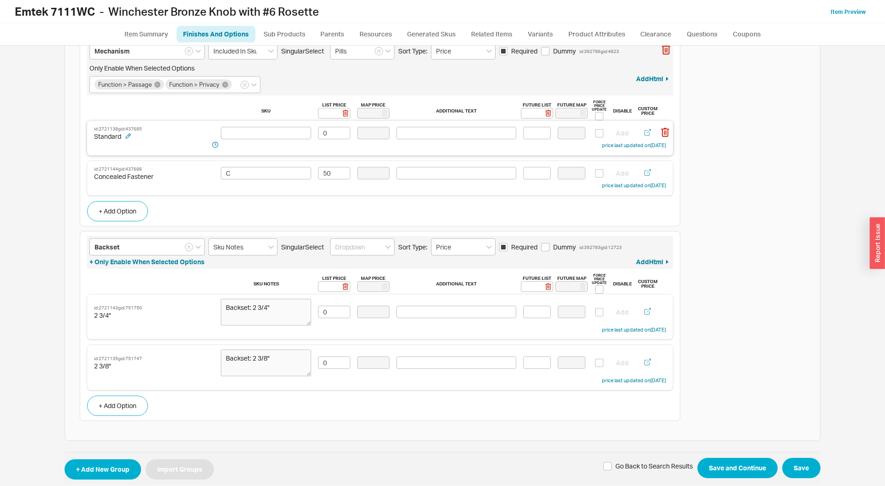
scroll to position [482, 0]
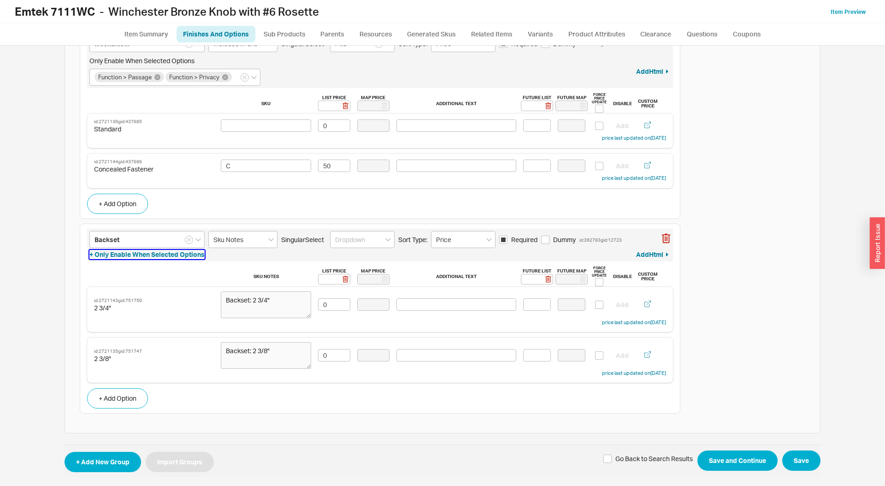
click at [145, 251] on button "+ Only Enable When Selected Options" at bounding box center [146, 254] width 115 height 9
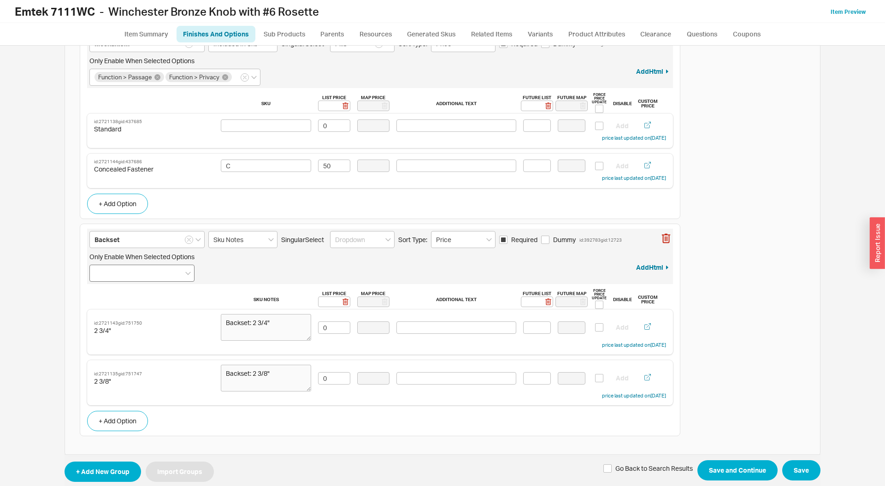
click at [135, 277] on div at bounding box center [141, 273] width 105 height 17
click at [101, 277] on input "Only Enable When Selected Options" at bounding box center [98, 273] width 6 height 11
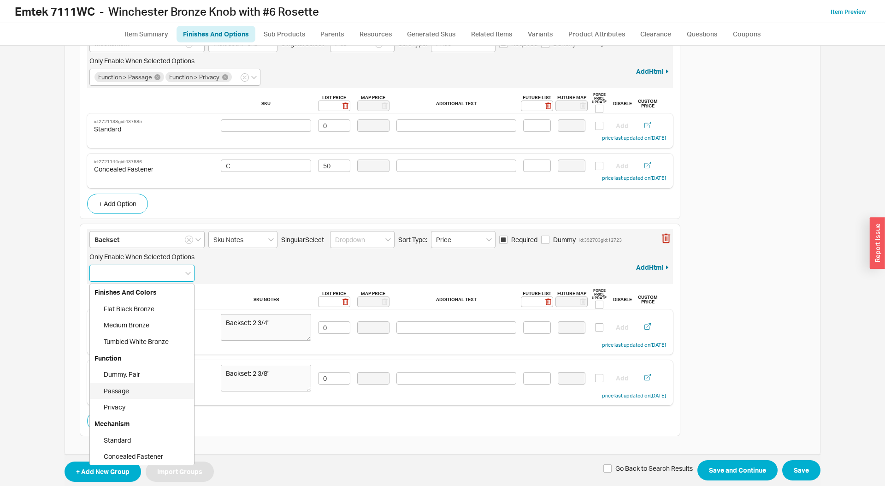
click at [153, 387] on div "Passage" at bounding box center [142, 391] width 104 height 17
click at [150, 387] on div "Privacy" at bounding box center [142, 391] width 104 height 17
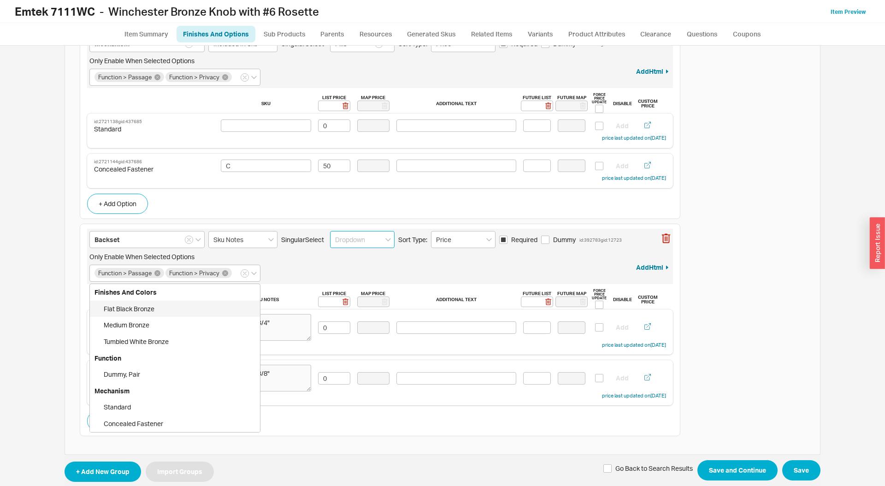
click at [361, 239] on input at bounding box center [362, 239] width 65 height 17
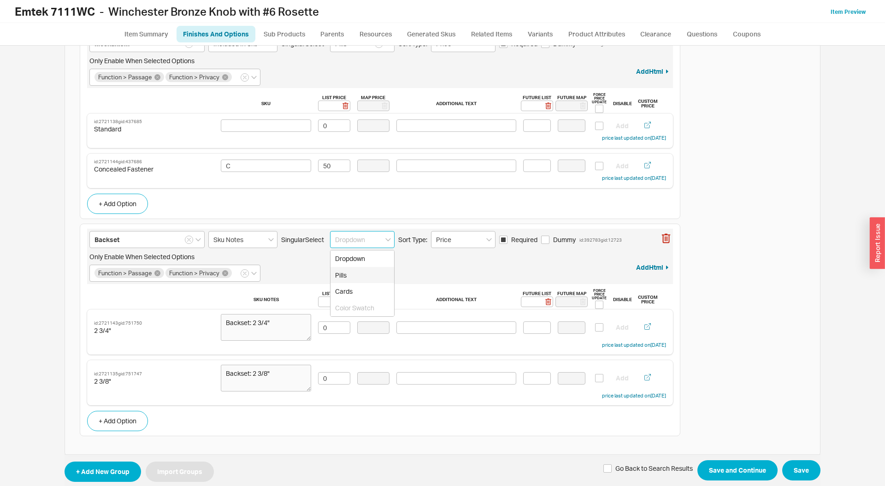
drag, startPoint x: 355, startPoint y: 279, endPoint x: 432, endPoint y: 250, distance: 82.6
click at [355, 279] on div "Pills" at bounding box center [363, 275] width 64 height 17
type input "Pills"
click at [447, 246] on input "Price" at bounding box center [463, 239] width 65 height 17
drag, startPoint x: 448, startPoint y: 260, endPoint x: 371, endPoint y: 288, distance: 82.1
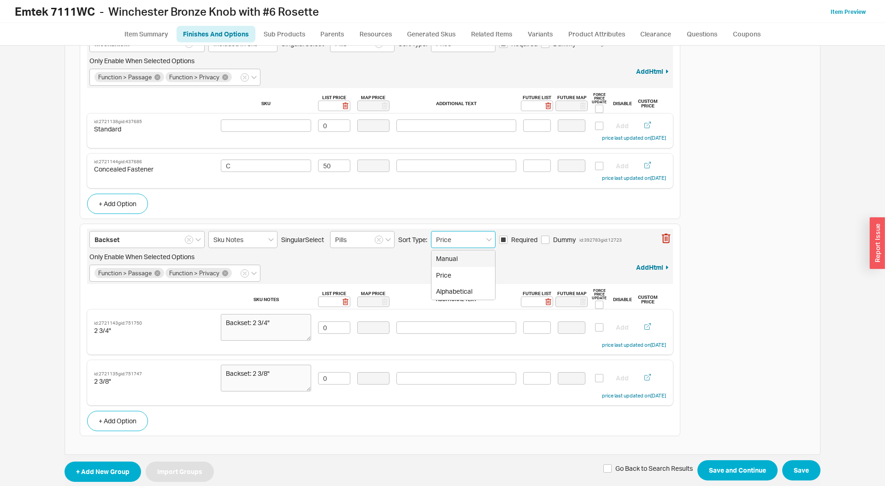
click at [448, 260] on div "Manual" at bounding box center [464, 258] width 64 height 17
type input "Manual"
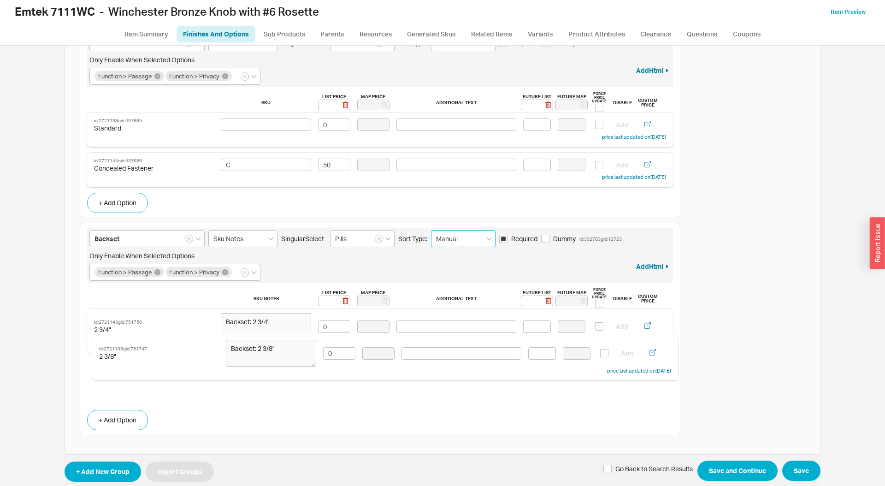
drag, startPoint x: 196, startPoint y: 362, endPoint x: 205, endPoint y: 333, distance: 30.5
click at [201, 336] on div "Finishes and Colors Included In Sku Singular Select Color Swatch Sort Type: Pri…" at bounding box center [380, 17] width 601 height 835
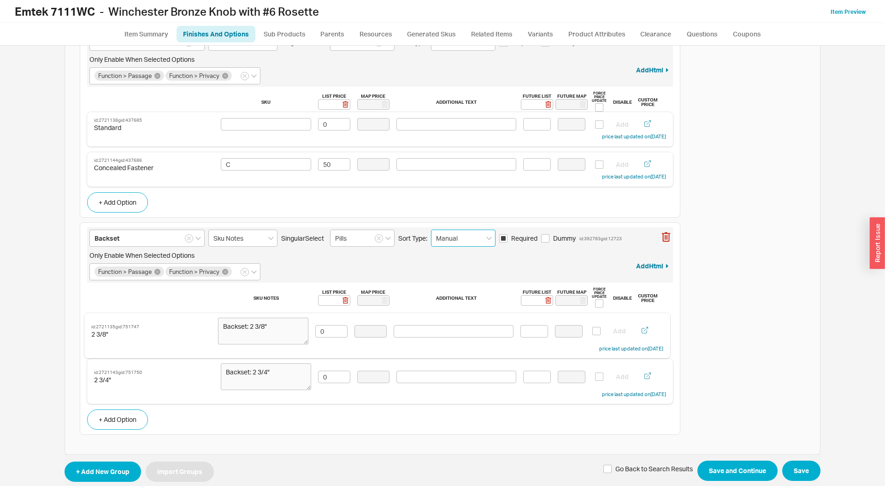
drag, startPoint x: 196, startPoint y: 367, endPoint x: 195, endPoint y: 320, distance: 46.6
click at [195, 320] on div "Finishes and Colors Included In Sku Singular Select Color Swatch Sort Type: Pri…" at bounding box center [380, 17] width 601 height 835
type textarea "Backset: 2 3/4""
type textarea "Backset: 2 3/8""
drag, startPoint x: 412, startPoint y: 330, endPoint x: 420, endPoint y: 330, distance: 7.4
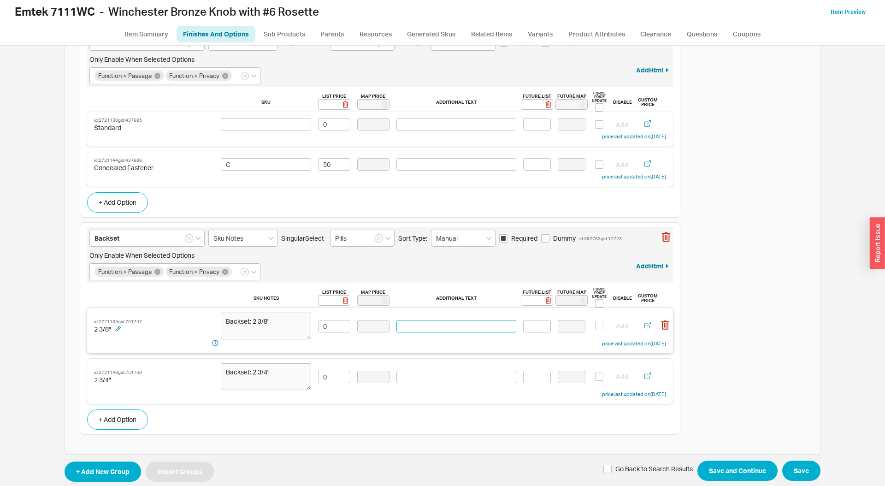
click at [412, 330] on input at bounding box center [456, 326] width 120 height 12
type input "(Standard)"
click at [801, 465] on button "Save" at bounding box center [801, 471] width 38 height 20
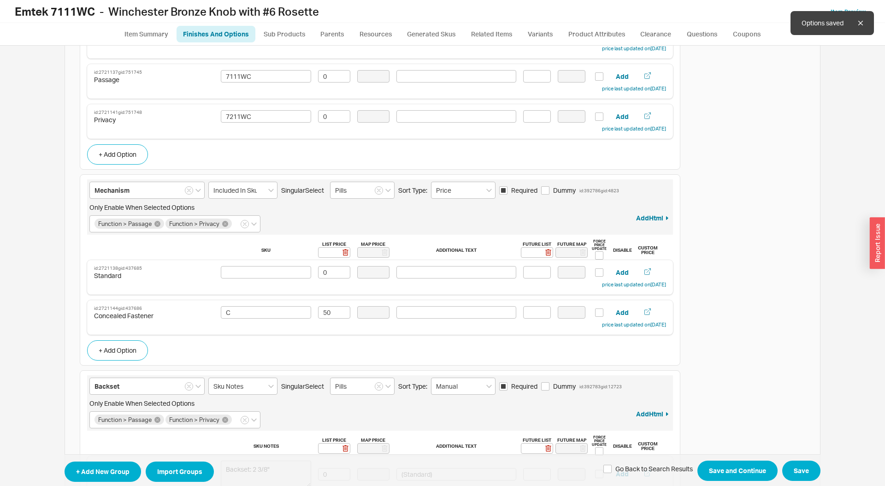
scroll to position [0, 0]
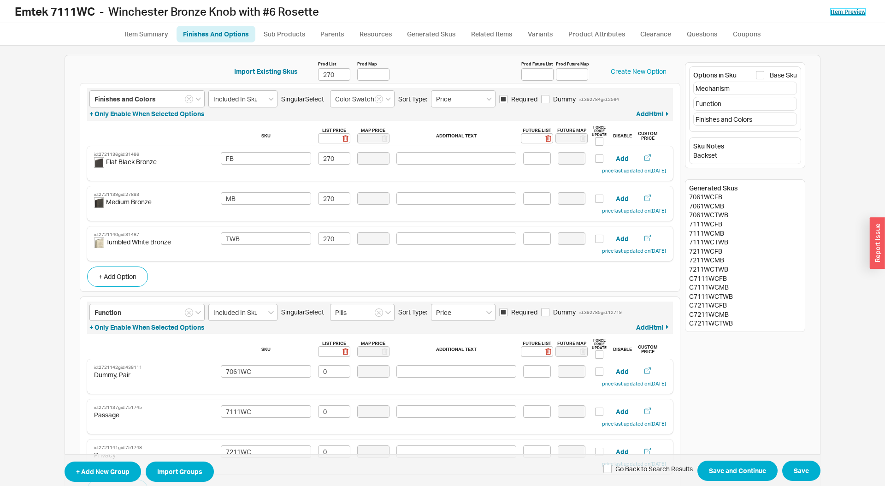
click at [850, 12] on link "Item Preview" at bounding box center [848, 11] width 35 height 7
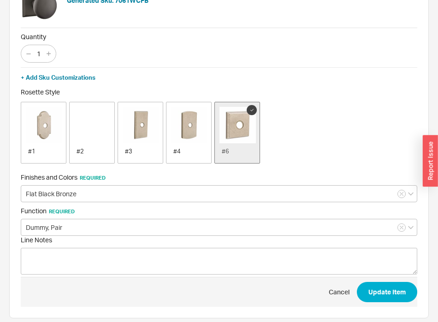
scroll to position [42, 0]
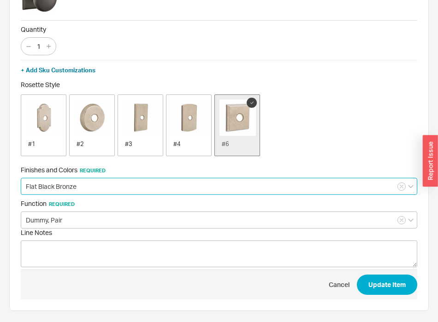
click at [105, 187] on input "Flat Black Bronze" at bounding box center [219, 186] width 396 height 17
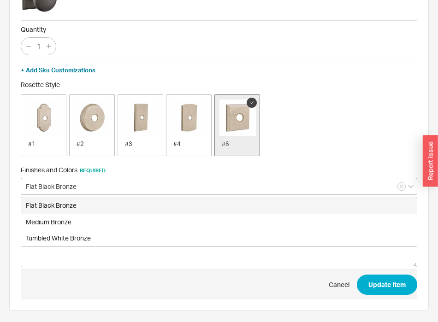
drag, startPoint x: 148, startPoint y: 168, endPoint x: 100, endPoint y: 204, distance: 59.3
click at [148, 168] on span "Finishes and Colors Required" at bounding box center [219, 170] width 396 height 8
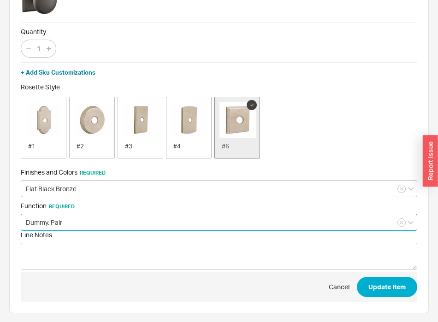
click at [64, 221] on input "Dummy, Pair" at bounding box center [219, 222] width 396 height 17
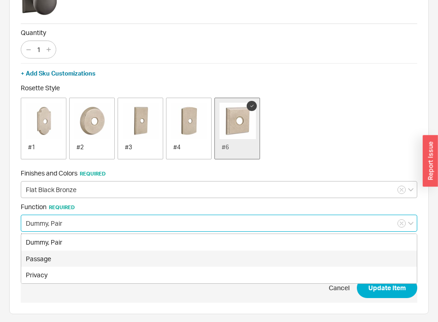
click at [62, 253] on div "Passage" at bounding box center [219, 259] width 396 height 17
type input "Passage"
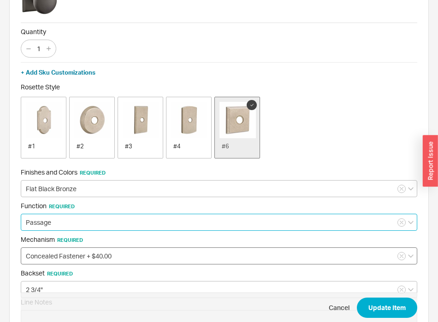
scroll to position [49, 0]
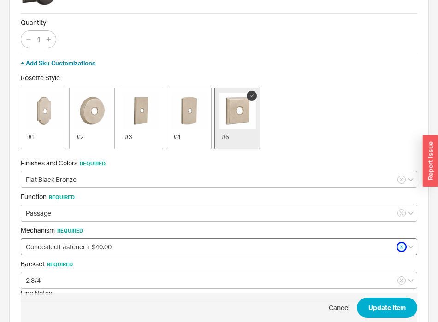
drag, startPoint x: 399, startPoint y: 247, endPoint x: 401, endPoint y: 253, distance: 6.9
click at [399, 247] on button "button" at bounding box center [401, 247] width 8 height 8
click at [402, 283] on icon "button" at bounding box center [402, 281] width 4 height 6
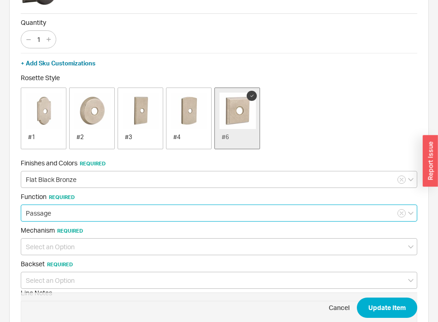
click at [94, 213] on input "Passage" at bounding box center [219, 213] width 396 height 17
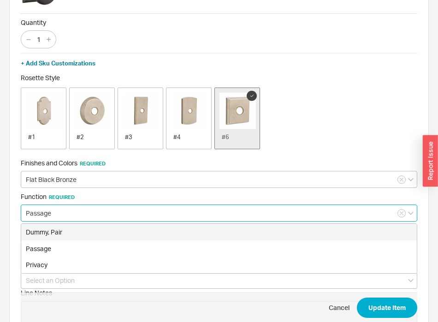
click at [112, 233] on div "Dummy, Pair" at bounding box center [219, 232] width 396 height 17
type input "Dummy, Pair"
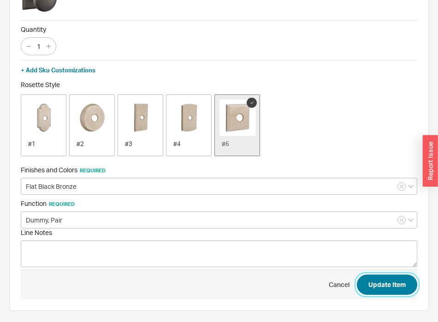
click at [384, 288] on button "Update Item" at bounding box center [387, 285] width 60 height 20
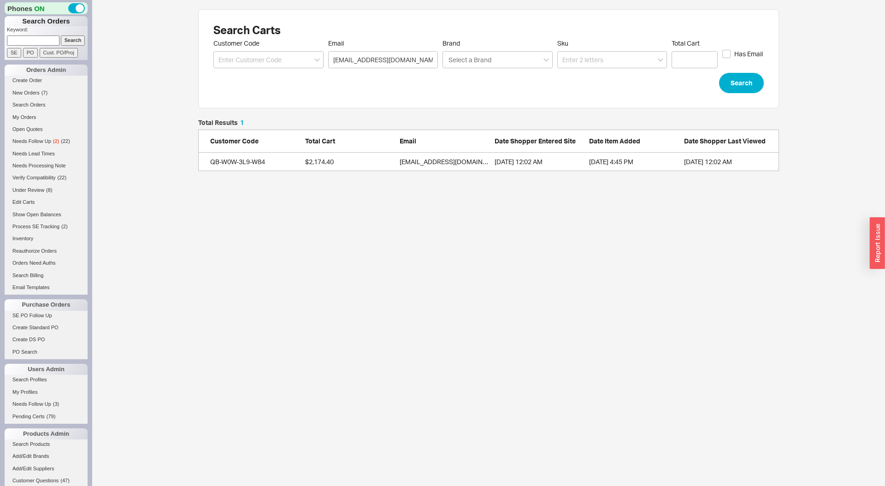
click at [314, 167] on link "QB-W0W-3L9-W84 $2,174.40 [EMAIL_ADDRESS][DOMAIN_NAME] [DATE] 12:02 AM [DATE] 4:…" at bounding box center [488, 162] width 581 height 18
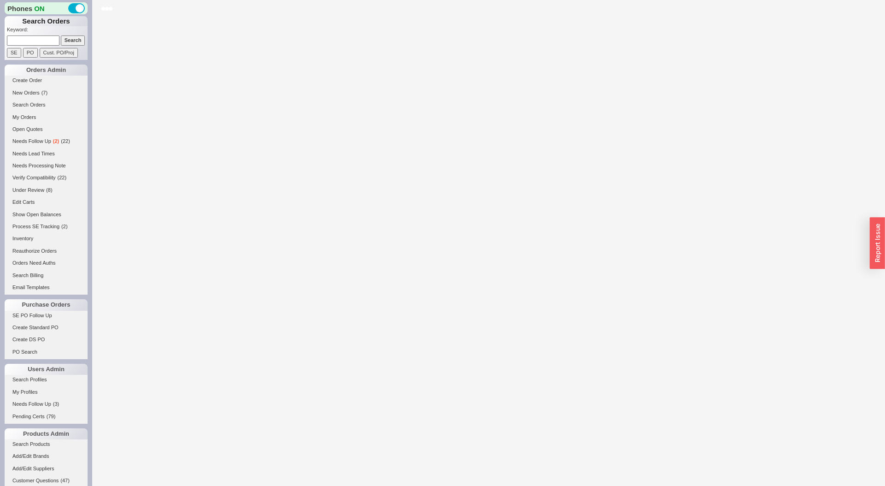
scroll to position [0, 0]
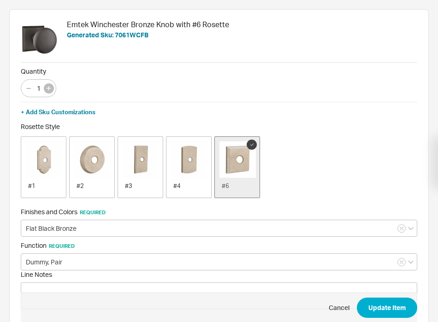
click at [52, 88] on button "button" at bounding box center [49, 88] width 10 height 10
type input "2"
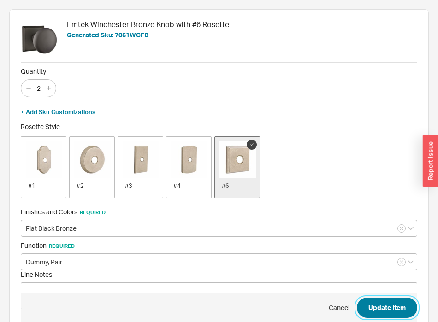
click at [391, 302] on button "Update Item" at bounding box center [387, 308] width 60 height 20
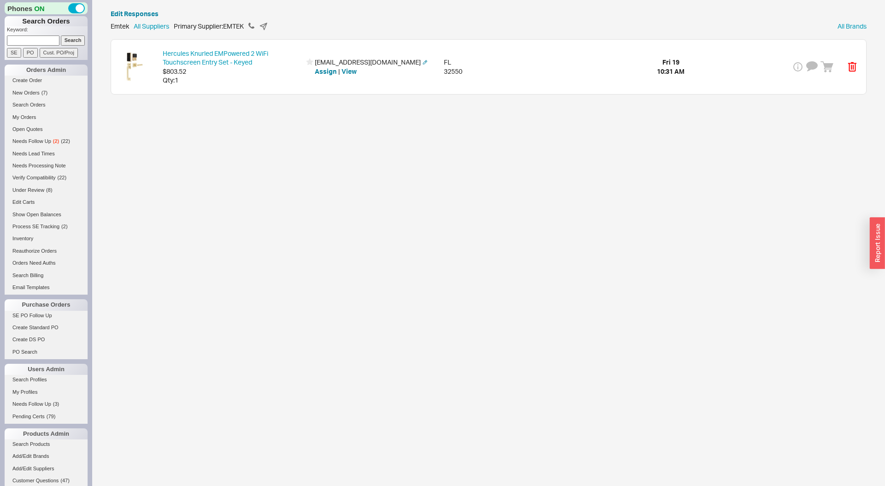
click at [278, 83] on div "Qty: 1" at bounding box center [232, 80] width 138 height 9
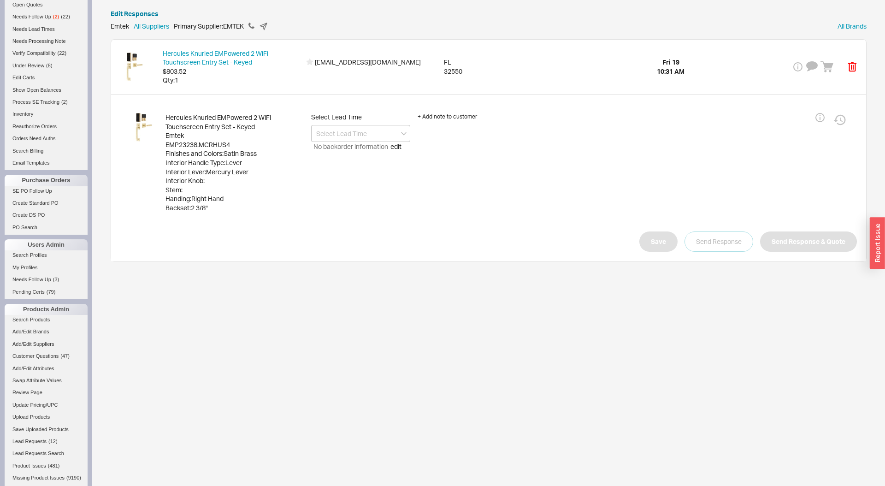
scroll to position [289, 0]
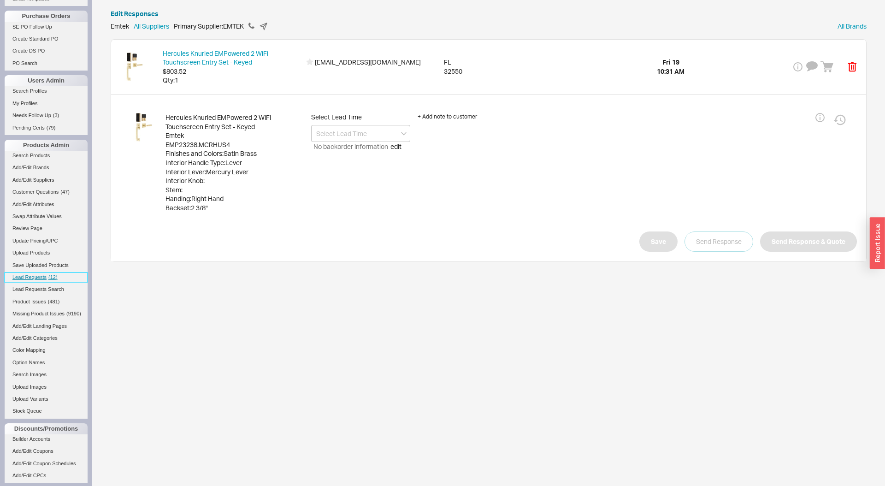
click at [52, 280] on link "Lead Requests ( 12 )" at bounding box center [46, 277] width 83 height 10
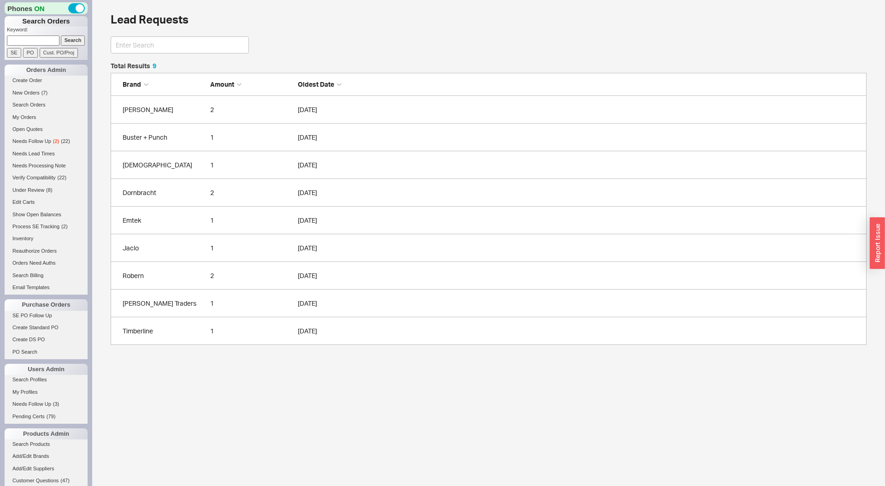
scroll to position [282, 756]
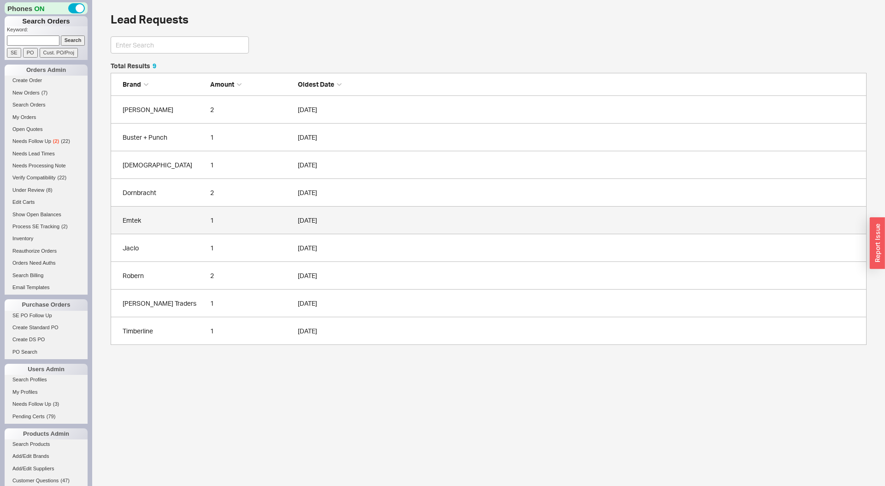
click at [139, 219] on div "Emtek" at bounding box center [164, 220] width 83 height 9
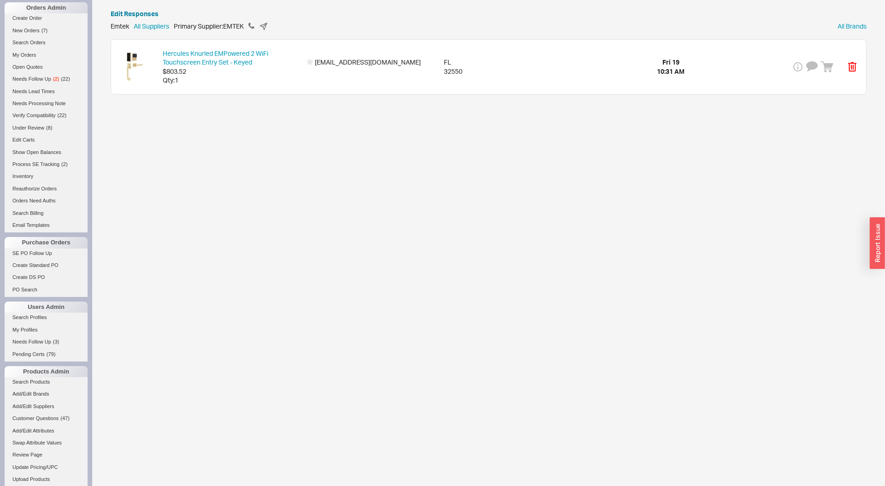
scroll to position [101, 0]
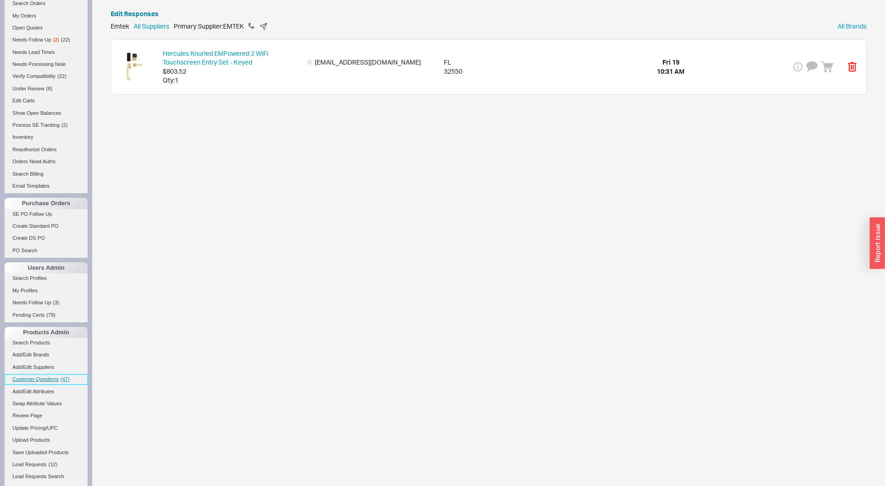
click at [64, 380] on span "( 47 )" at bounding box center [64, 379] width 9 height 6
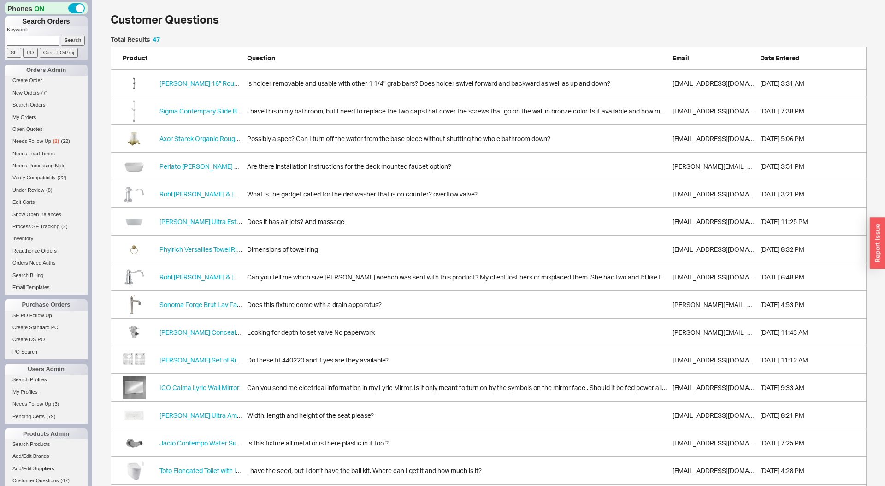
scroll to position [1333, 756]
